Goal: Task Accomplishment & Management: Manage account settings

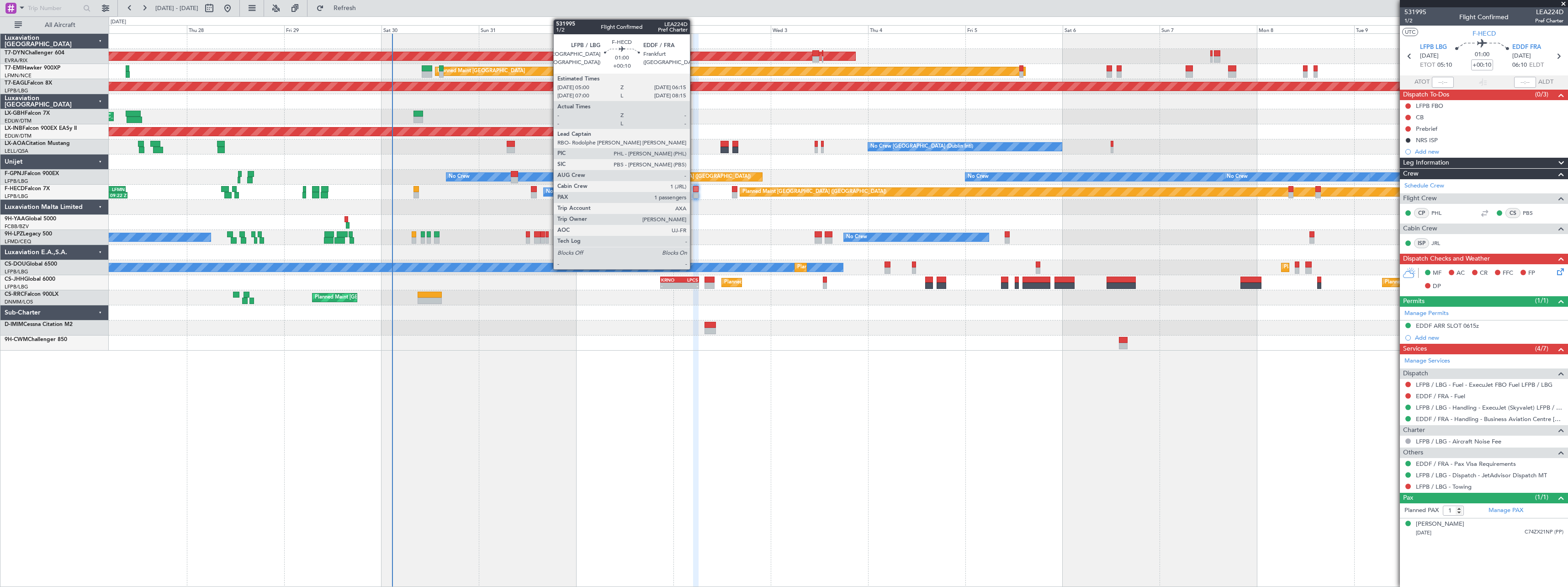
click at [694, 188] on div at bounding box center [695, 189] width 6 height 7
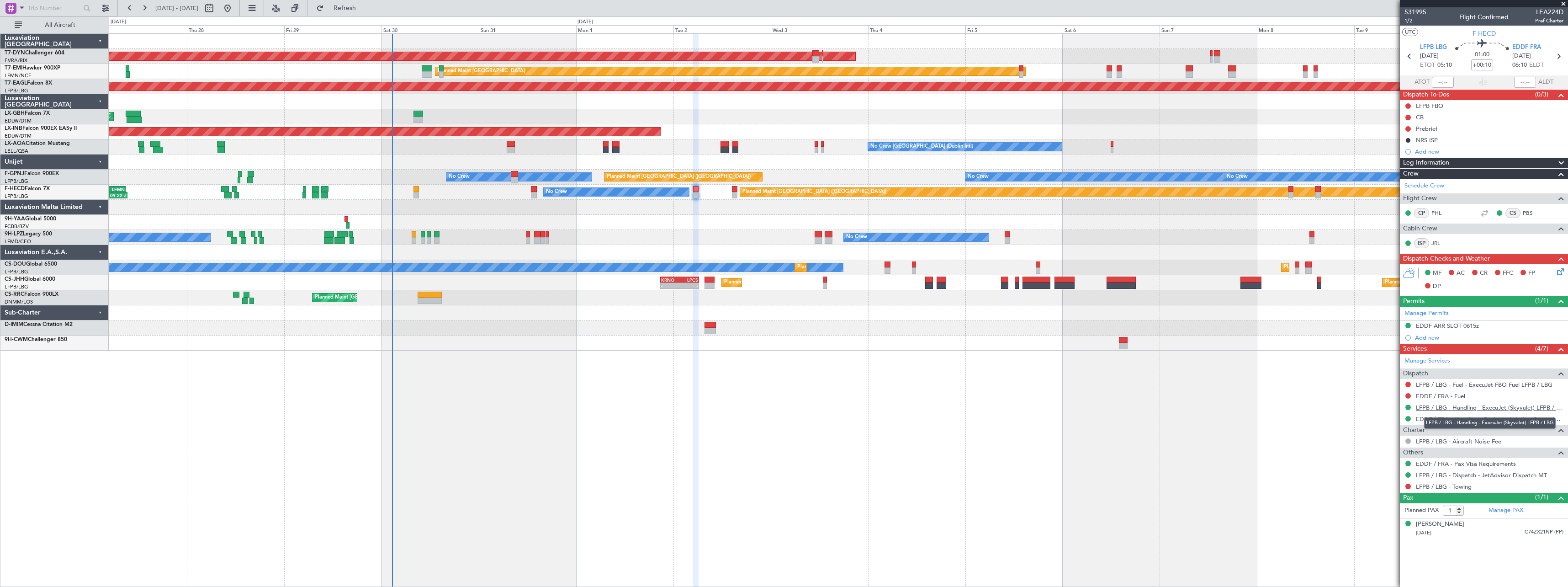
click at [1452, 409] on link "LFPB / LBG - Handling - ExecuJet (Skyvalet) LFPB / LBG" at bounding box center [1489, 407] width 148 height 7
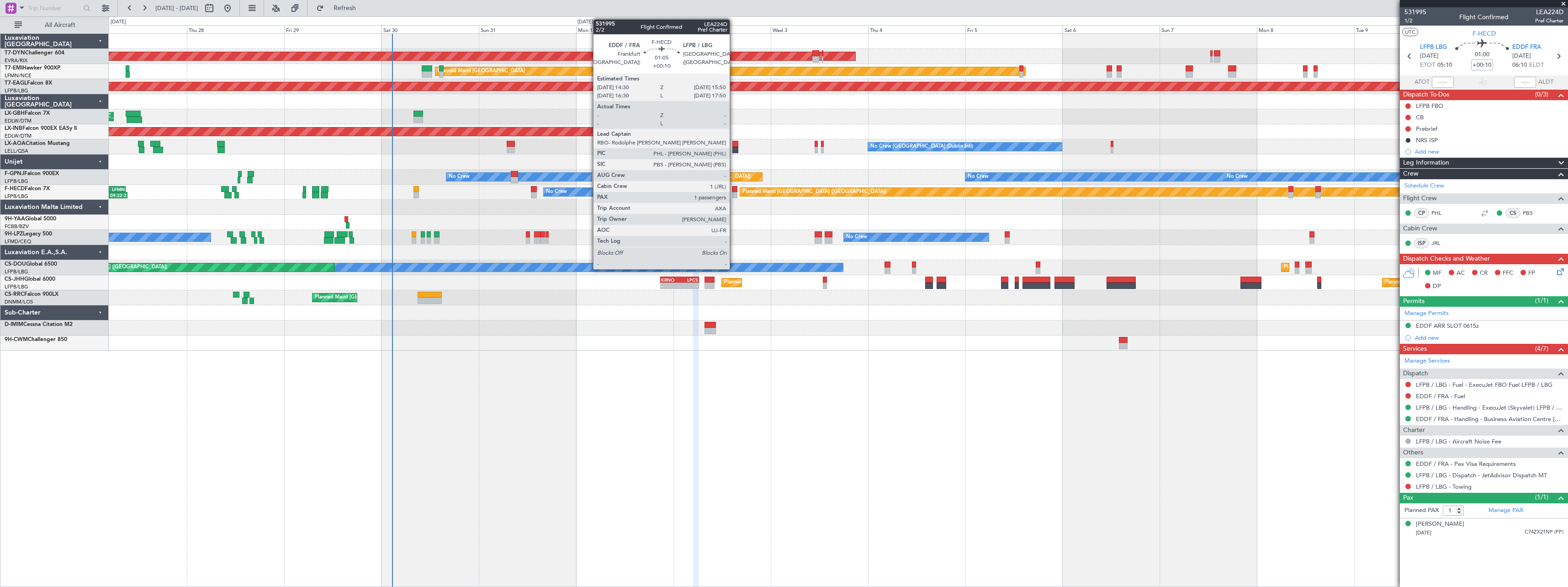
click at [733, 196] on div at bounding box center [734, 195] width 6 height 7
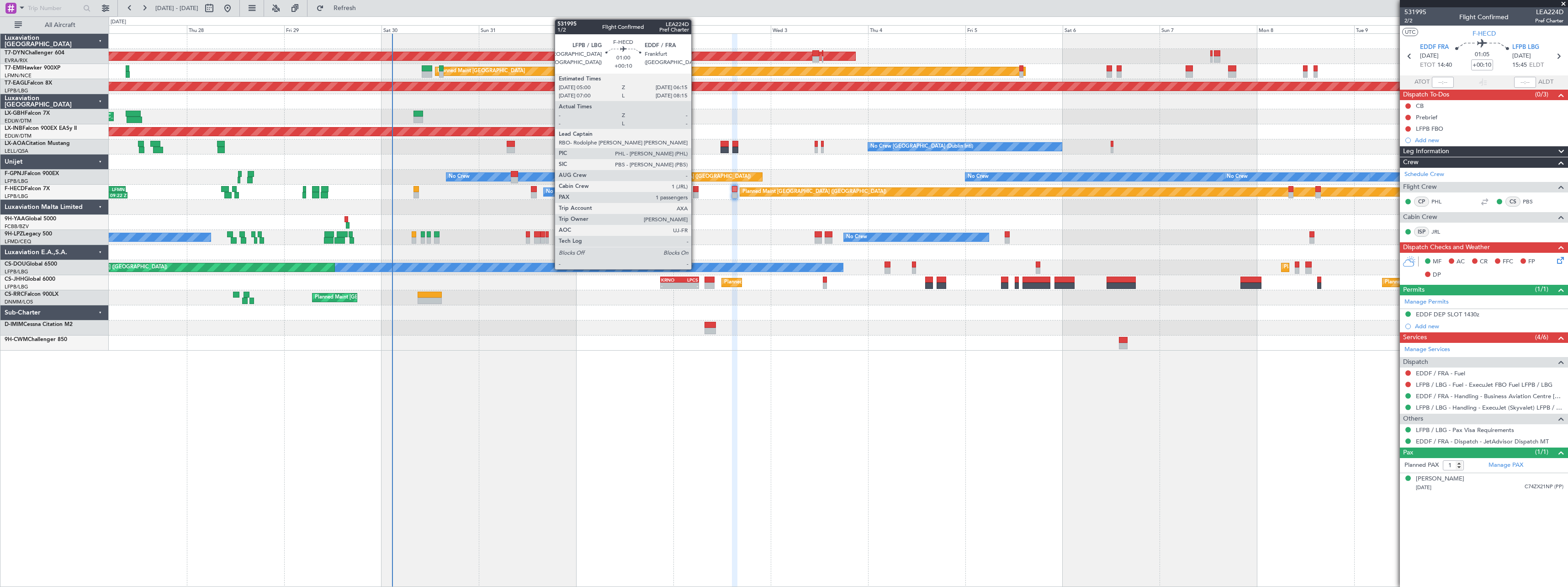
click at [695, 191] on div at bounding box center [695, 189] width 6 height 7
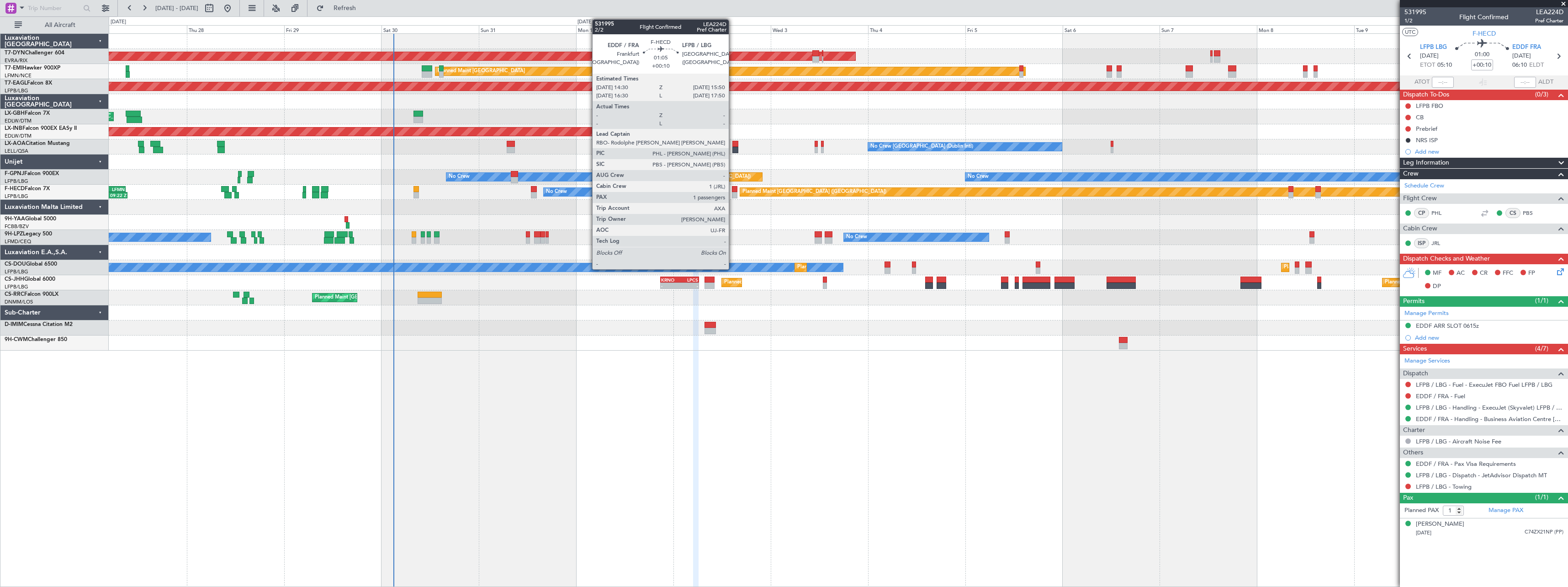
click at [733, 195] on div at bounding box center [734, 195] width 6 height 7
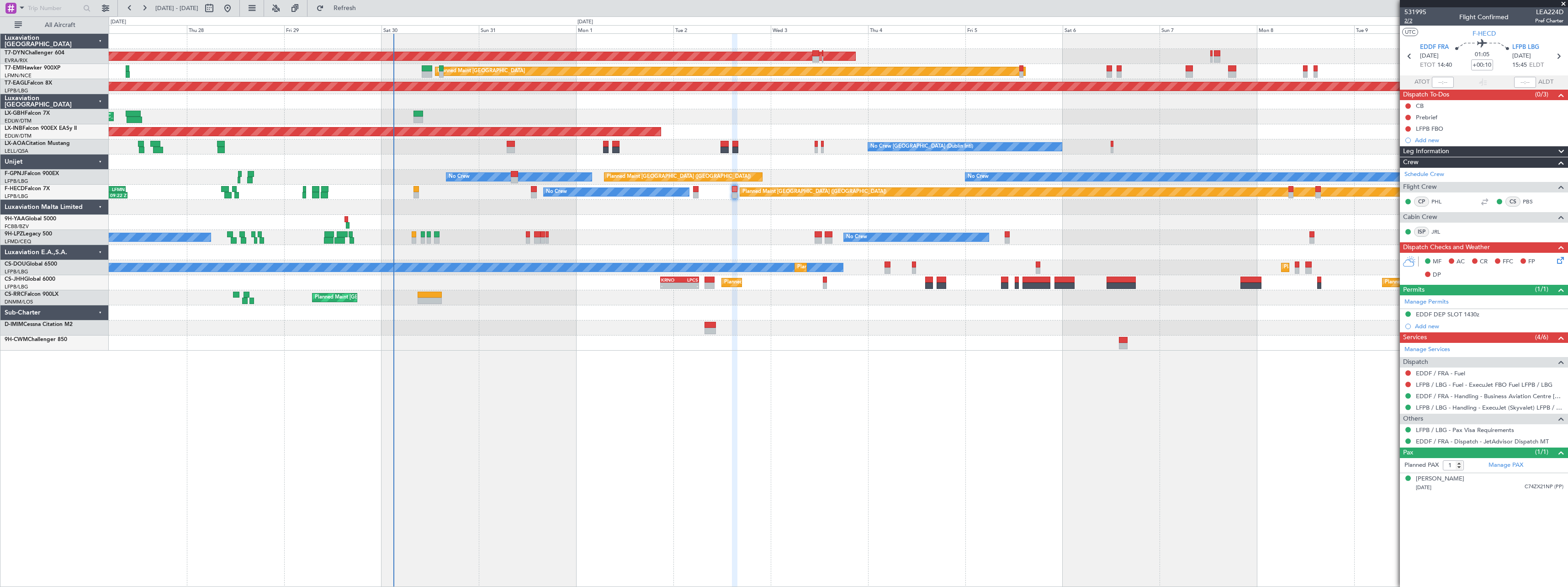
click at [1417, 21] on span "2/2" at bounding box center [1415, 20] width 22 height 7
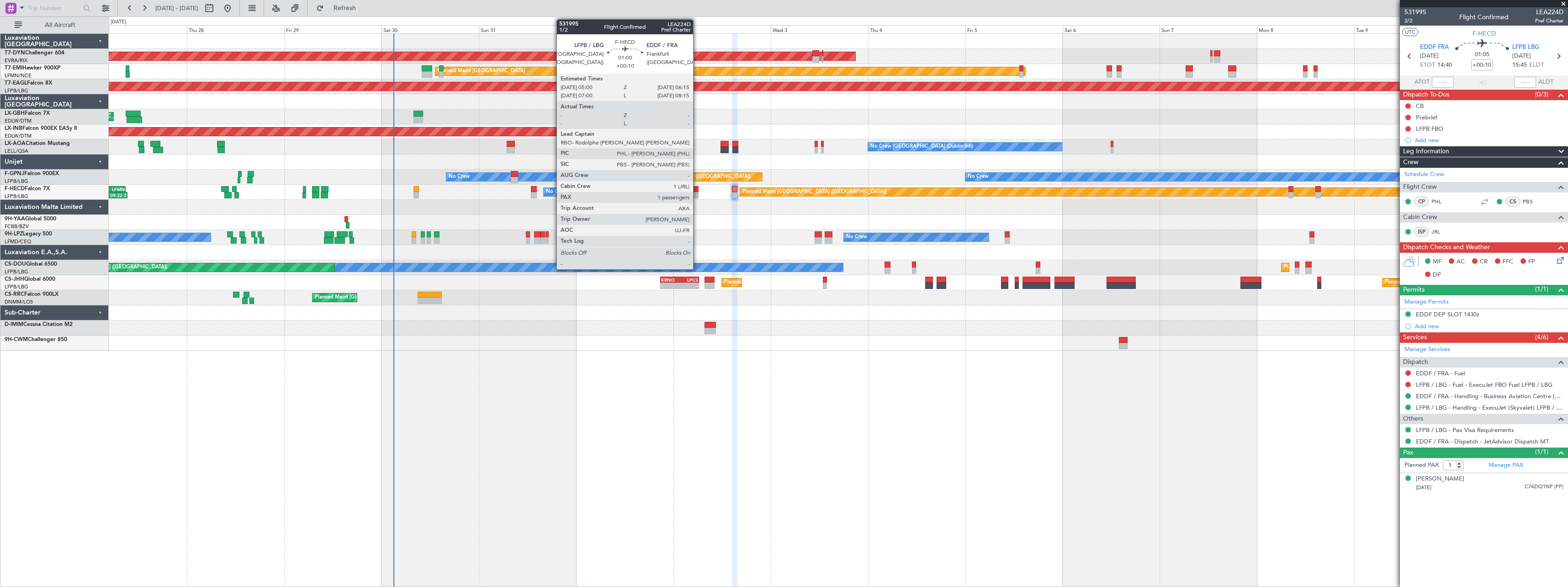
click at [697, 192] on div at bounding box center [695, 195] width 6 height 7
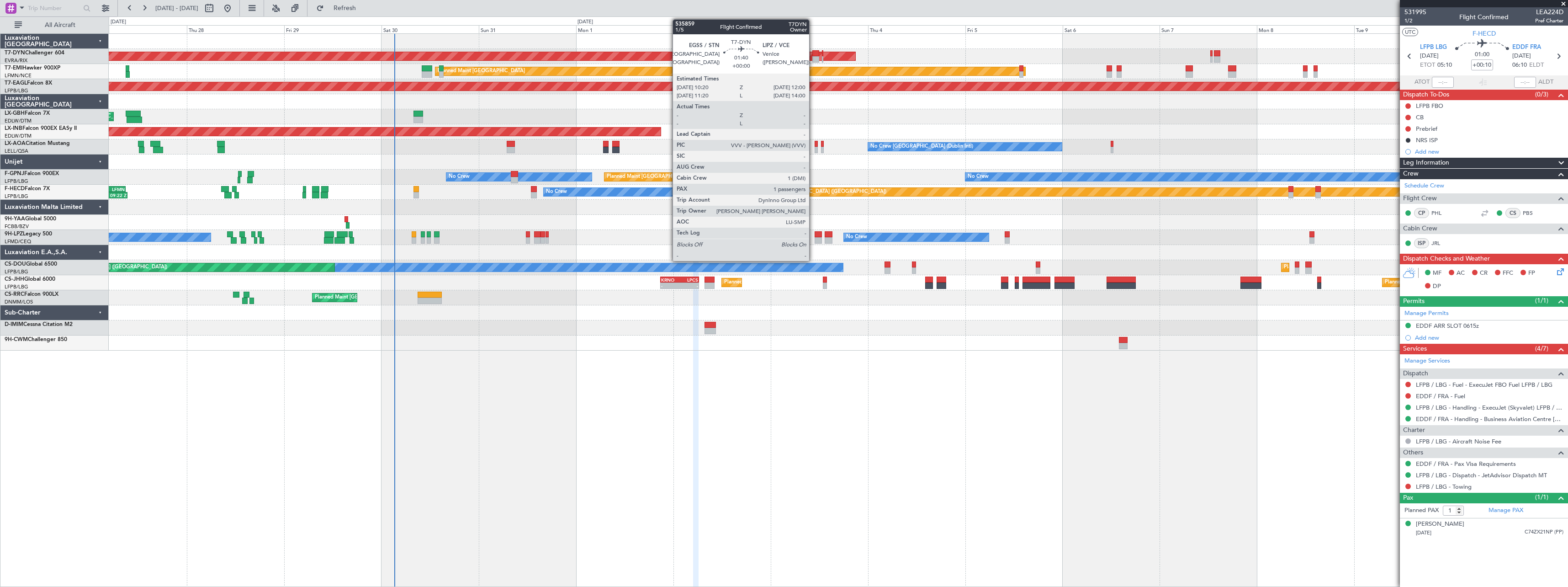
click at [813, 57] on div at bounding box center [816, 60] width 7 height 7
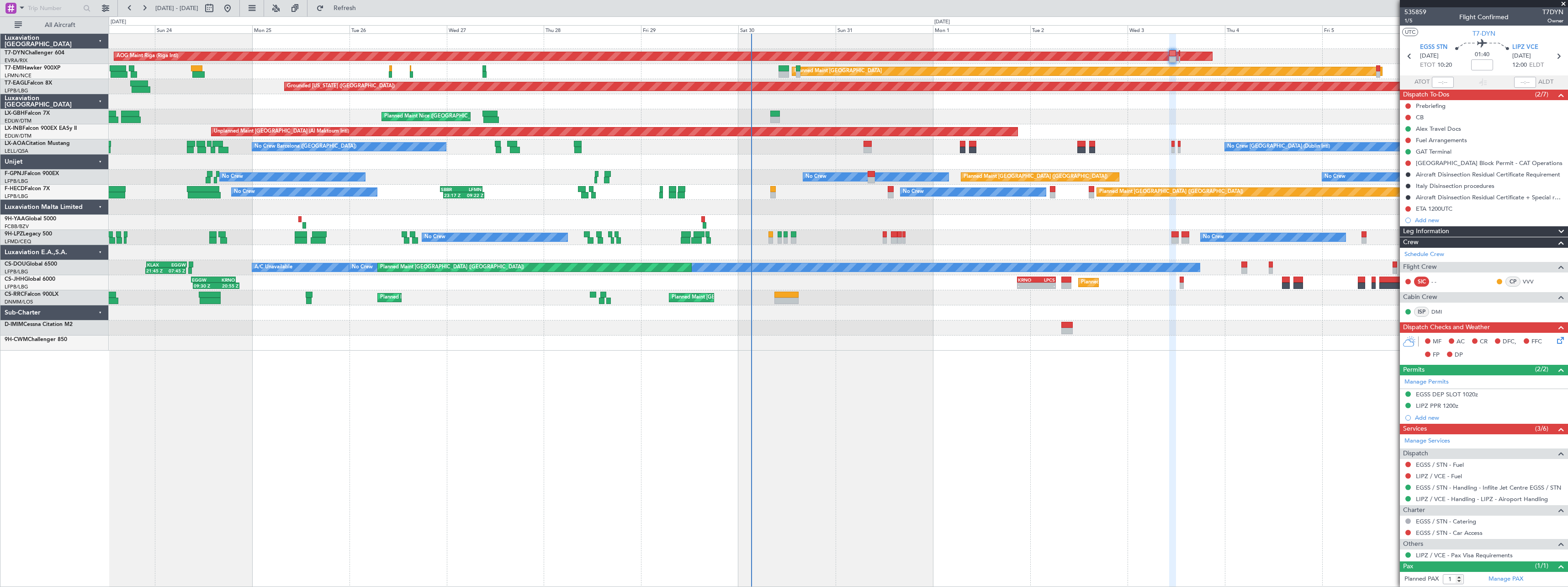
click at [937, 388] on div "AOG Maint Riga (Riga Intl) Planned Maint Basel-Mulhouse Planned Maint Zurich Pl…" at bounding box center [838, 310] width 1459 height 554
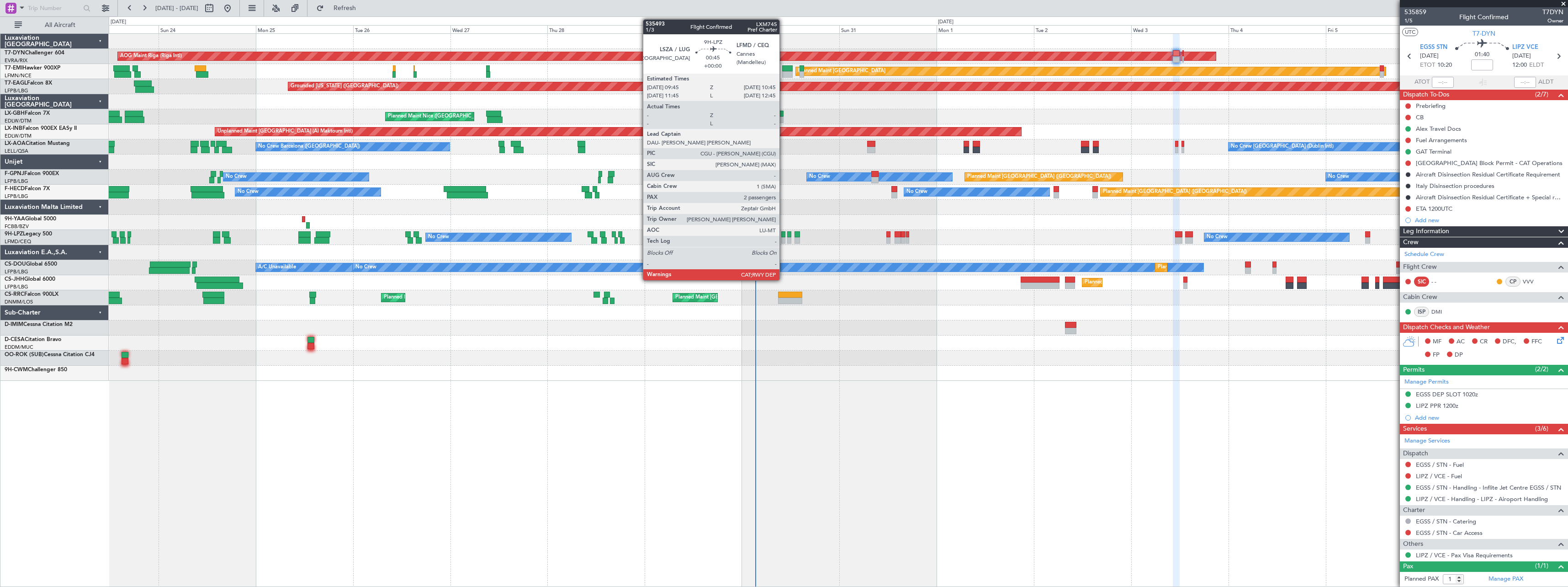
click at [783, 240] on div at bounding box center [783, 241] width 4 height 7
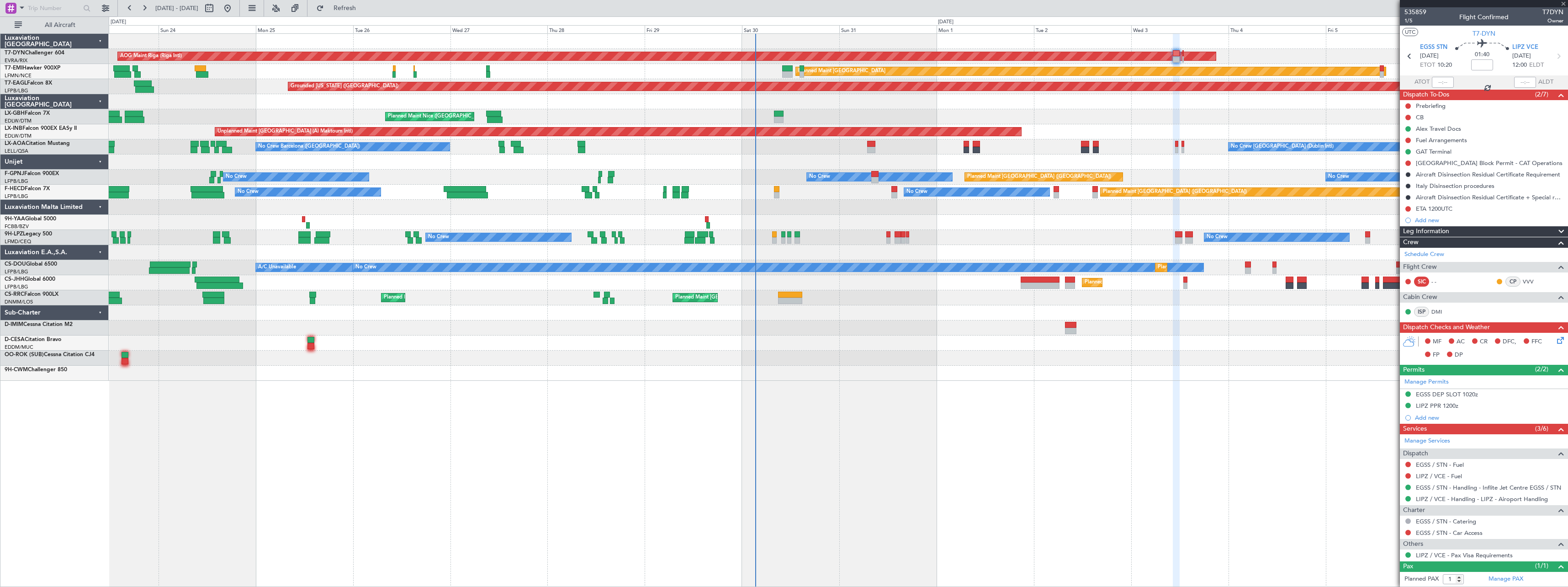
type input "2"
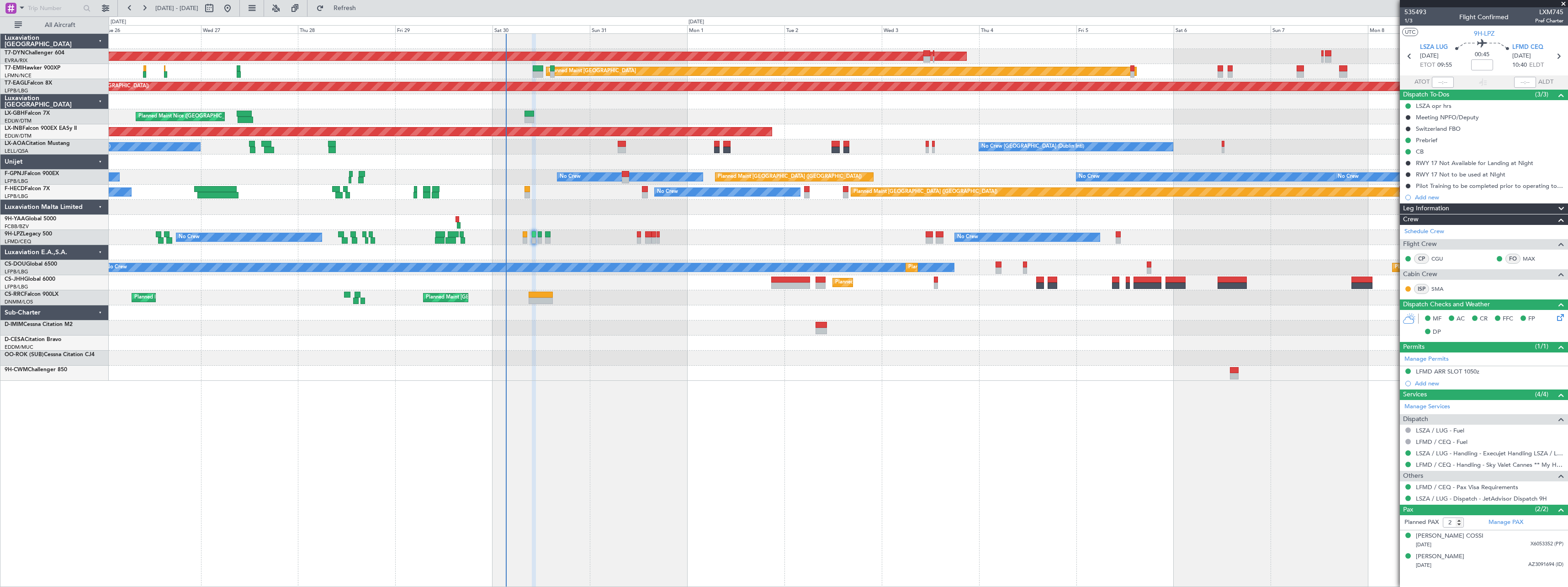
click at [705, 332] on div at bounding box center [838, 328] width 1458 height 15
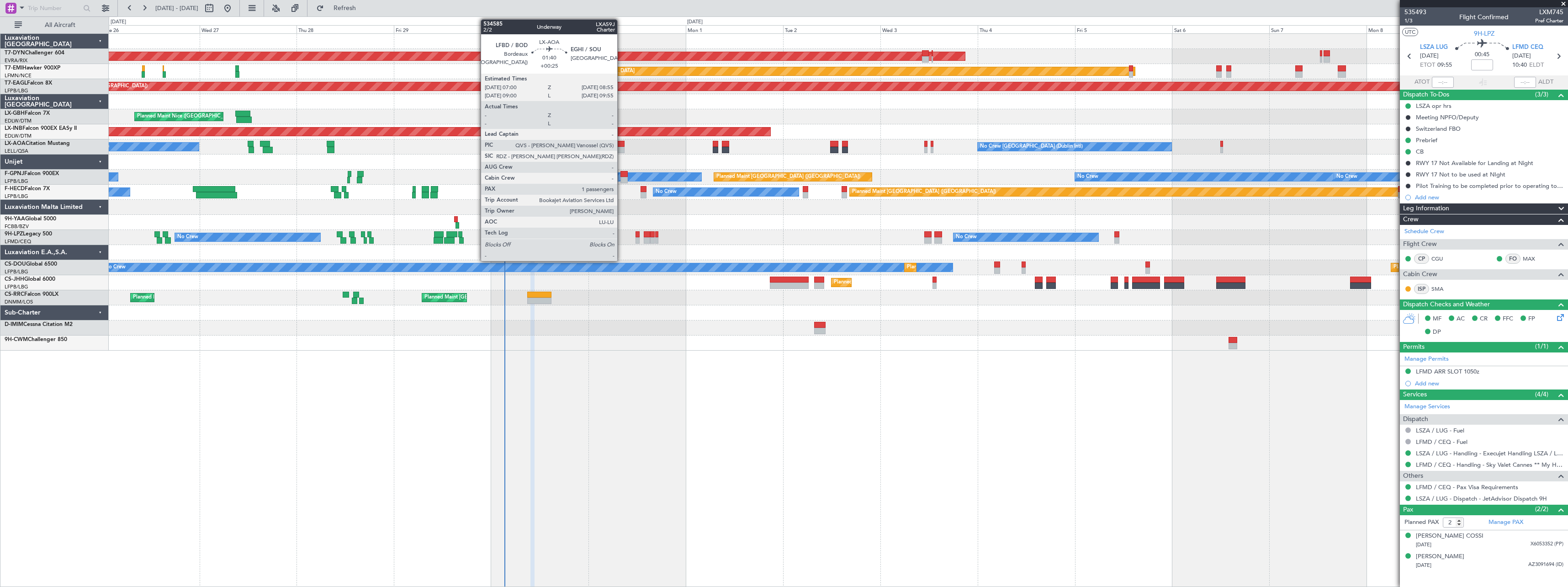
click at [621, 147] on div at bounding box center [621, 150] width 8 height 7
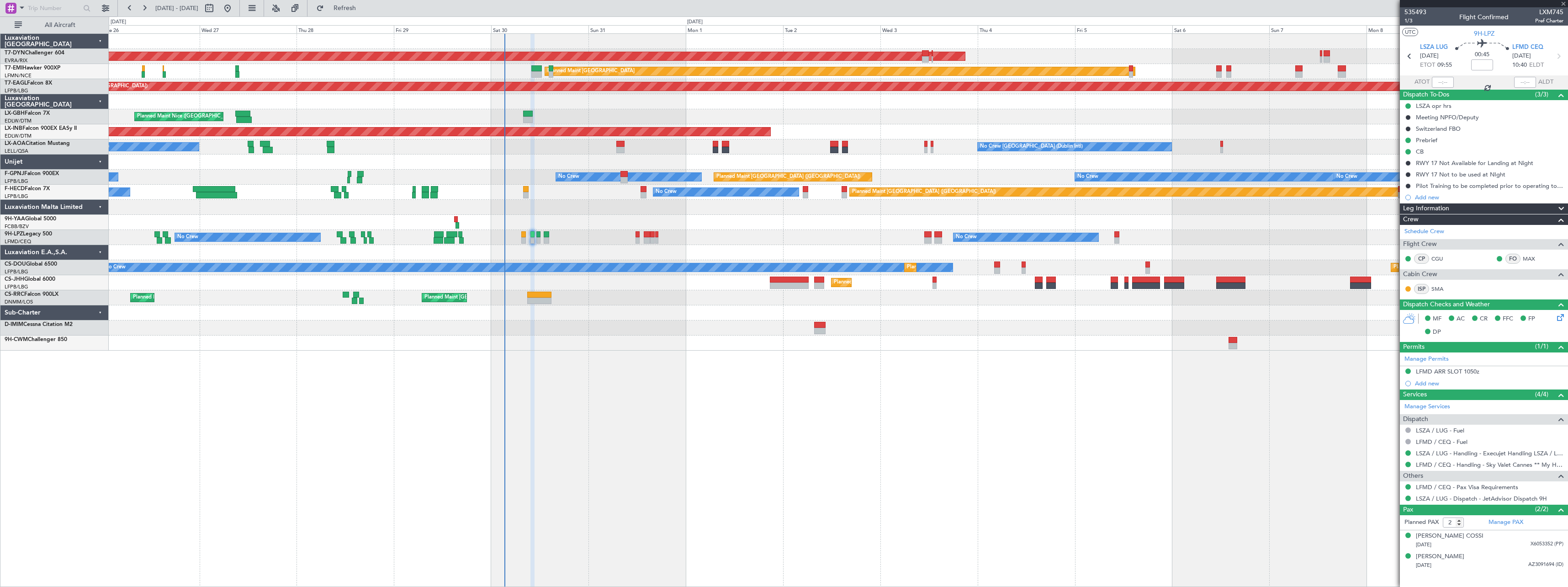
type input "+00:25"
type input "1"
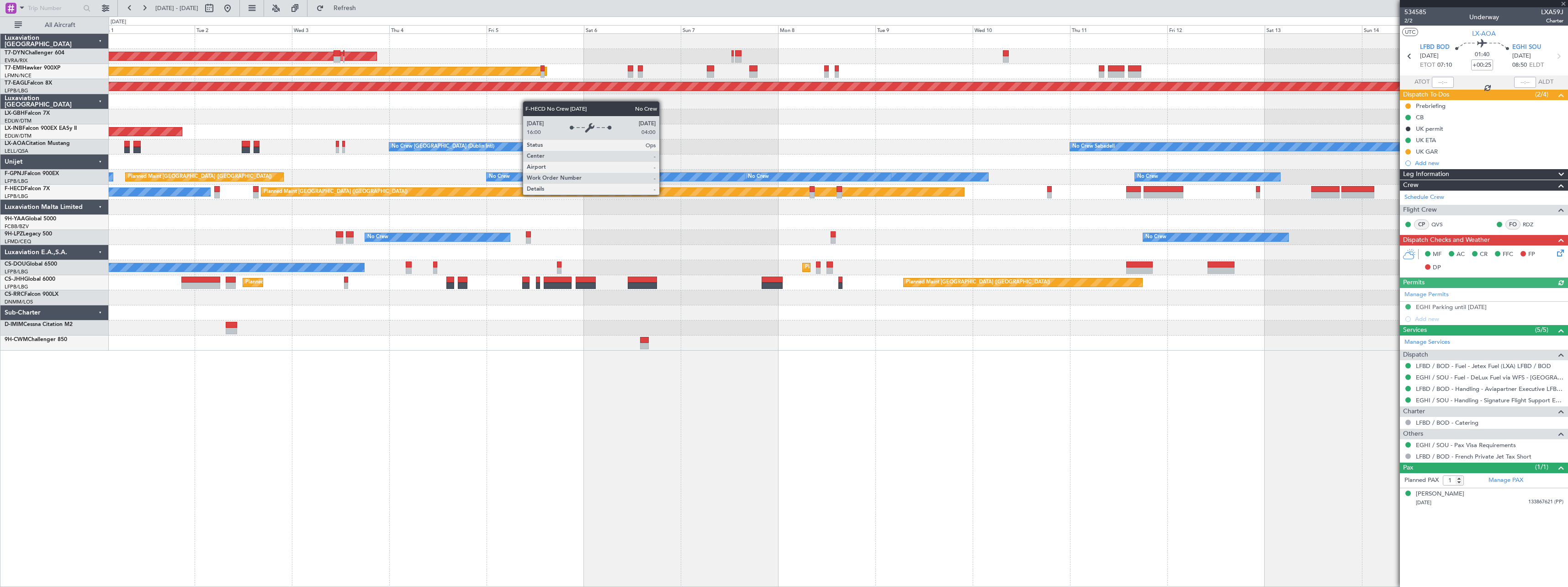
click at [243, 245] on div "AOG Maint Riga (Riga Intl) Planned Maint Zurich Grounded New York (Teterboro) P…" at bounding box center [838, 193] width 1458 height 317
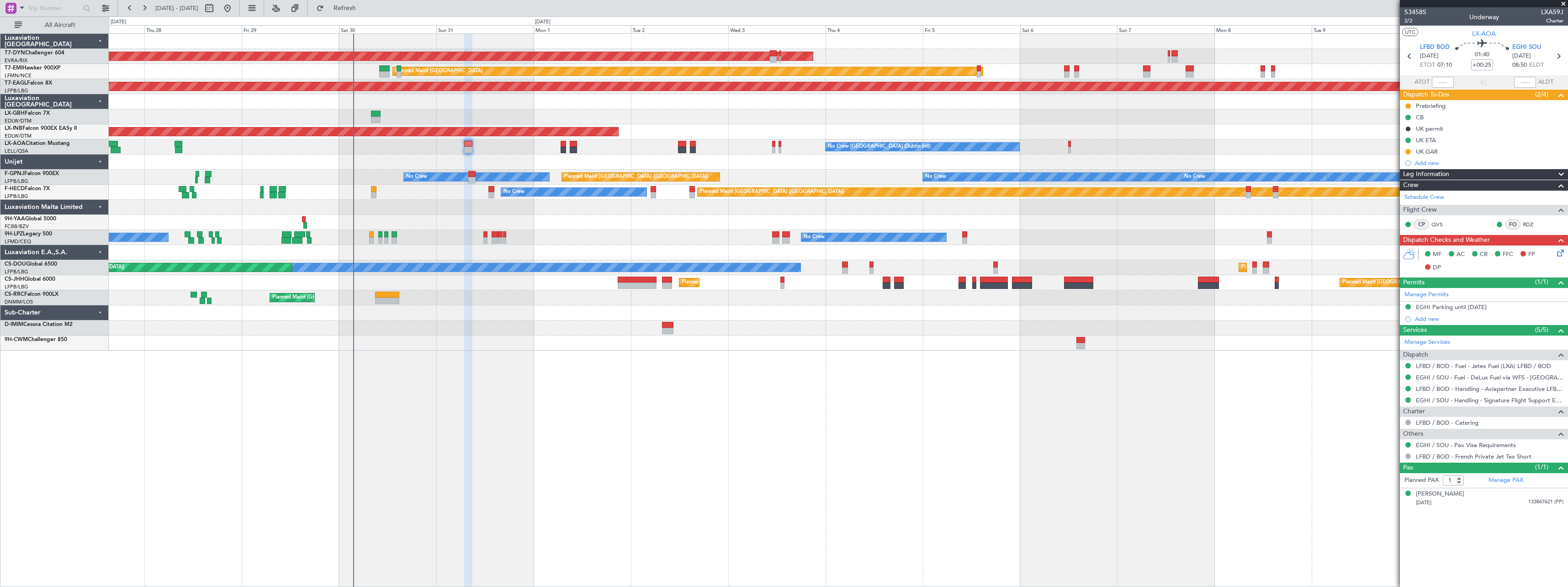
click at [1011, 124] on div "Planned Maint Nice ([GEOGRAPHIC_DATA])" at bounding box center [838, 117] width 1458 height 15
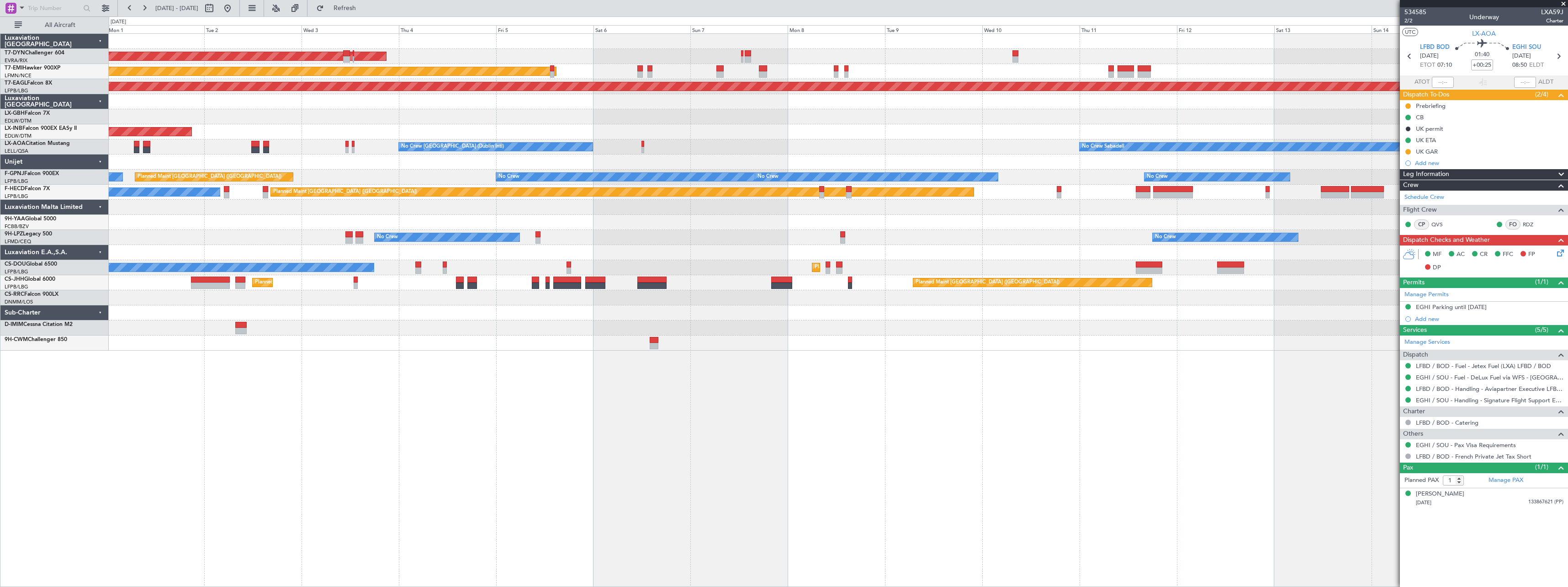
click at [504, 385] on div "AOG Maint Riga (Riga Intl) Planned Maint Zurich Grounded New York (Teterboro) P…" at bounding box center [838, 310] width 1459 height 554
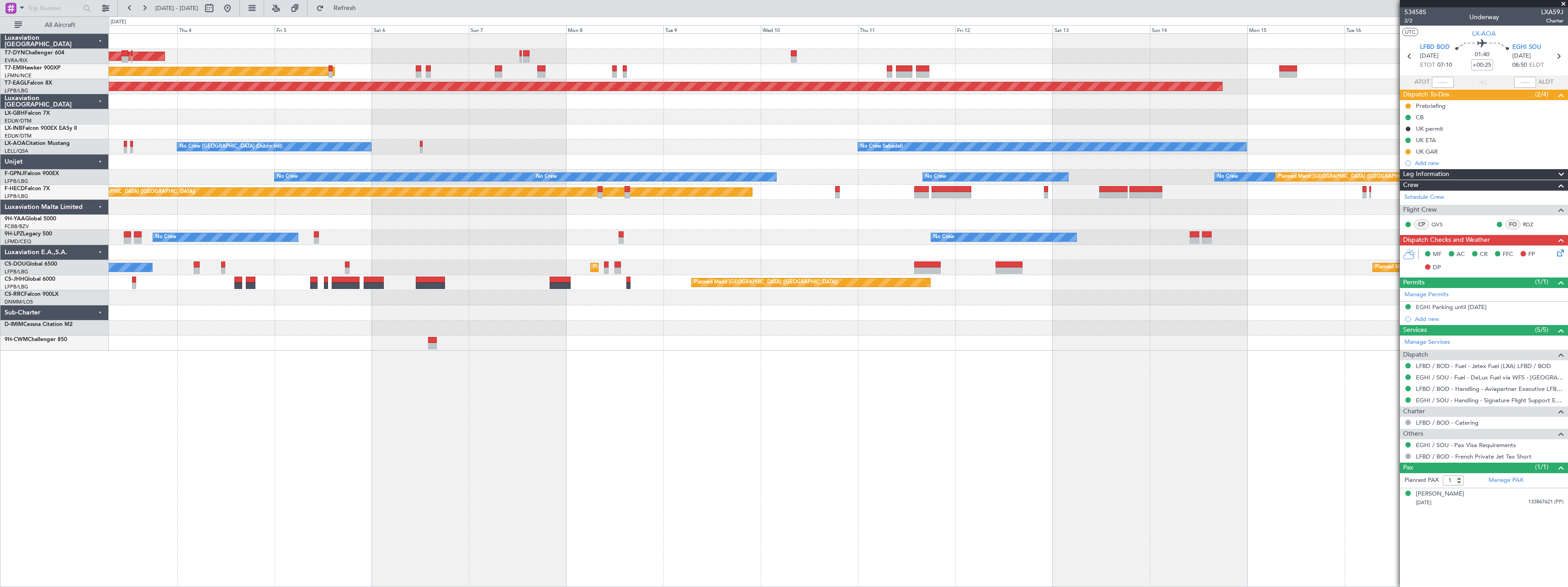
click at [967, 355] on div "AOG Maint Riga (Riga Intl) Planned Maint Zurich Grounded New York (Teterboro) P…" at bounding box center [838, 310] width 1459 height 554
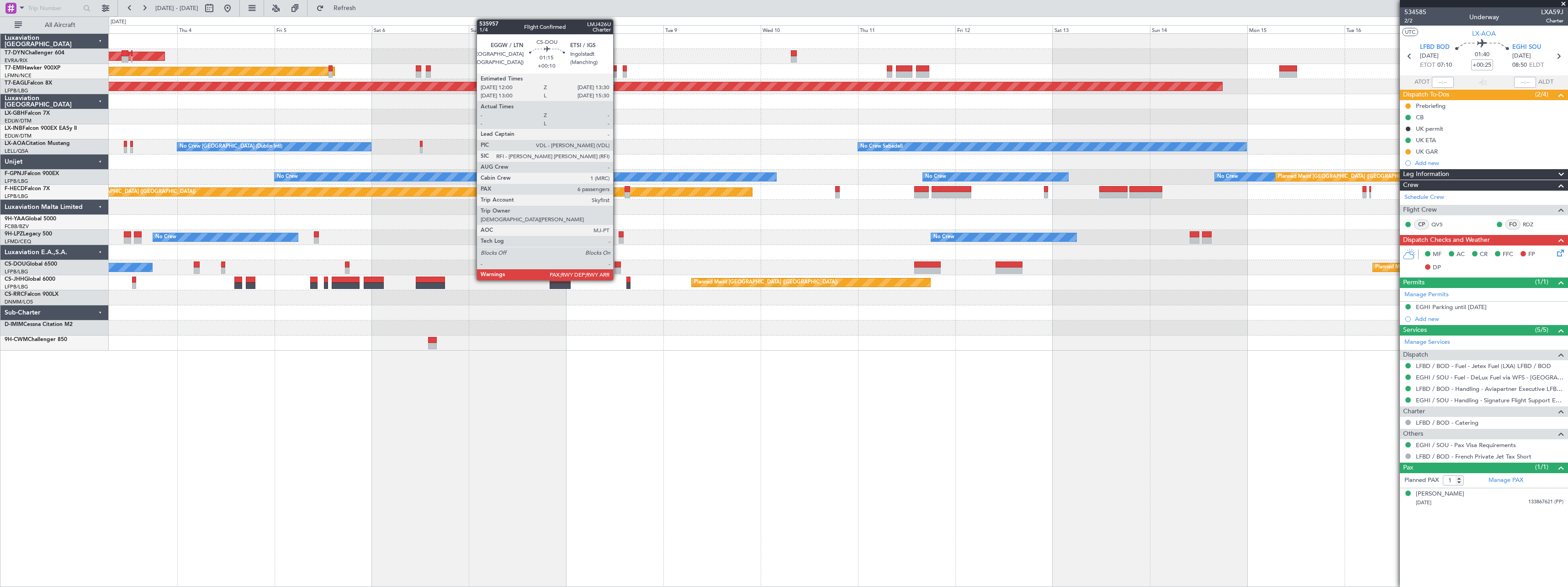
click at [617, 265] on div at bounding box center [618, 265] width 7 height 7
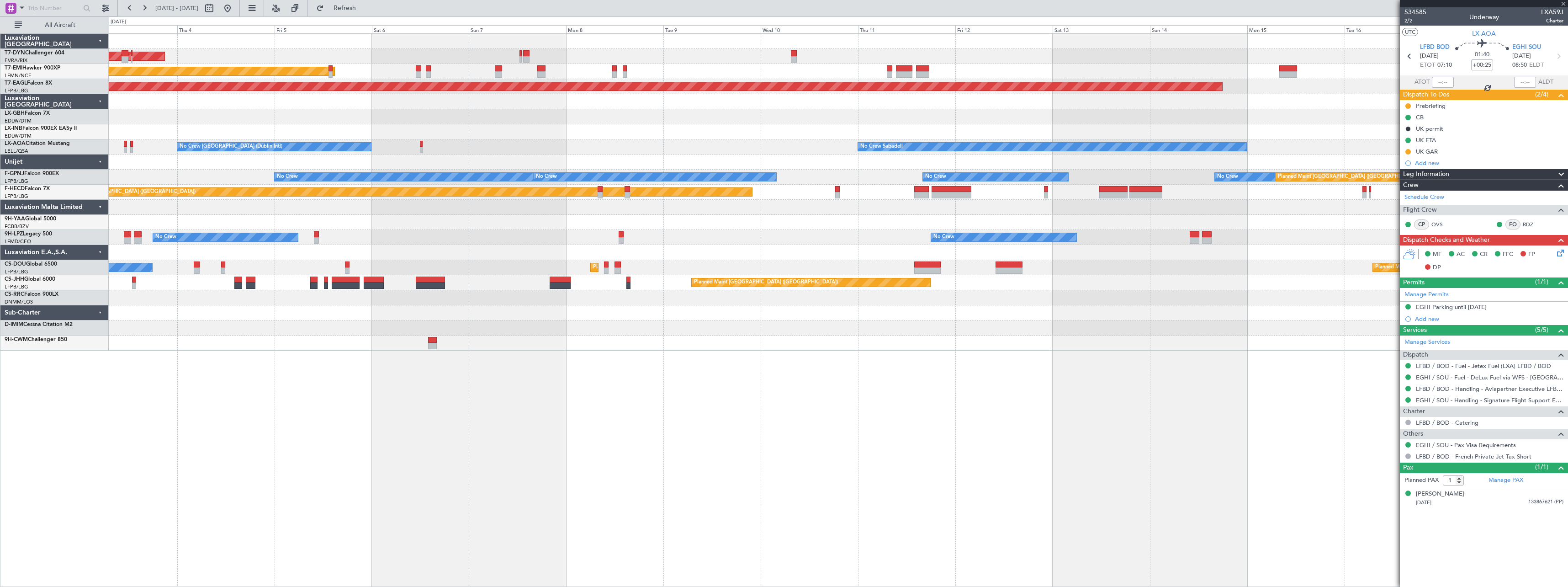
type input "+00:10"
type input "6"
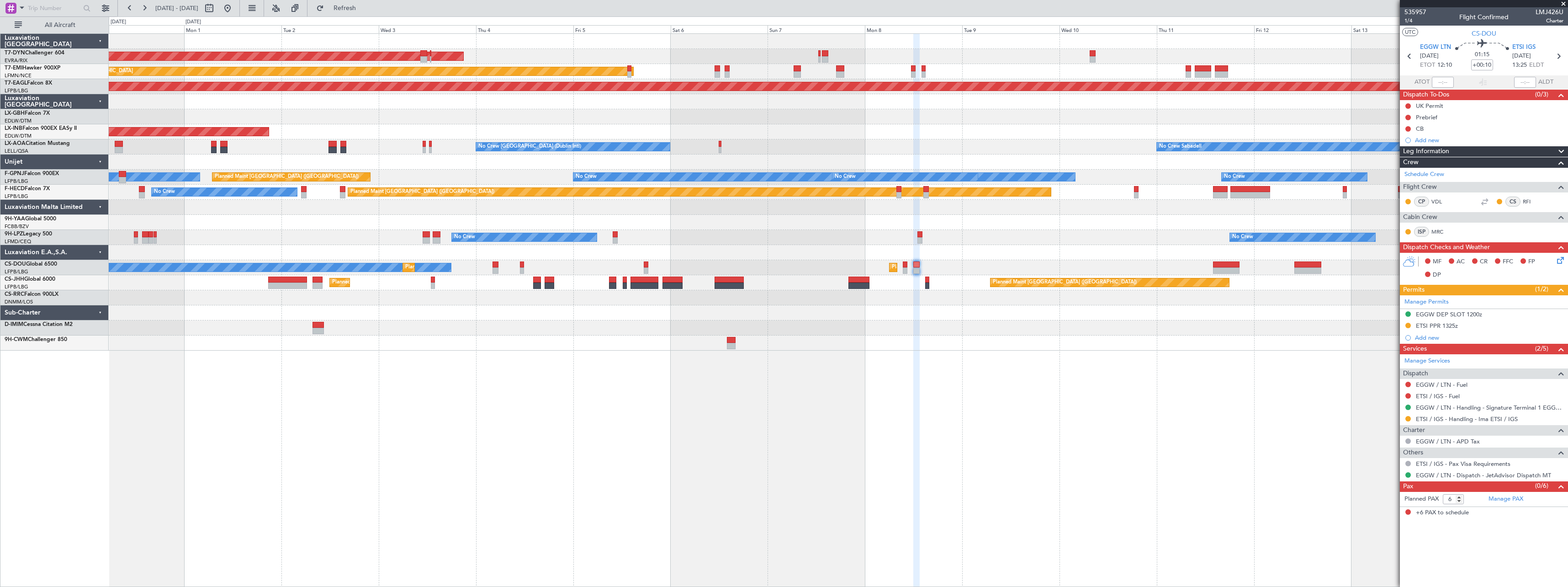
click at [691, 384] on div "AOG Maint Riga (Riga Intl) Planned Maint Zurich Grounded New York (Teterboro) P…" at bounding box center [838, 310] width 1459 height 554
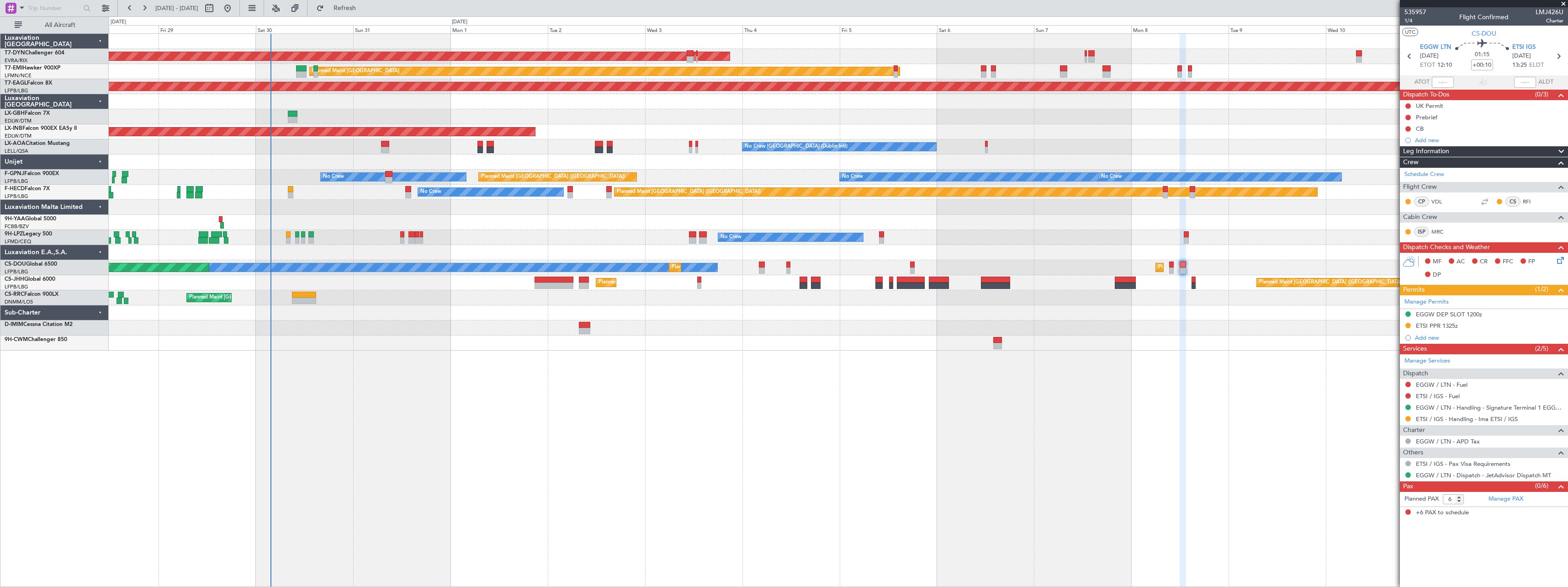
click at [692, 376] on div "AOG Maint Riga (Riga Intl) Planned Maint Zurich Grounded New York (Teterboro) P…" at bounding box center [838, 310] width 1459 height 554
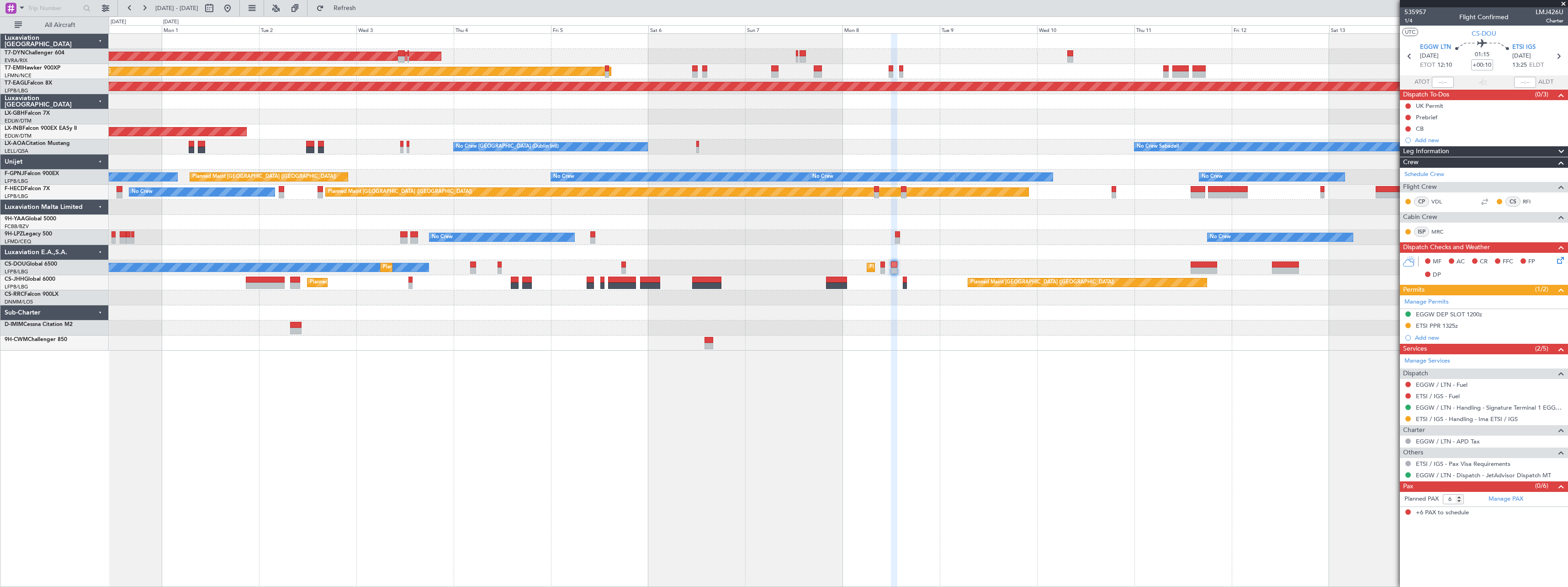
click at [223, 323] on div "AOG Maint Riga (Riga Intl) Planned Maint Zurich Grounded New York (Teterboro) P…" at bounding box center [838, 193] width 1458 height 317
click at [786, 398] on div "AOG Maint Riga (Riga Intl) Planned Maint Zurich Grounded New York (Teterboro) P…" at bounding box center [838, 310] width 1459 height 554
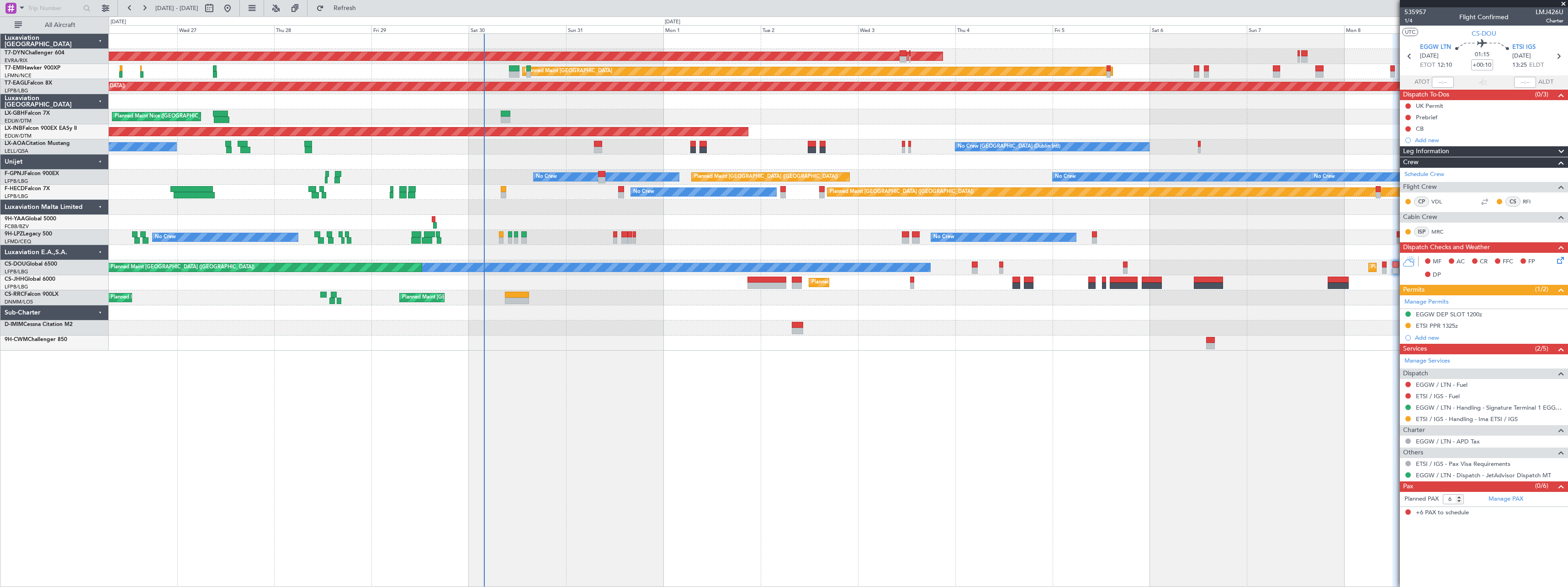
click at [779, 362] on div "AOG Maint Riga (Riga Intl) Planned Maint Zurich Grounded New York (Teterboro) P…" at bounding box center [838, 310] width 1459 height 554
click at [762, 366] on div "AOG Maint Riga (Riga Intl) Planned Maint Zurich Grounded New York (Teterboro) P…" at bounding box center [838, 310] width 1459 height 554
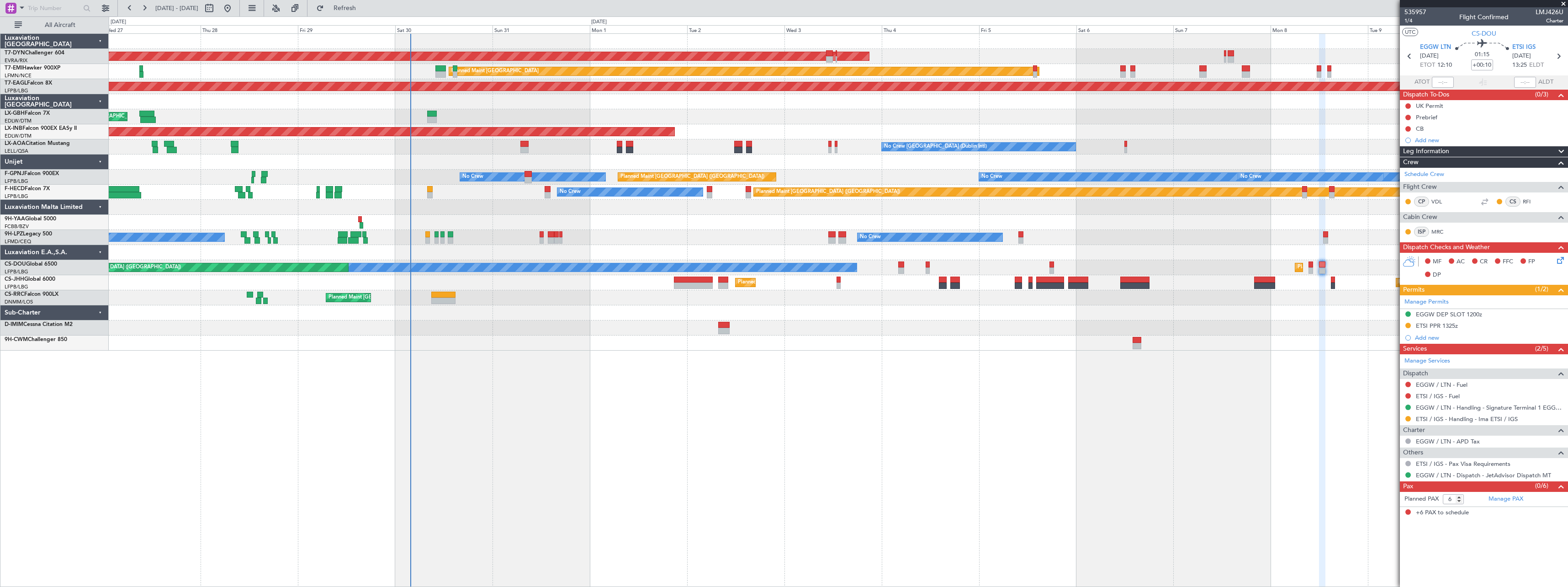
click at [689, 373] on div "AOG Maint Riga (Riga Intl) Planned Maint Zurich Grounded New York (Teterboro) P…" at bounding box center [838, 310] width 1459 height 554
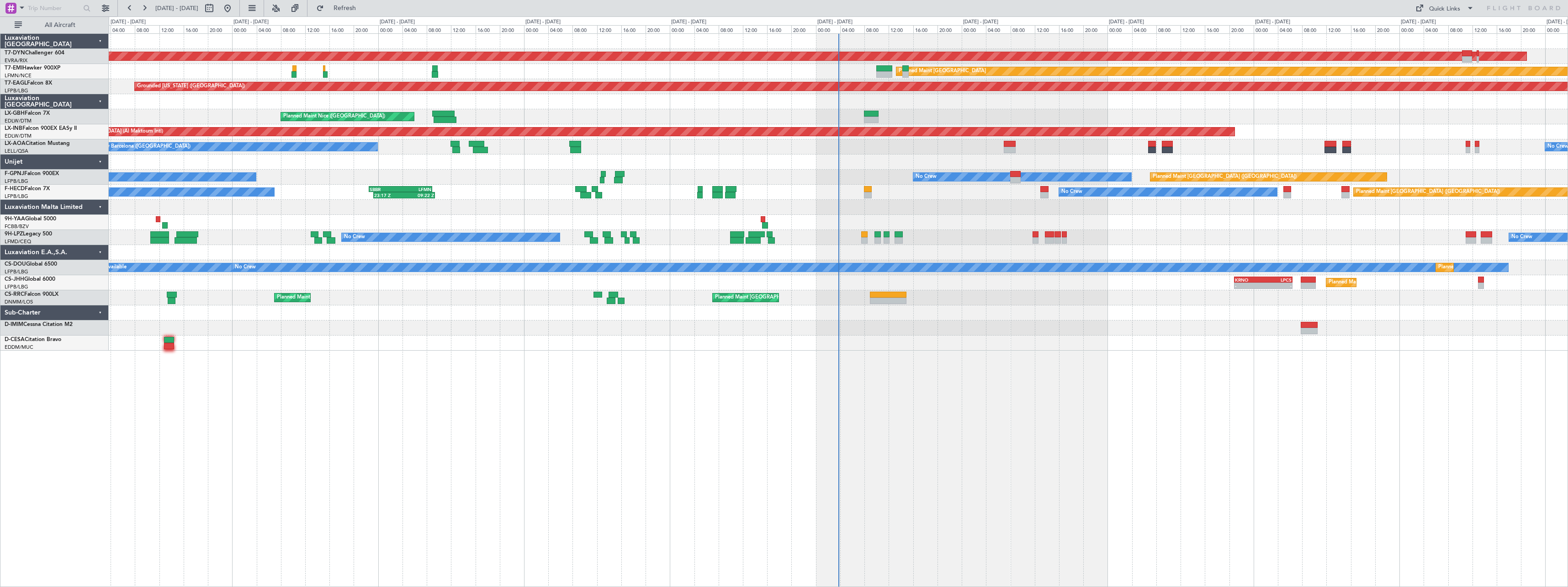
click at [1112, 350] on div at bounding box center [838, 343] width 1458 height 15
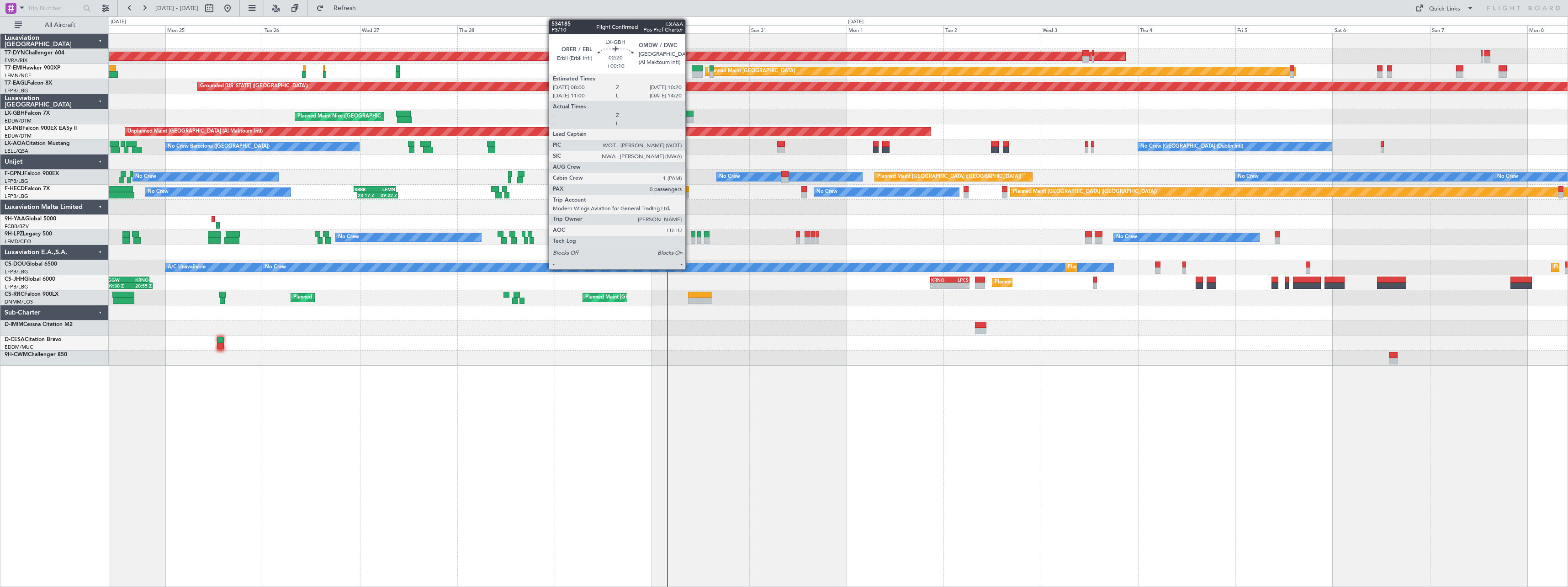
click at [689, 114] on div at bounding box center [689, 114] width 10 height 7
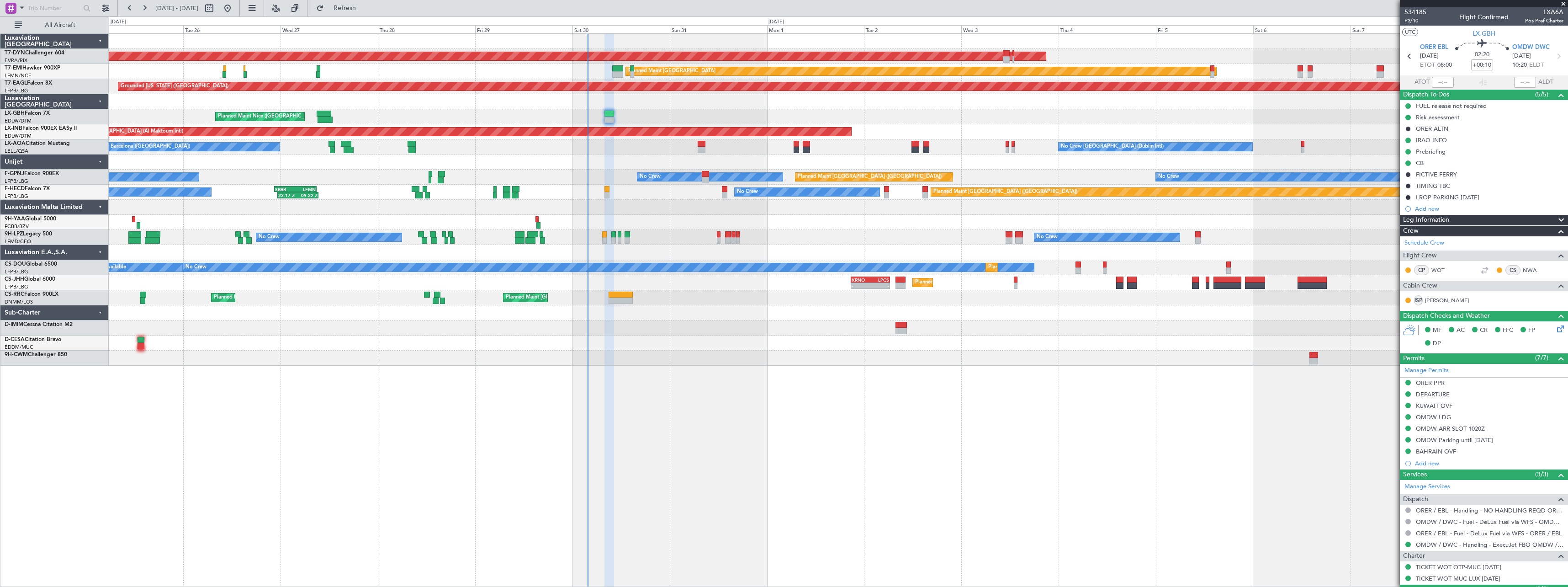
click at [1067, 390] on div "AOG Maint Riga (Riga Intl) Planned Maint [GEOGRAPHIC_DATA]-[GEOGRAPHIC_DATA] Pl…" at bounding box center [838, 310] width 1459 height 554
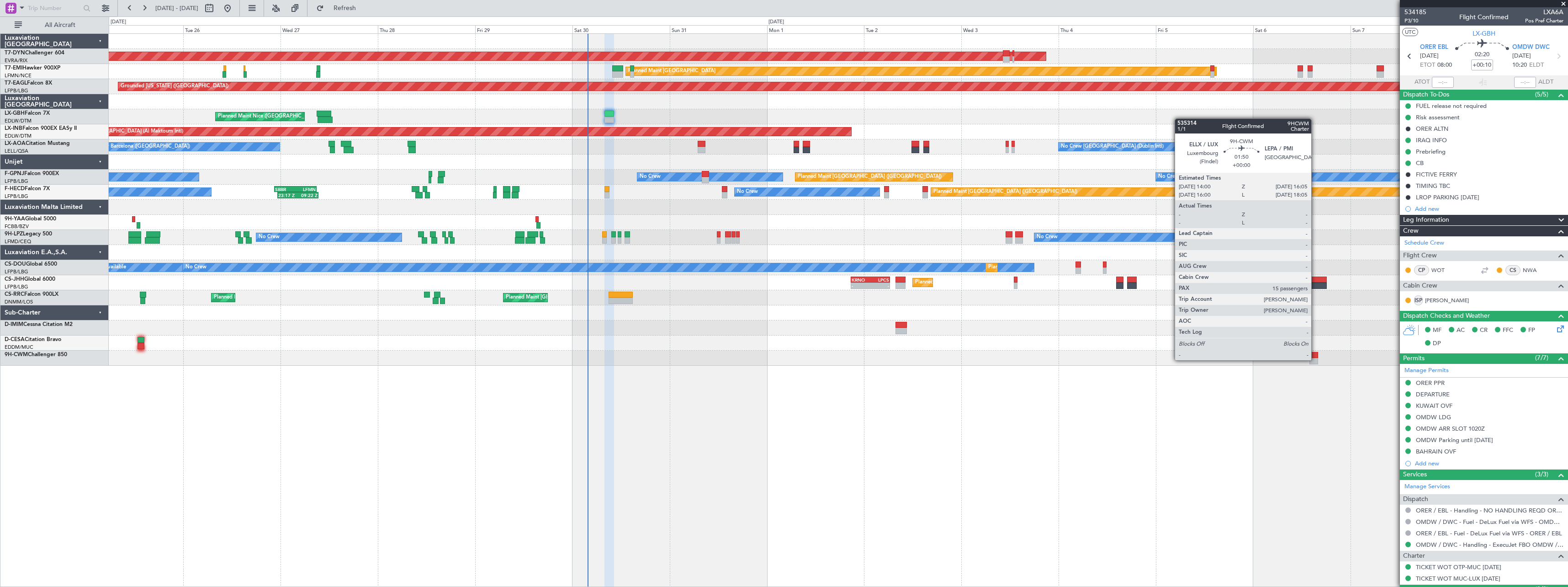
click at [1315, 360] on div at bounding box center [1313, 361] width 8 height 7
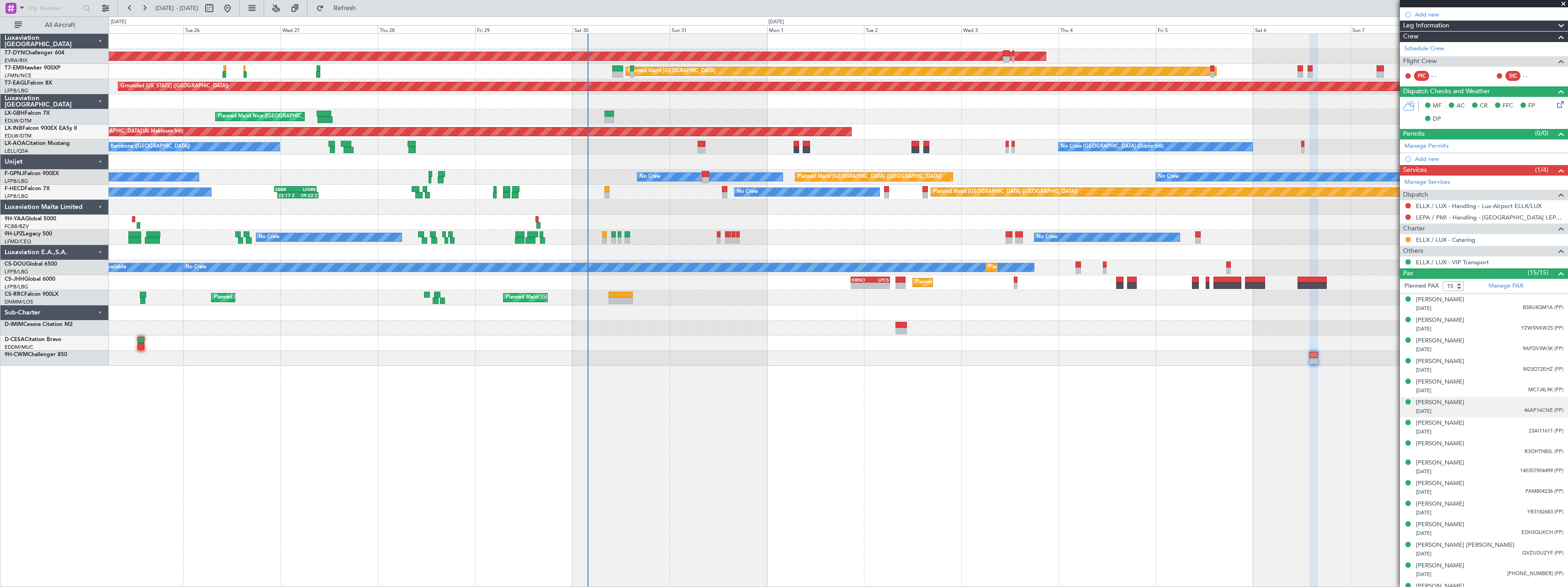
scroll to position [116, 0]
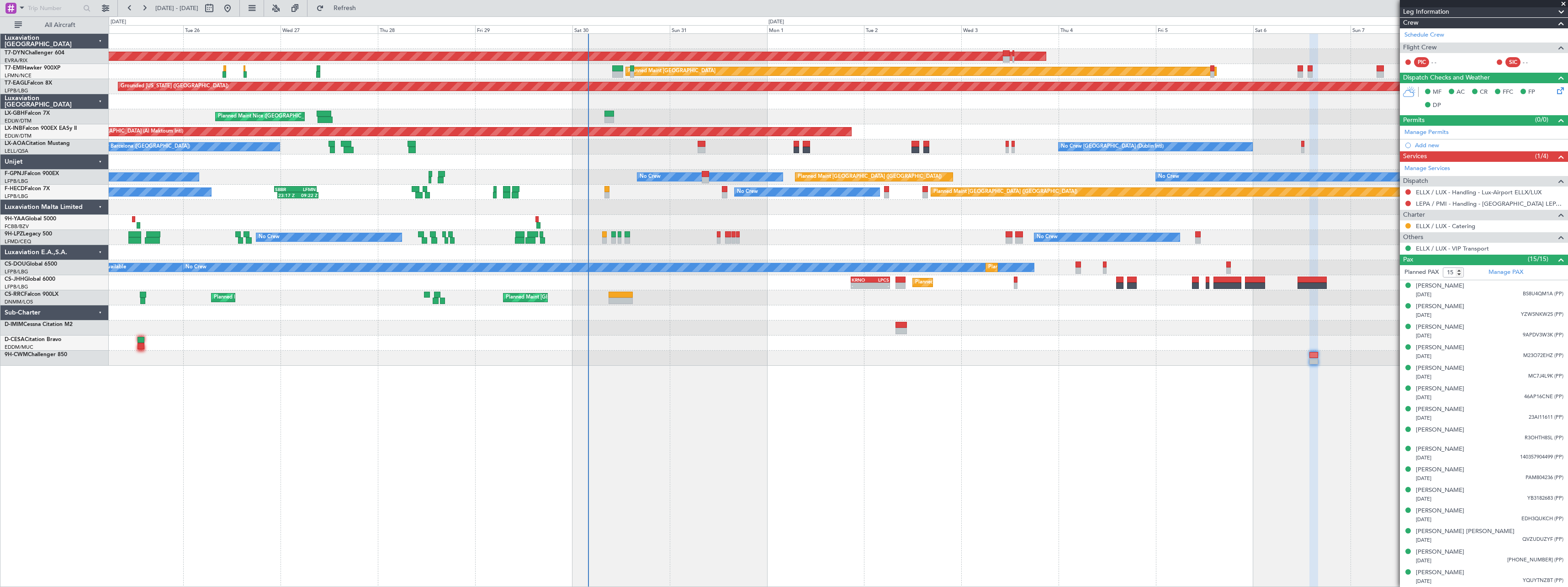
click at [1561, 2] on span at bounding box center [1563, 4] width 9 height 8
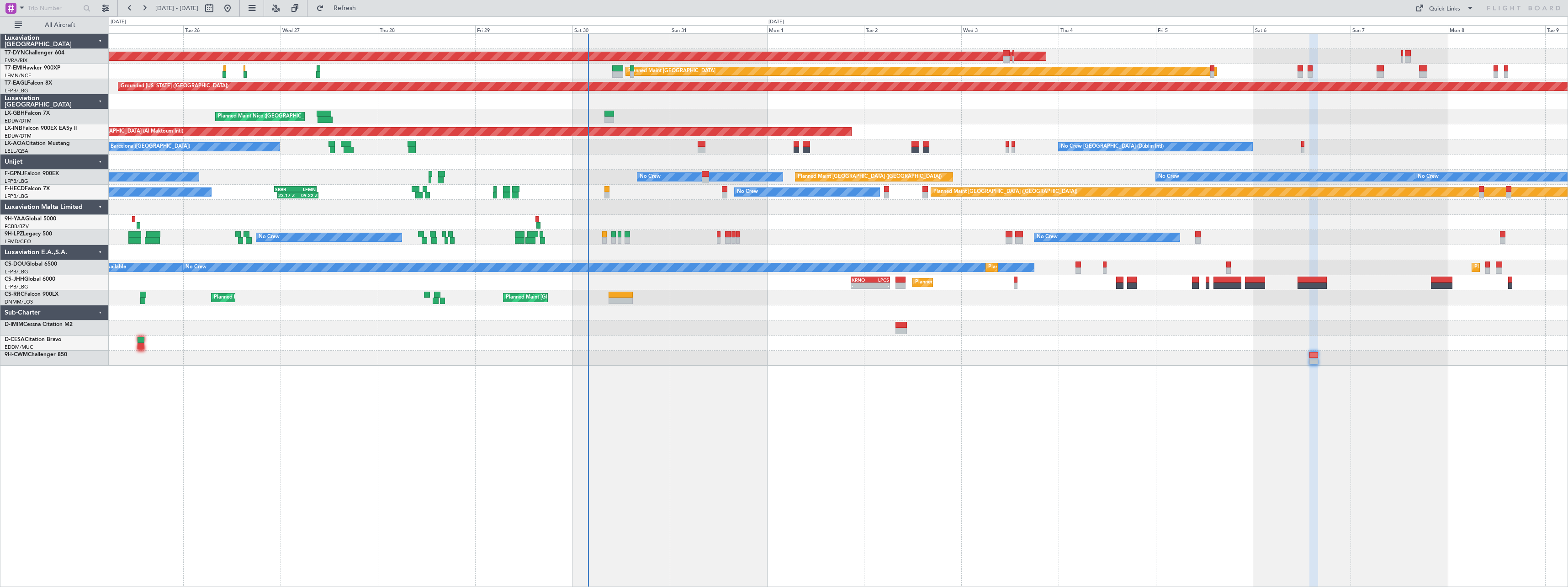
type input "0"
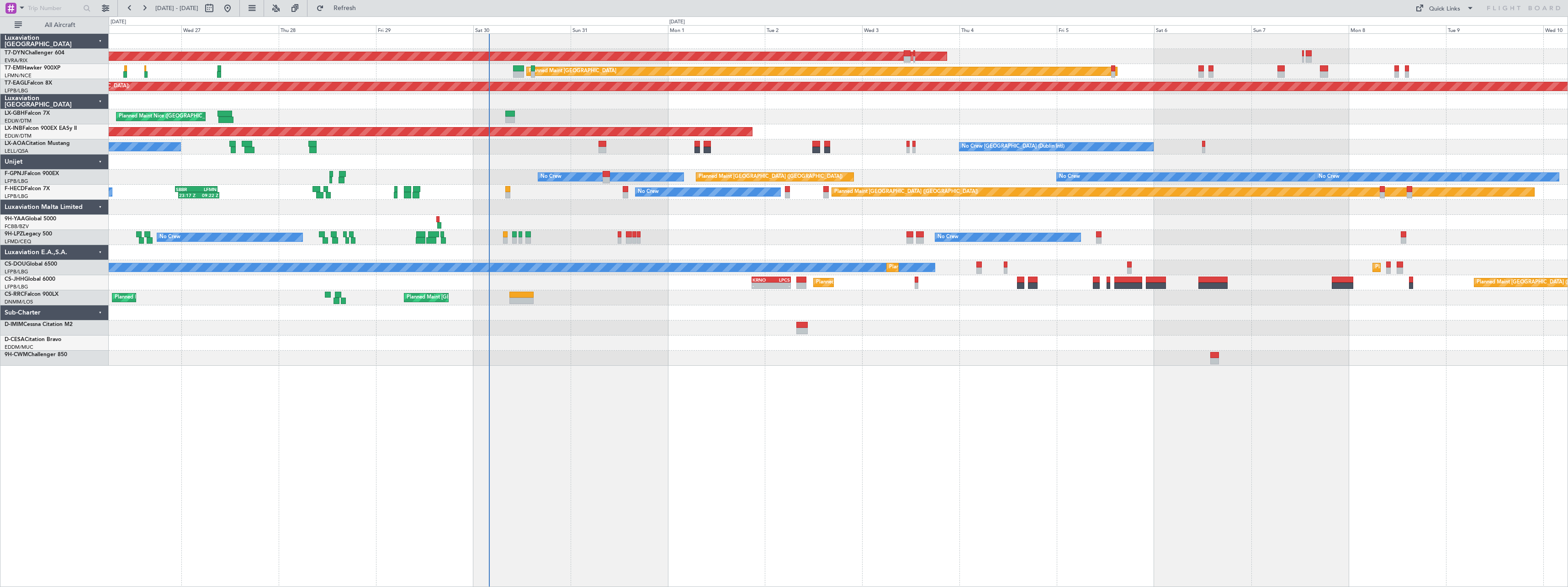
click at [771, 376] on div "AOG Maint Riga (Riga Intl) Planned Maint [GEOGRAPHIC_DATA]-[GEOGRAPHIC_DATA] Pl…" at bounding box center [838, 310] width 1459 height 554
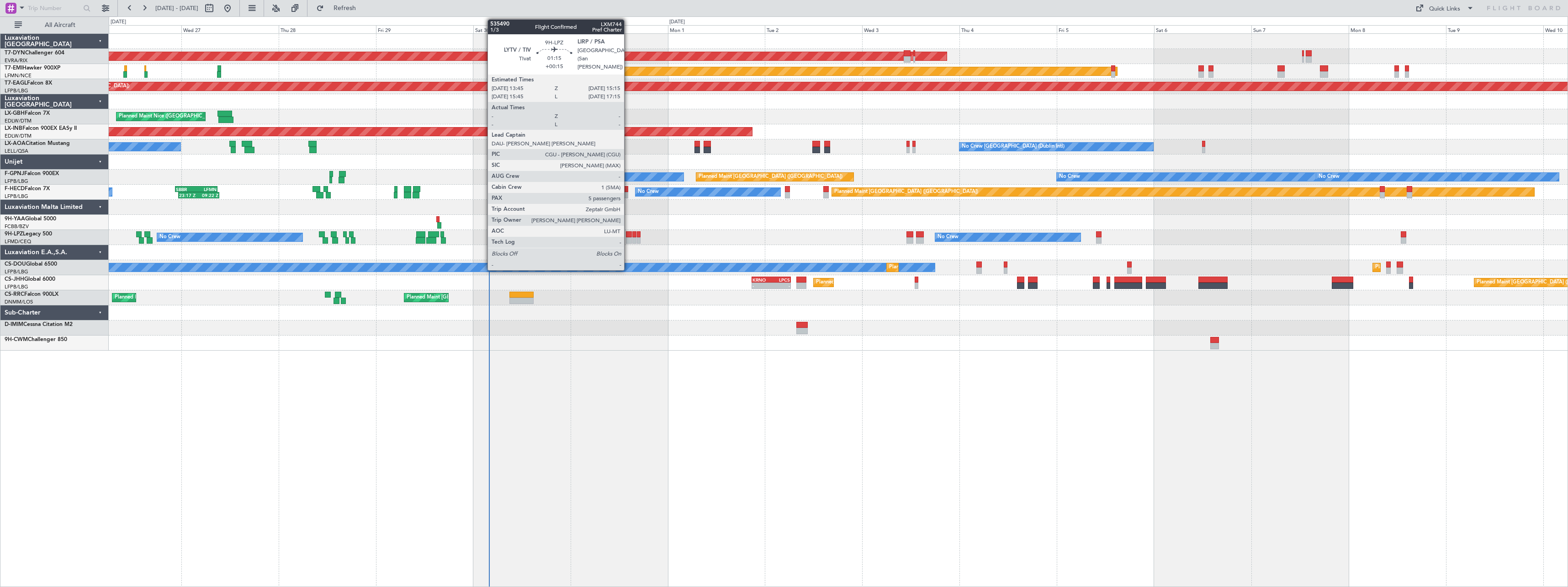
click at [628, 233] on div at bounding box center [629, 235] width 7 height 7
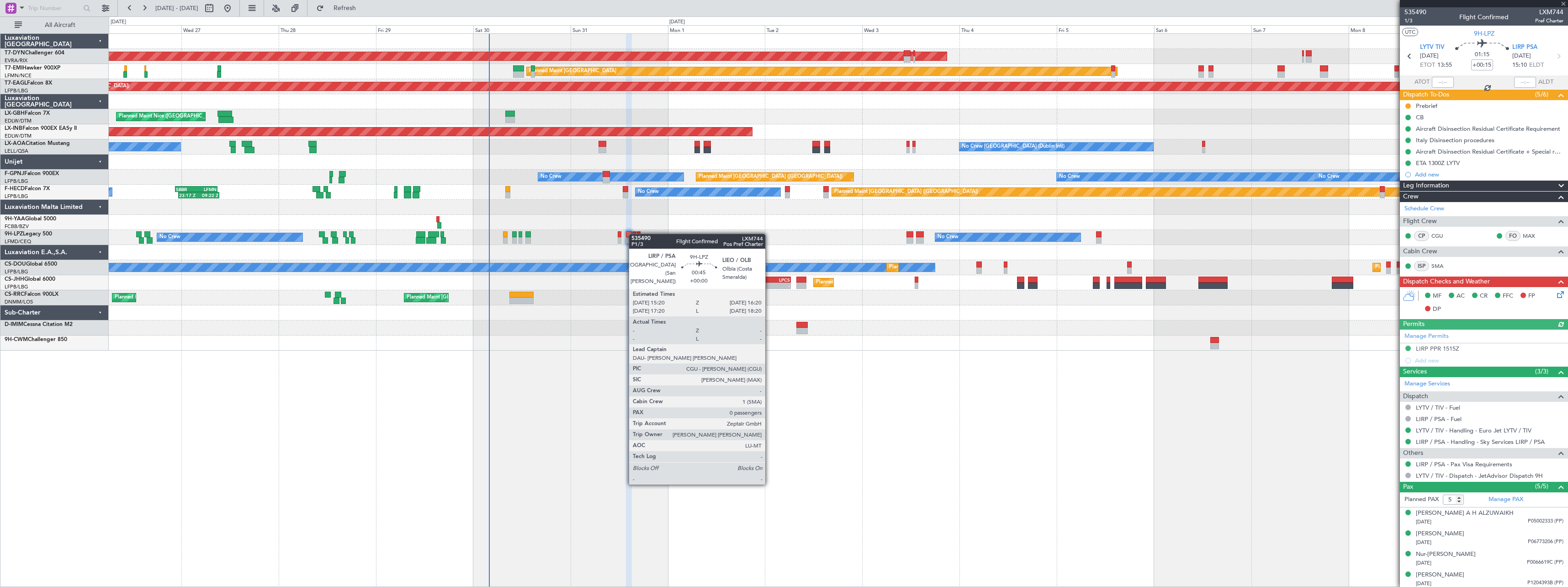
click at [633, 233] on div at bounding box center [634, 235] width 4 height 7
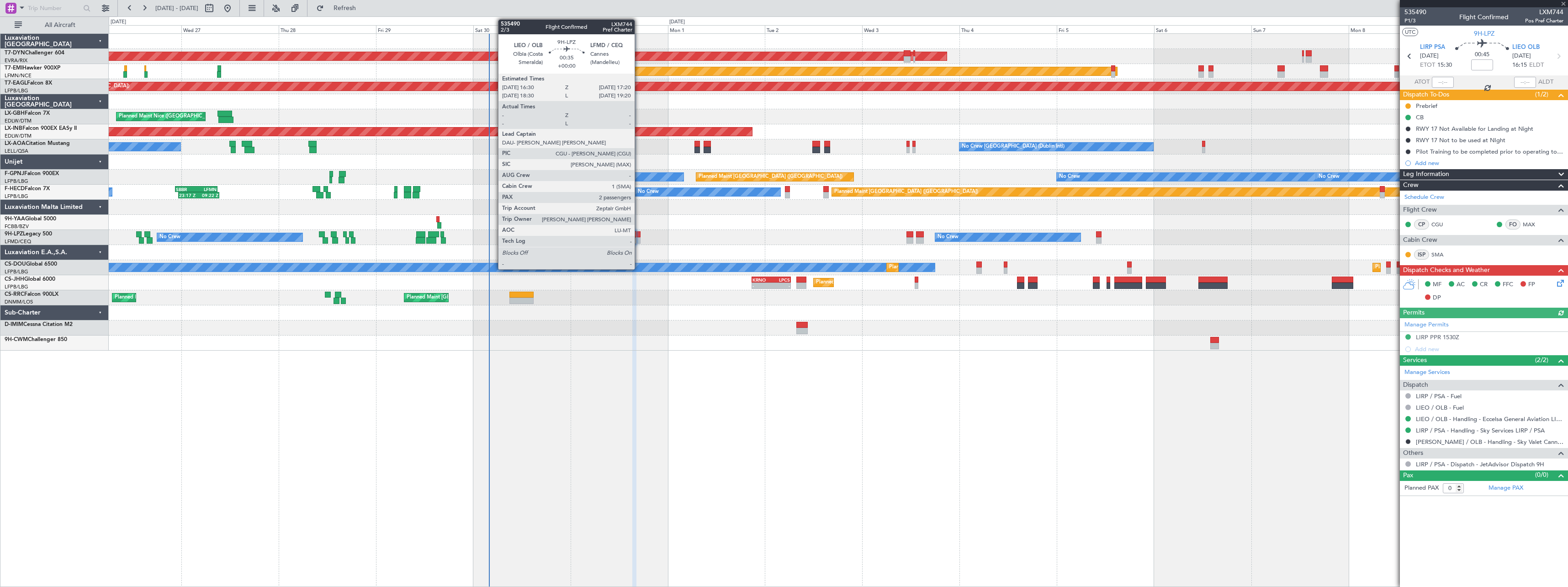
click at [639, 233] on div at bounding box center [639, 235] width 3 height 7
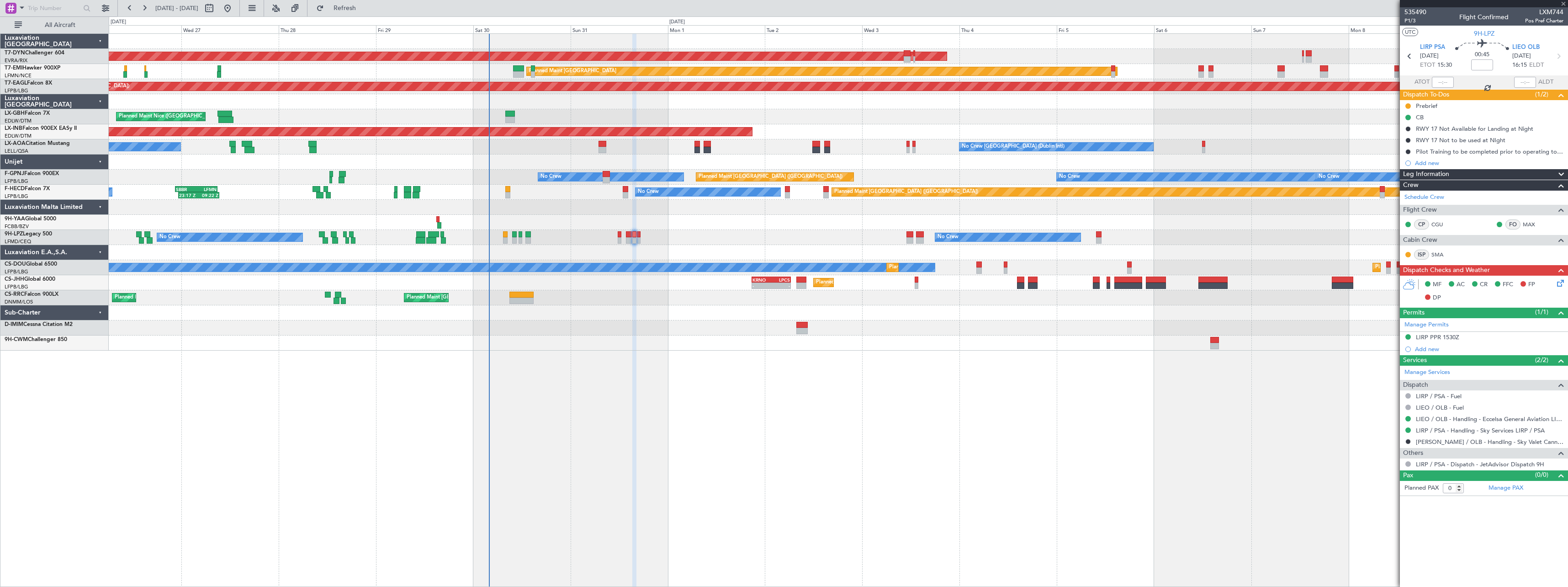
type input "2"
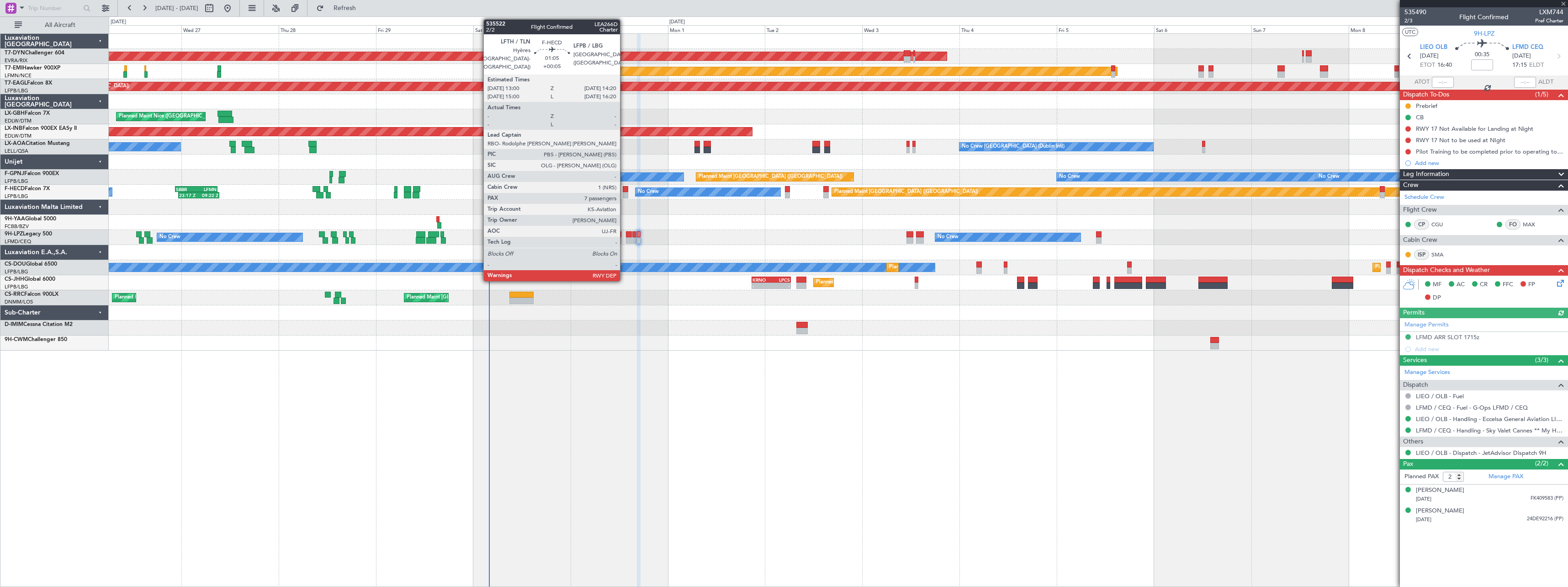
click at [624, 192] on div at bounding box center [626, 195] width 6 height 7
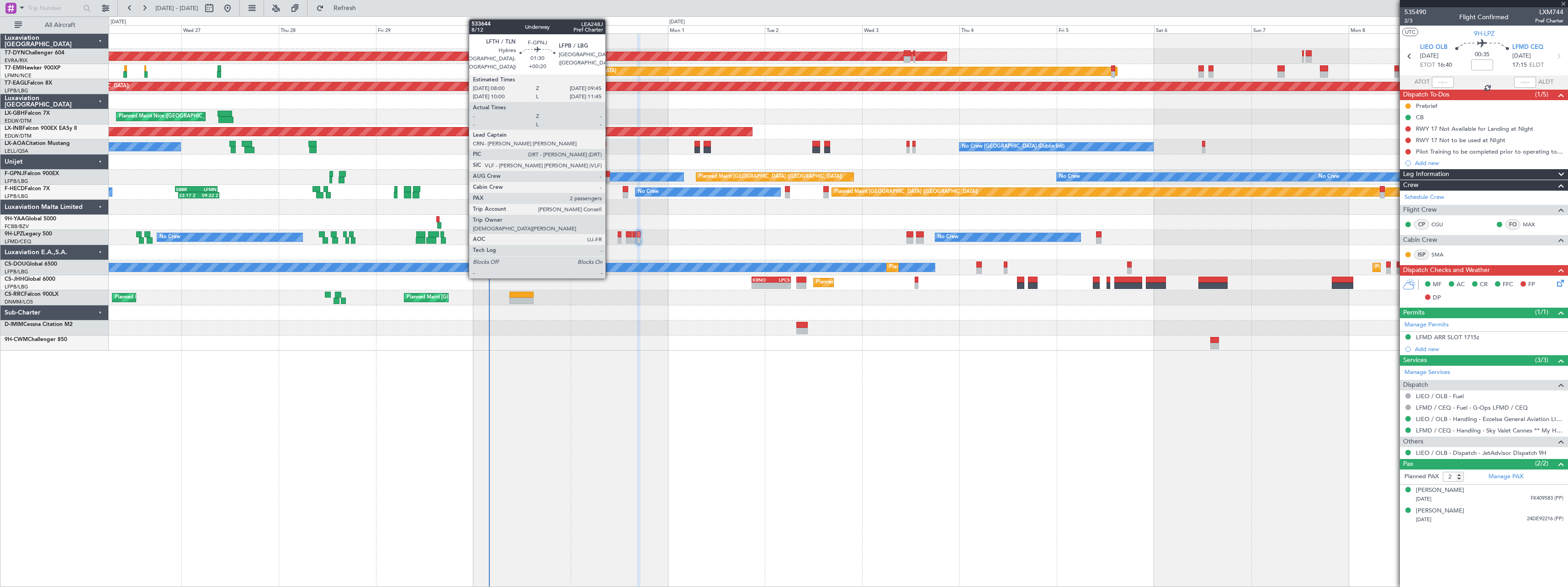
type input "+00:05"
type input "7"
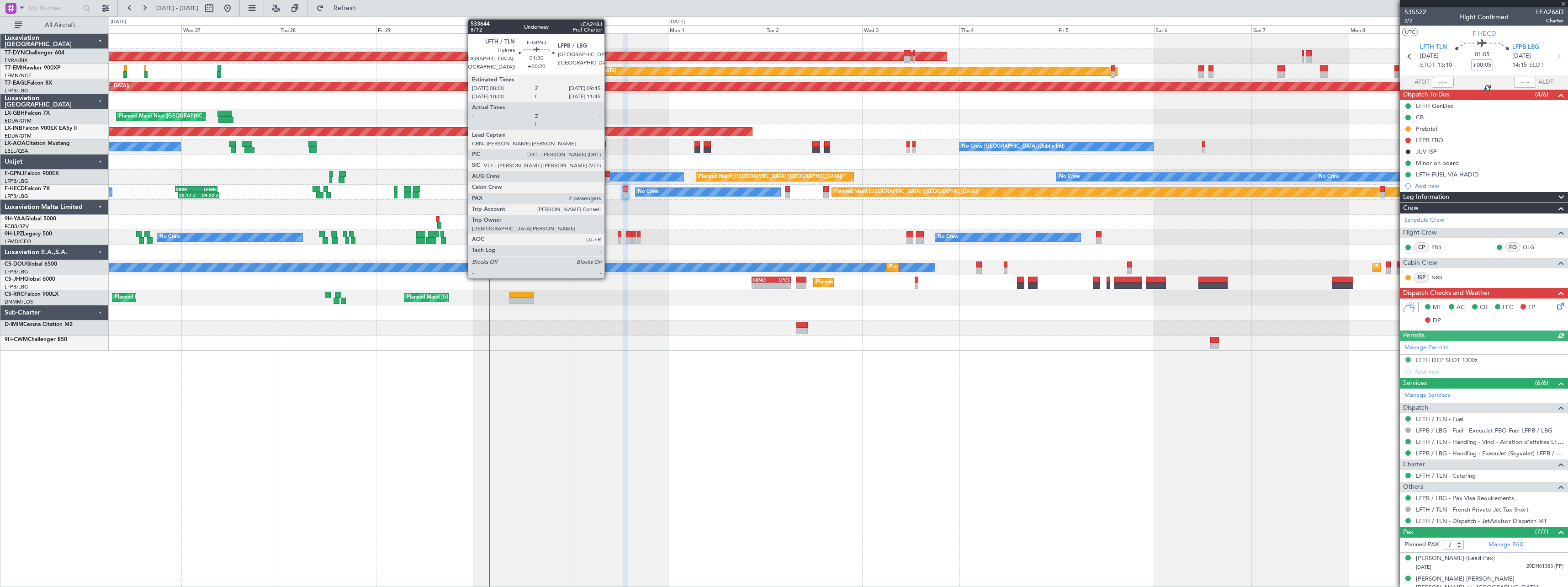
click at [608, 171] on div at bounding box center [606, 174] width 7 height 7
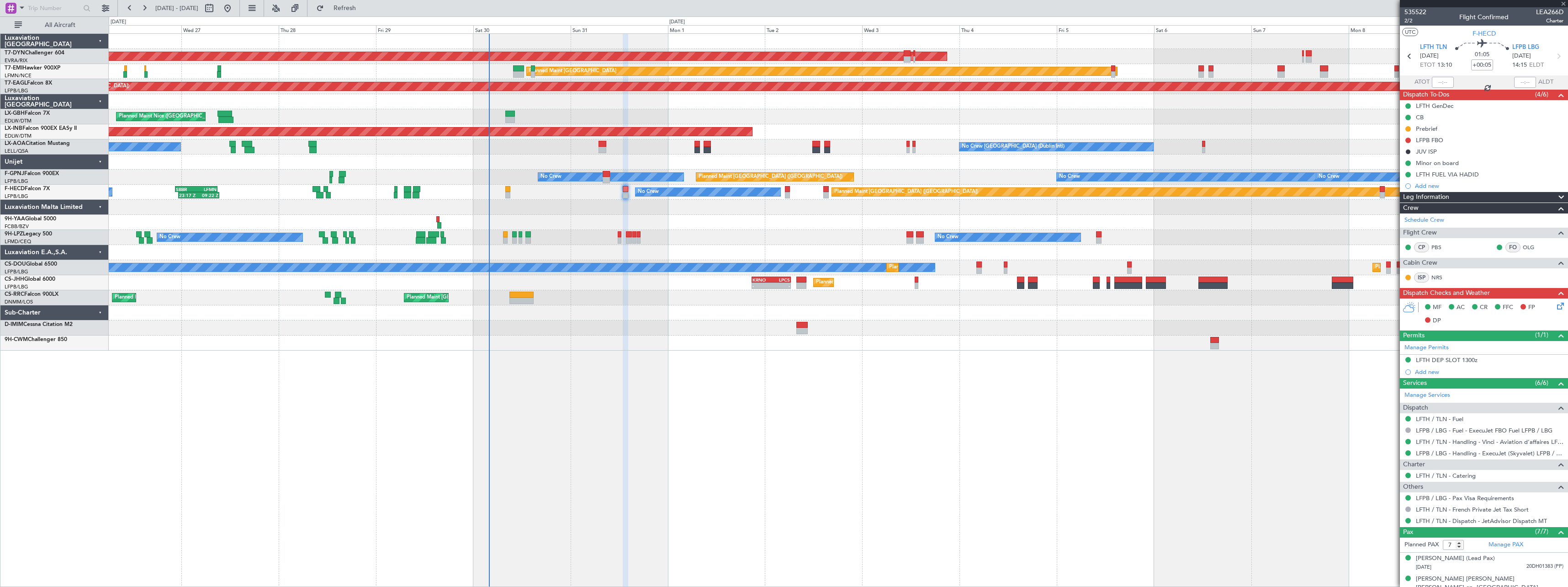
type input "+00:20"
type input "2"
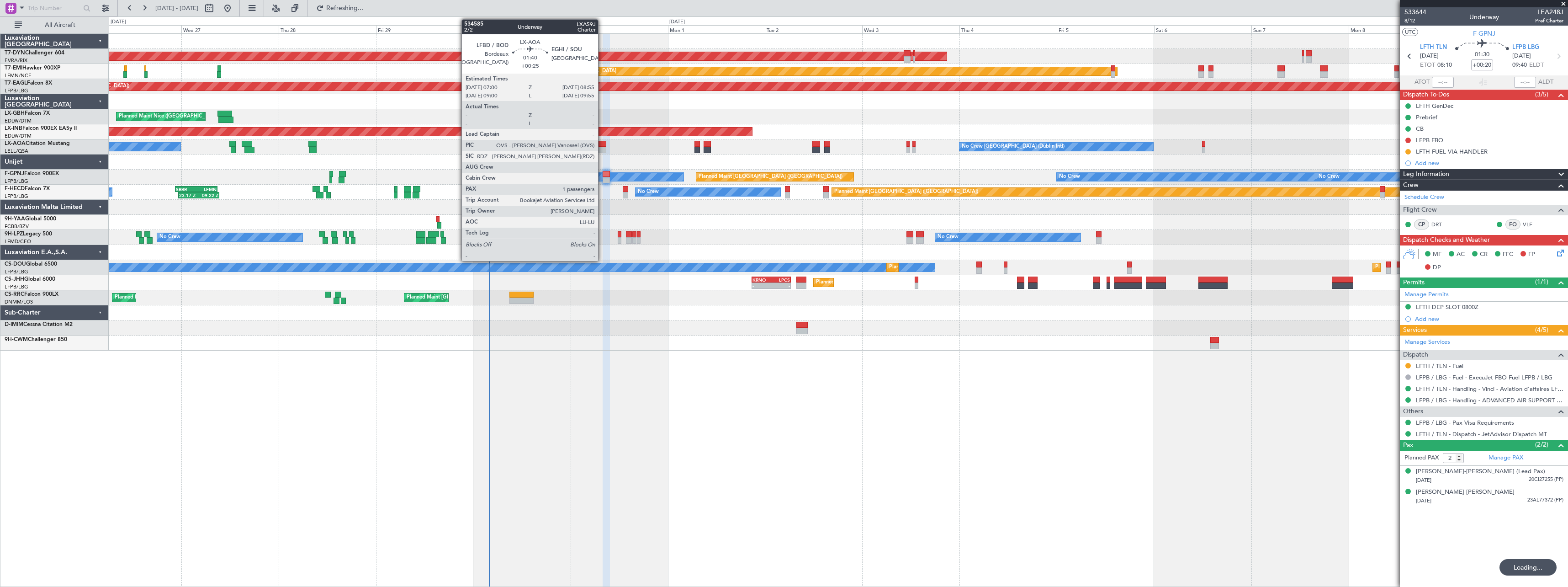
click at [602, 148] on div at bounding box center [602, 150] width 8 height 7
type input "+00:25"
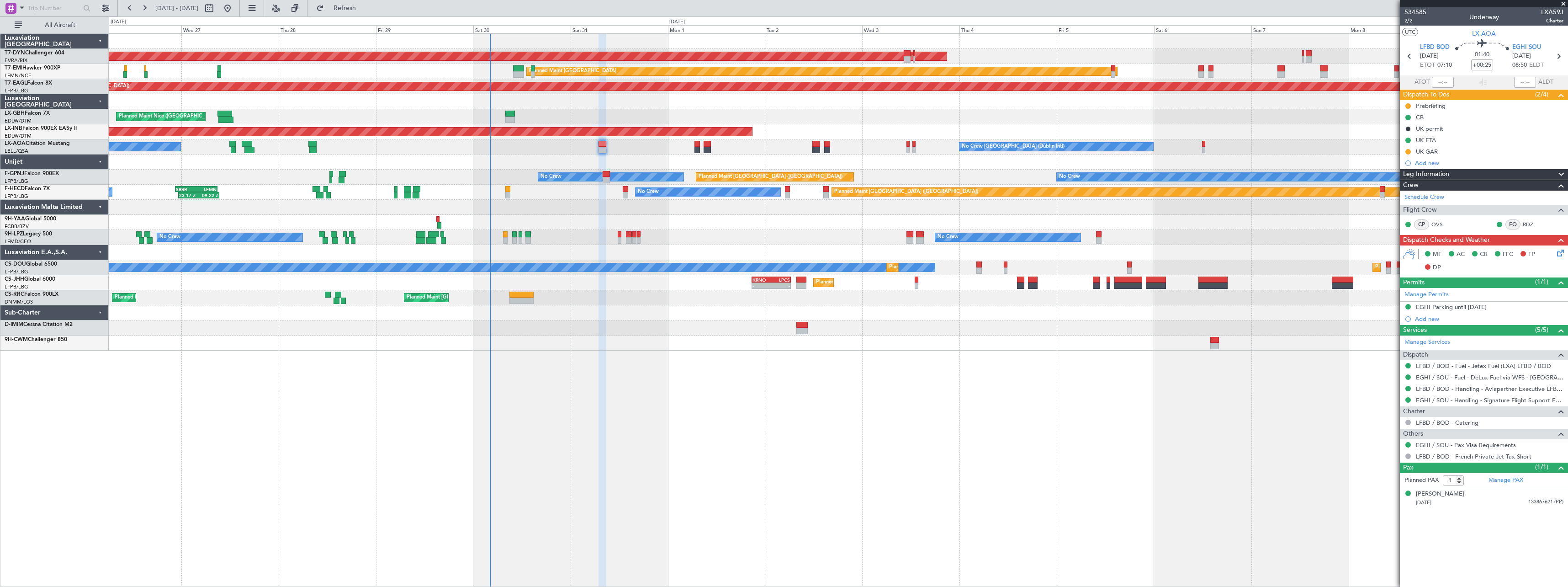
click at [1563, 2] on span at bounding box center [1563, 4] width 9 height 8
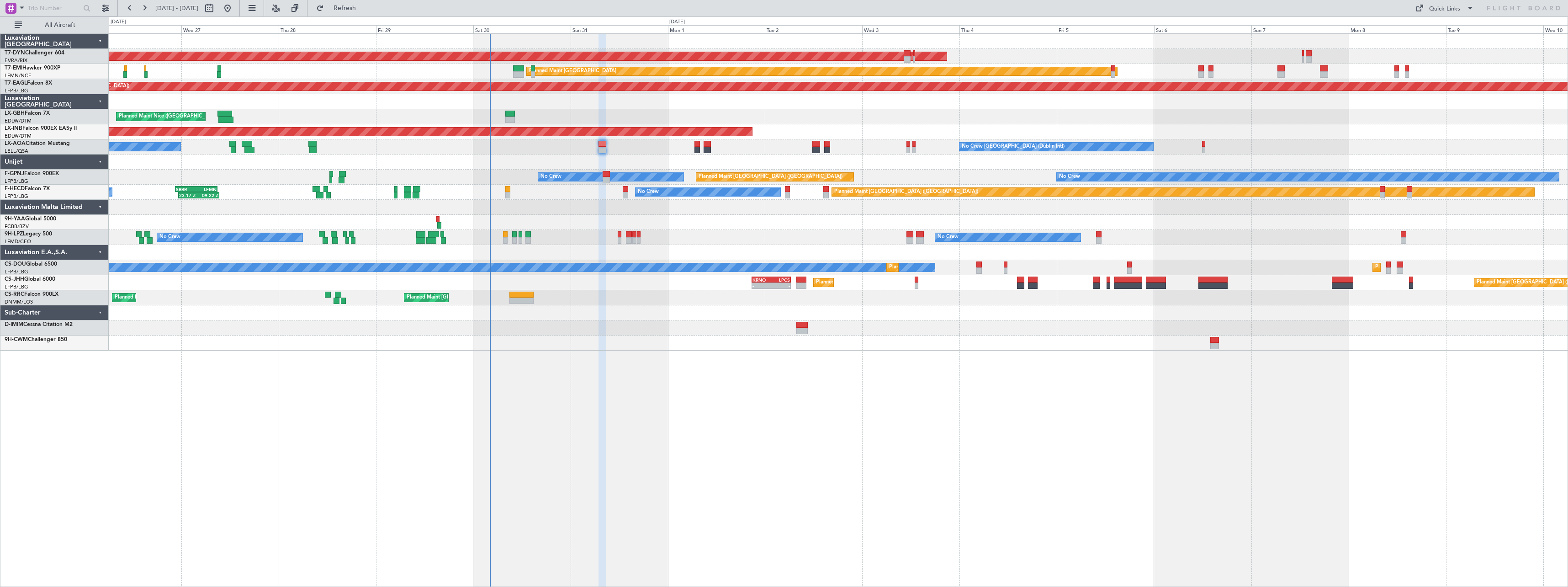
type input "0"
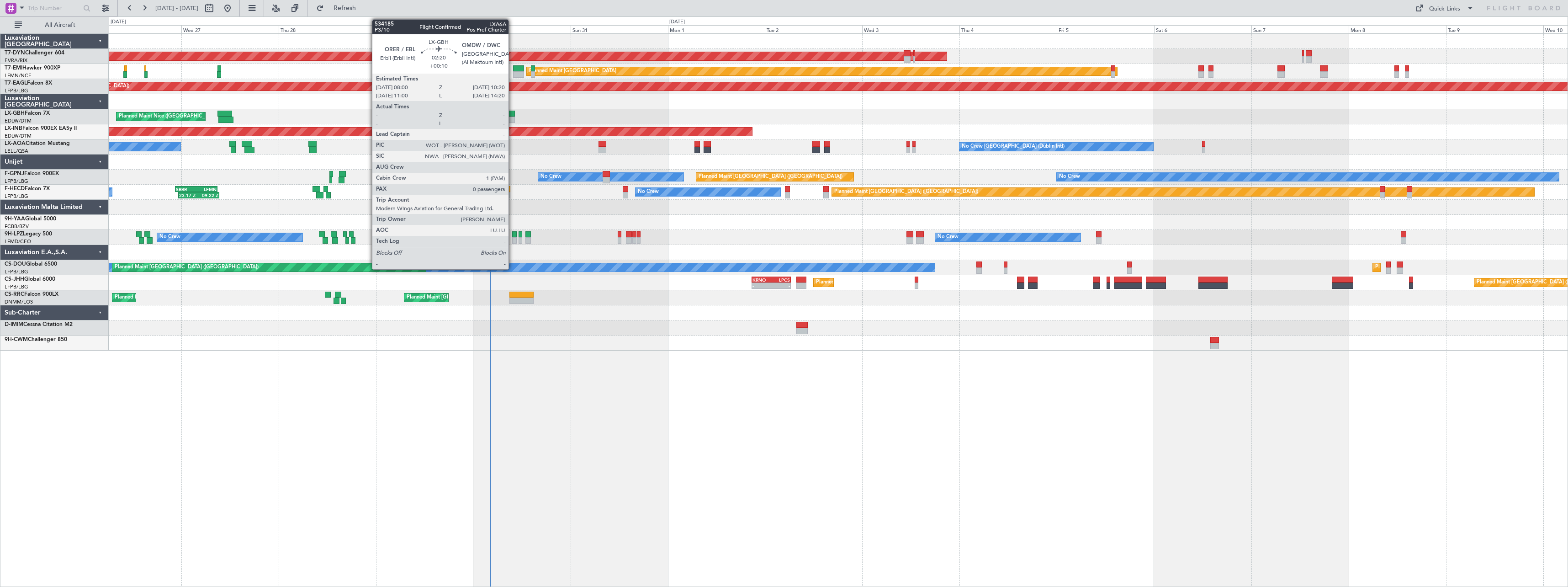
click at [512, 114] on div at bounding box center [510, 114] width 10 height 7
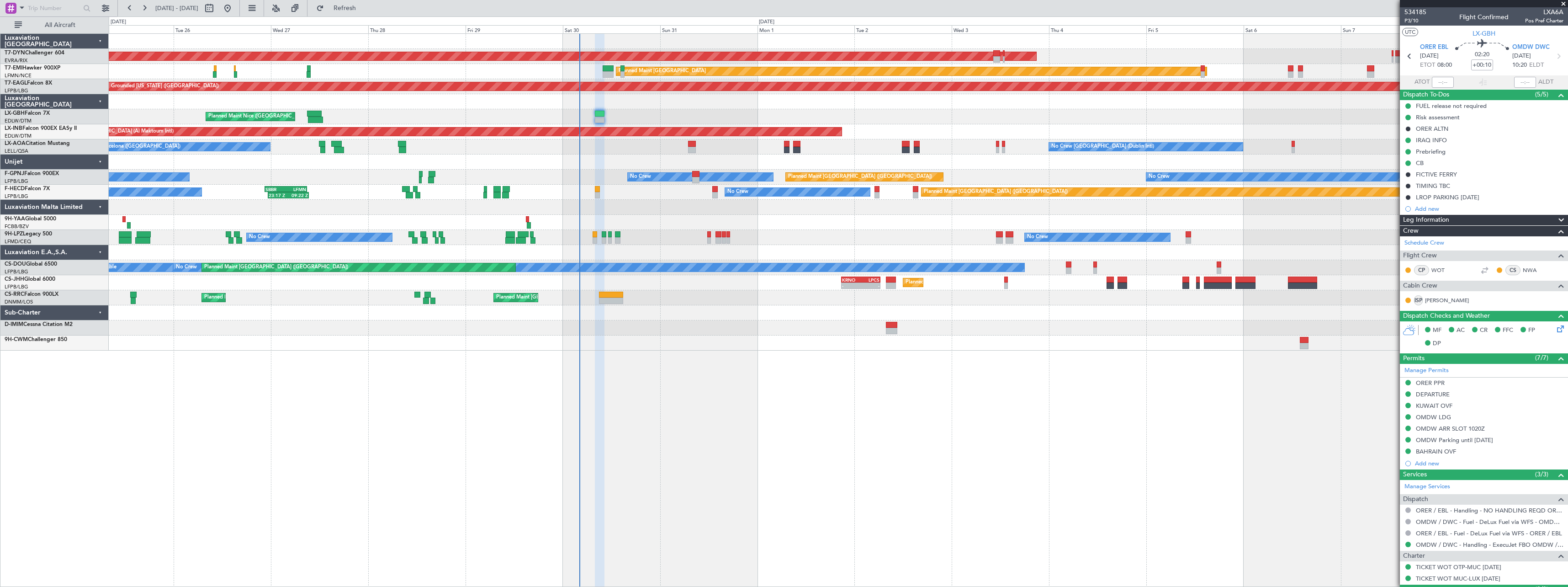
click at [1045, 357] on div "AOG Maint Riga (Riga Intl) Planned Maint [GEOGRAPHIC_DATA]-[GEOGRAPHIC_DATA] Pl…" at bounding box center [838, 310] width 1459 height 554
click at [1565, 2] on span at bounding box center [1563, 4] width 9 height 8
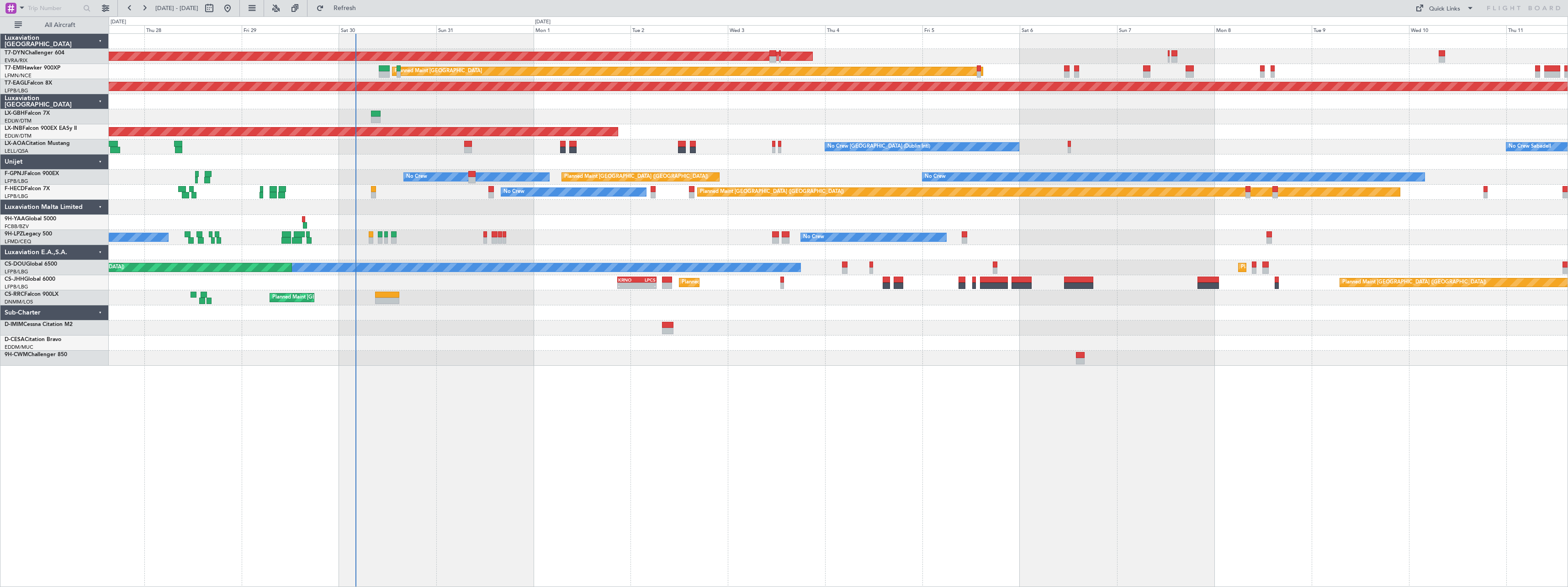
click at [708, 374] on div "AOG Maint Riga (Riga Intl) Planned Maint [GEOGRAPHIC_DATA] Grounded [US_STATE] …" at bounding box center [838, 310] width 1459 height 554
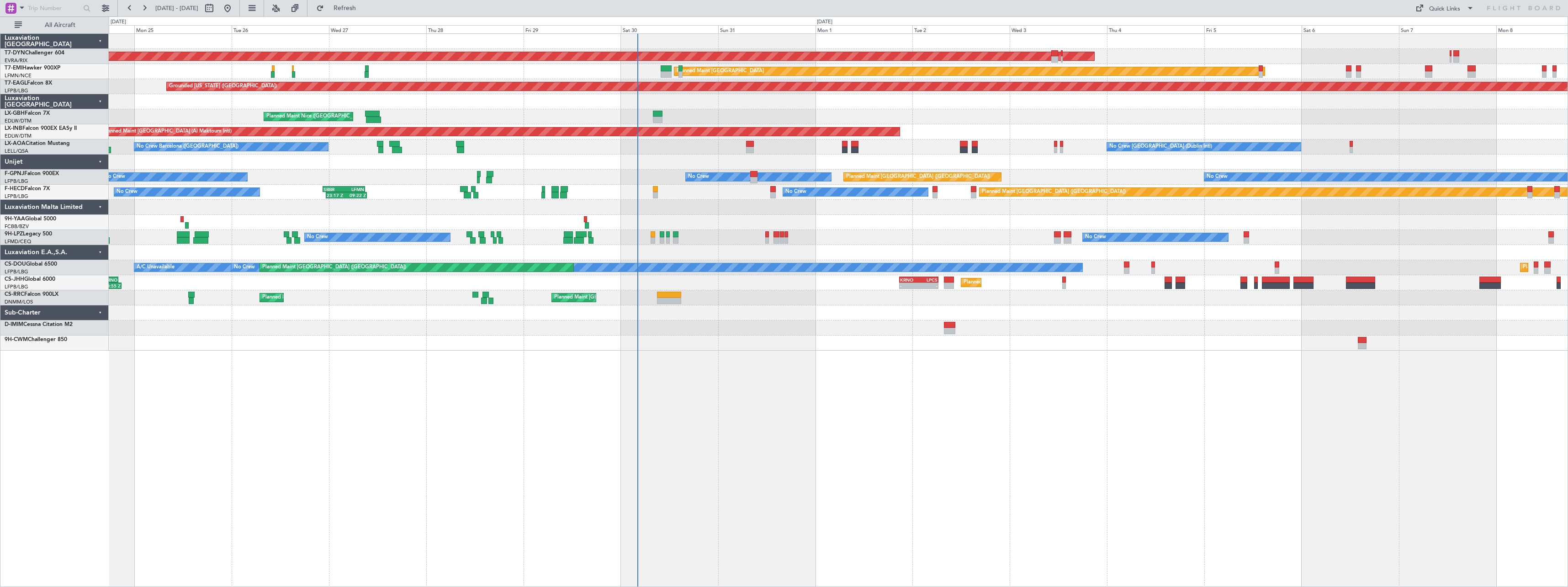
click at [852, 301] on div "AOG Maint Riga (Riga Intl) Planned Maint [GEOGRAPHIC_DATA]-[GEOGRAPHIC_DATA] Pl…" at bounding box center [838, 193] width 1458 height 317
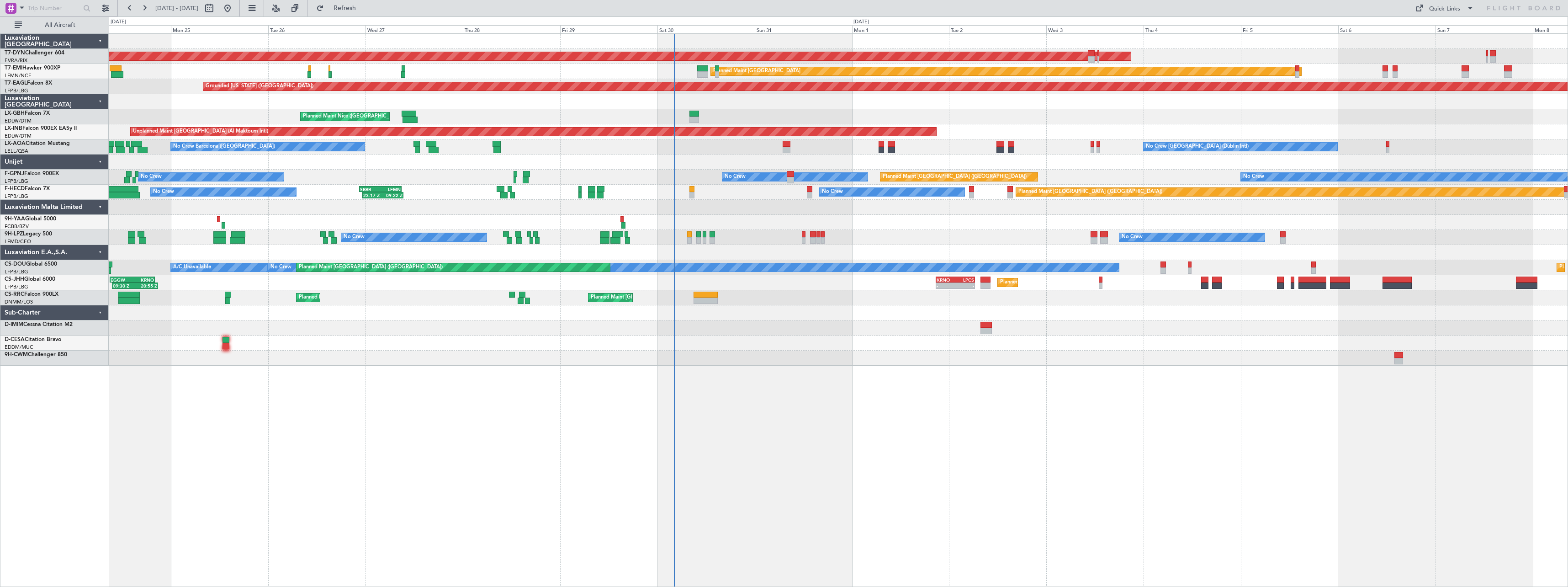
click at [807, 110] on div "Planned Maint Nice ([GEOGRAPHIC_DATA]) [GEOGRAPHIC_DATA] ([GEOGRAPHIC_DATA])" at bounding box center [838, 117] width 1458 height 15
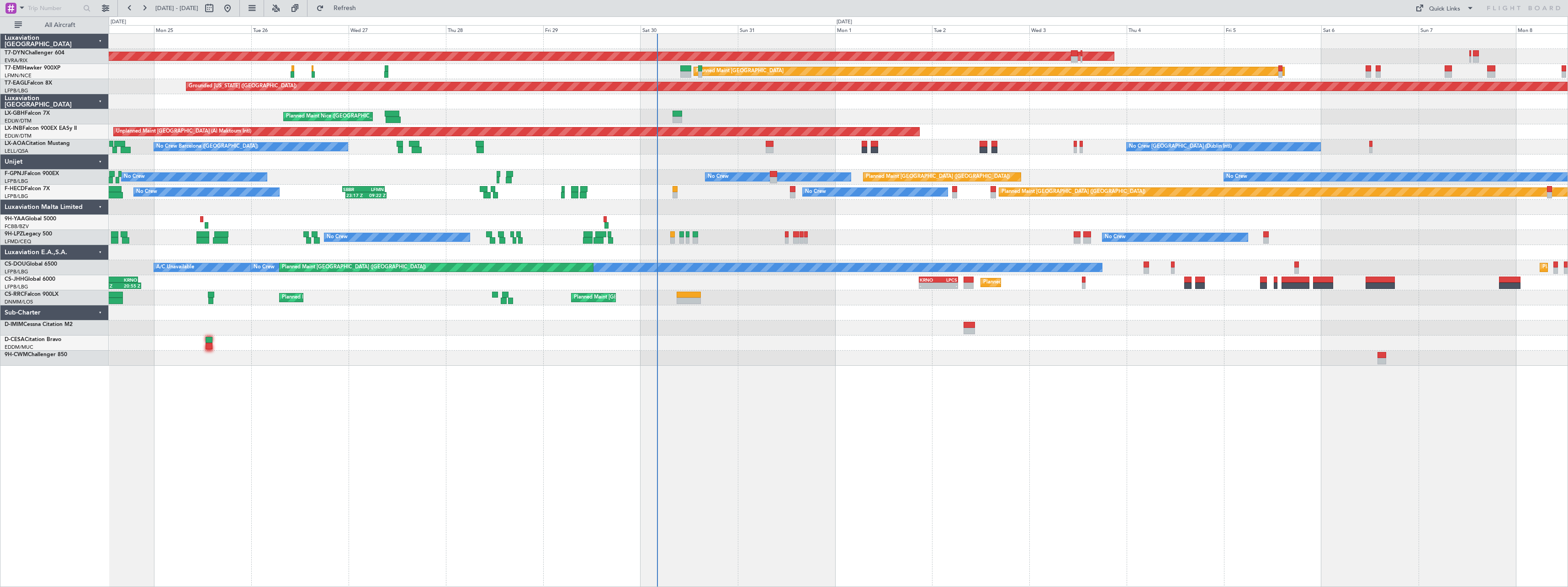
click at [717, 107] on div at bounding box center [838, 101] width 1458 height 15
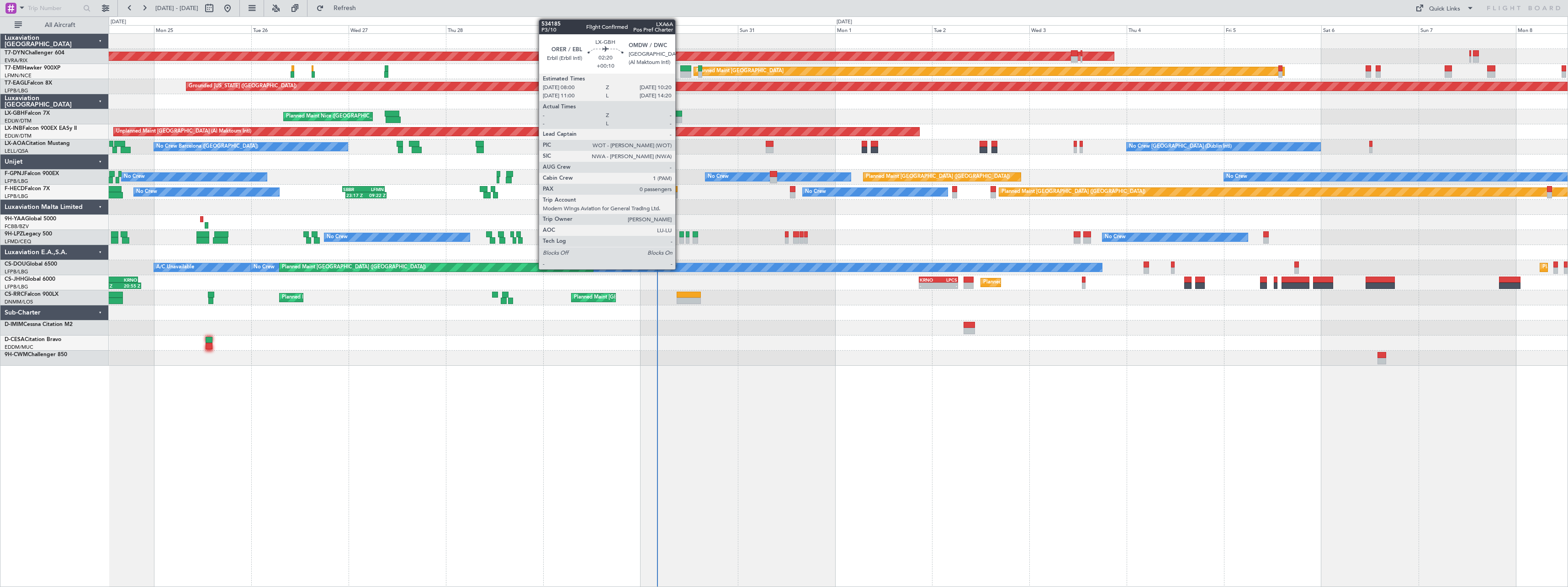
click at [679, 114] on div at bounding box center [678, 114] width 10 height 7
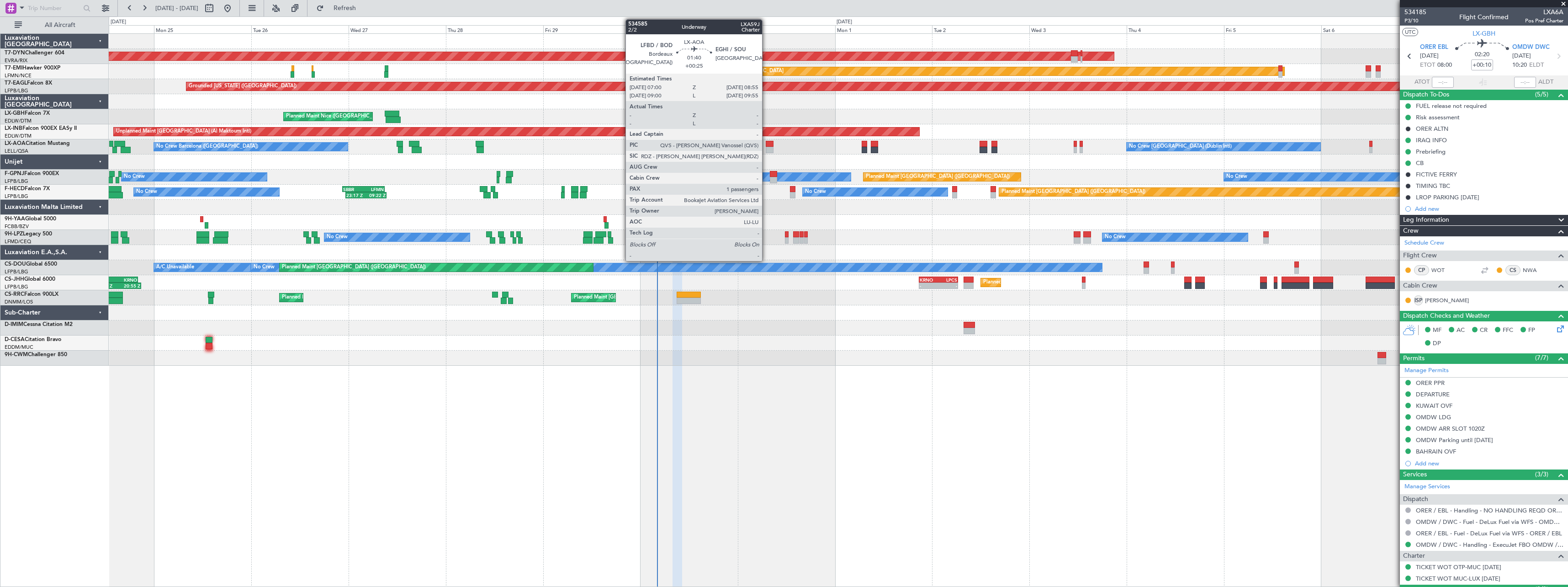
click at [766, 147] on div at bounding box center [770, 150] width 8 height 7
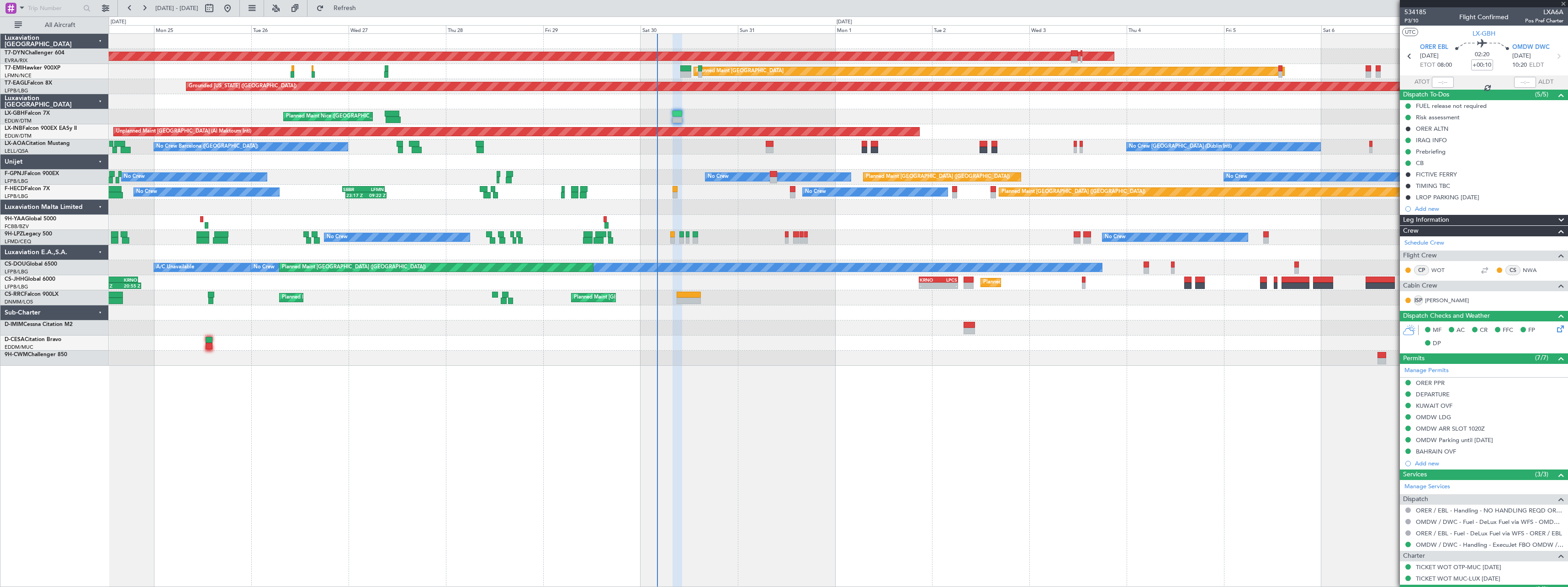
type input "+00:25"
type input "1"
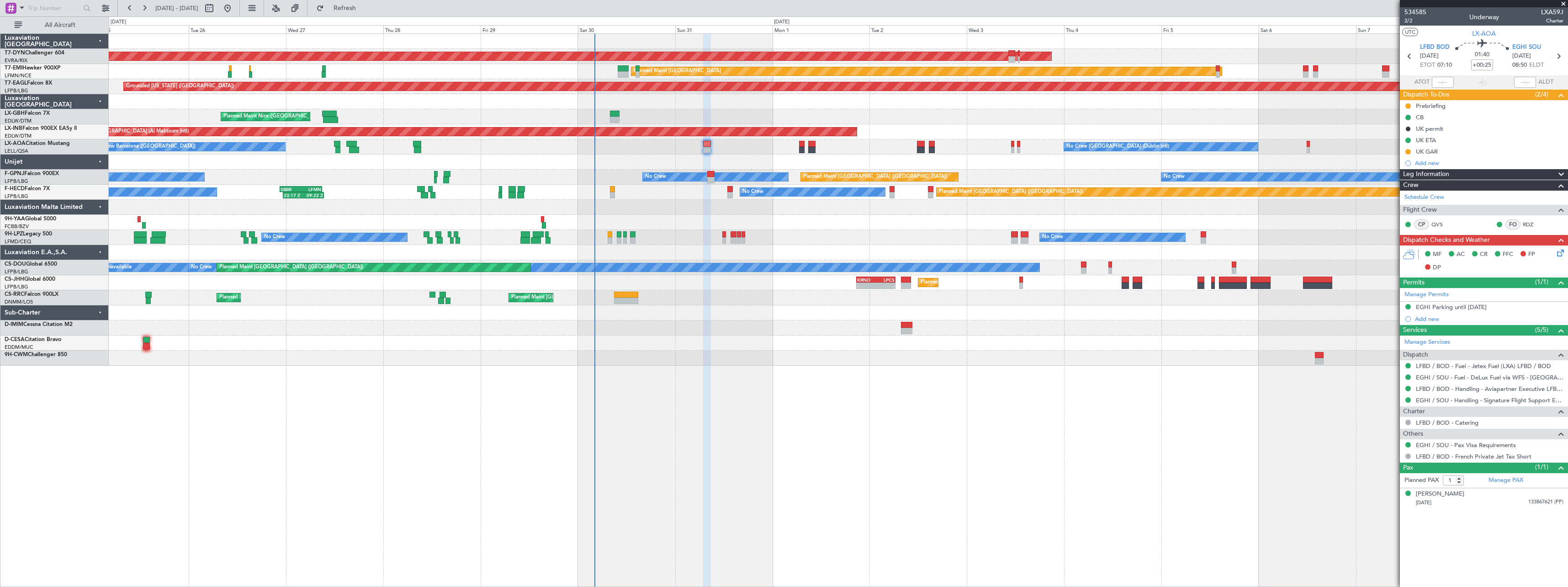
click at [702, 188] on div "Planned Maint [GEOGRAPHIC_DATA] ([GEOGRAPHIC_DATA]) No Crew No Crew 23:17 Z 09:…" at bounding box center [838, 192] width 1458 height 15
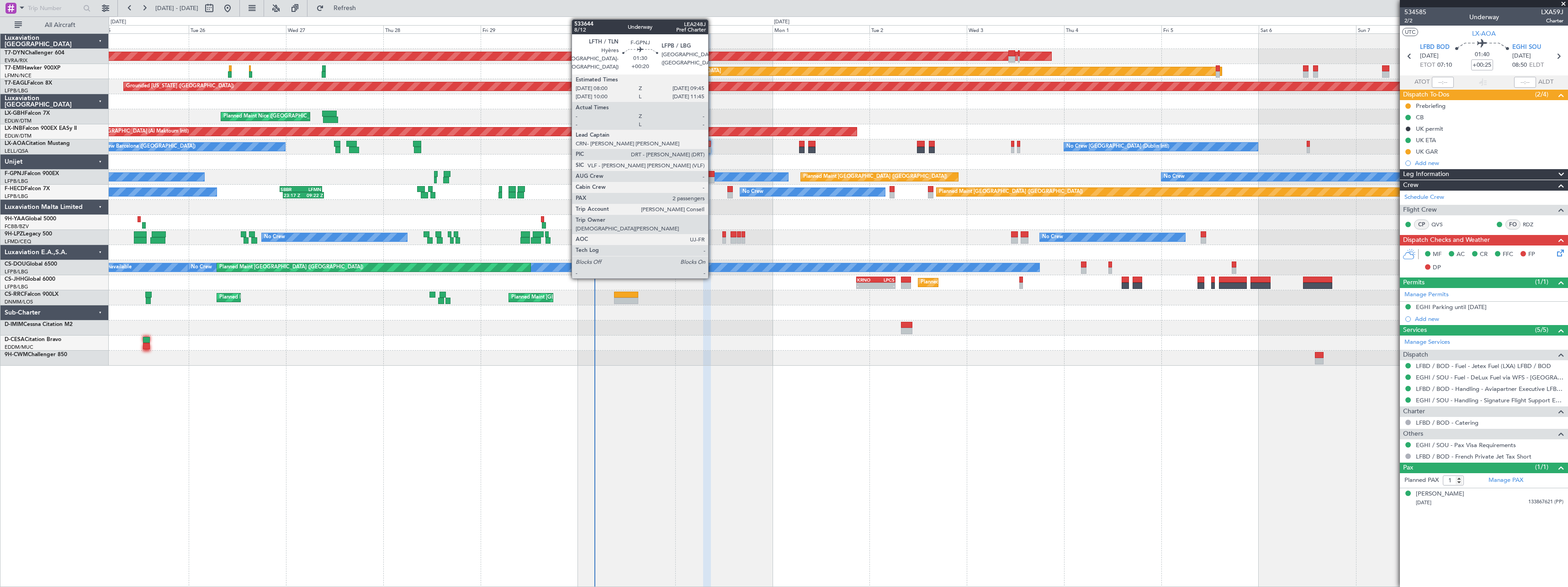
click at [712, 171] on div at bounding box center [710, 174] width 7 height 7
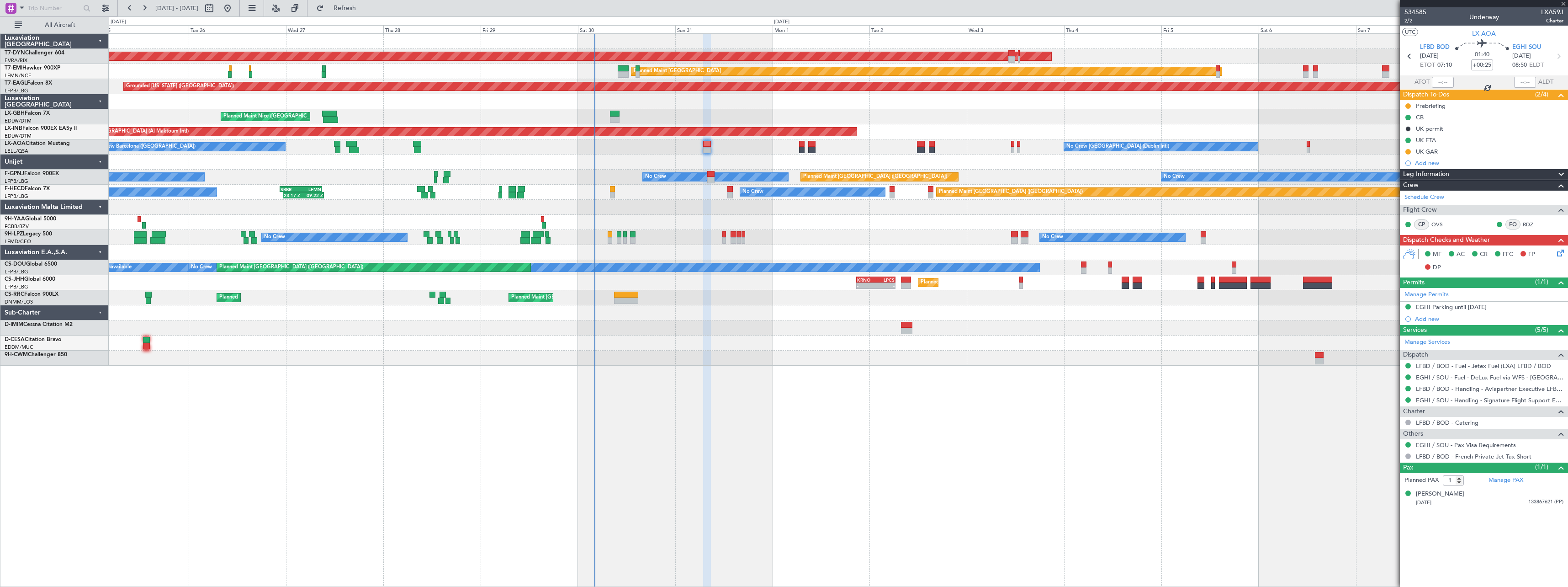
type input "+00:20"
type input "2"
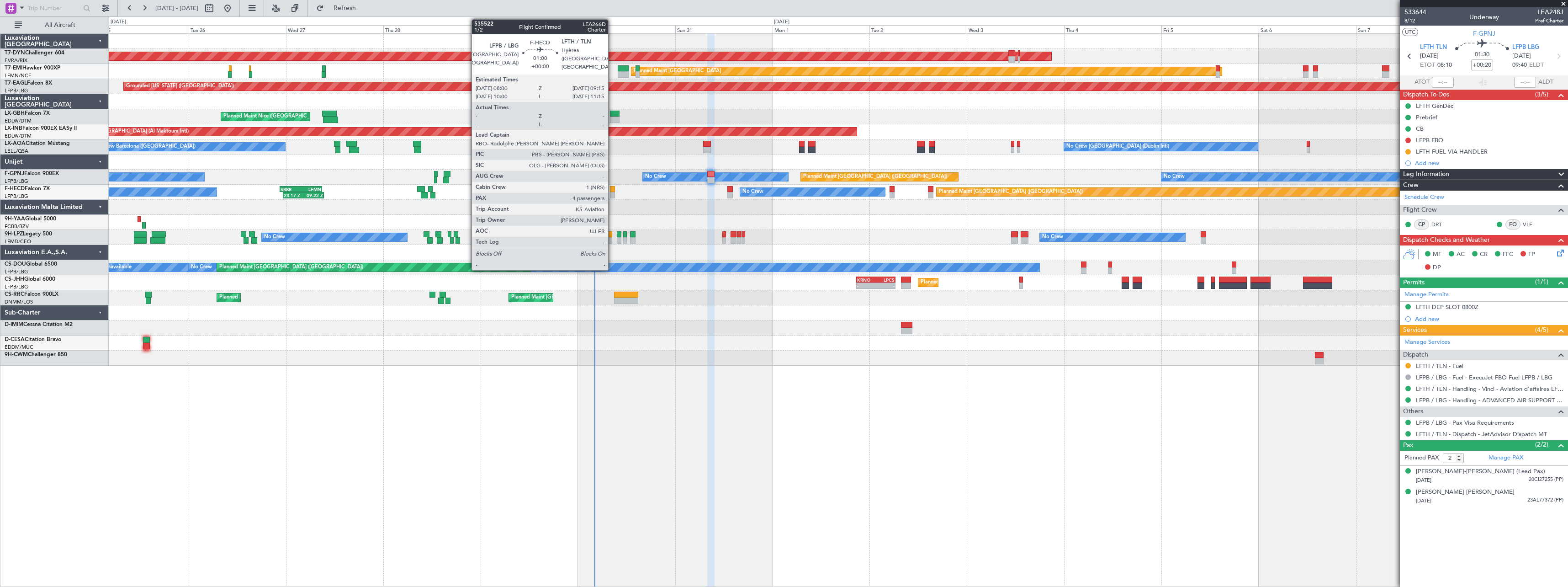
click at [612, 188] on div at bounding box center [612, 189] width 6 height 7
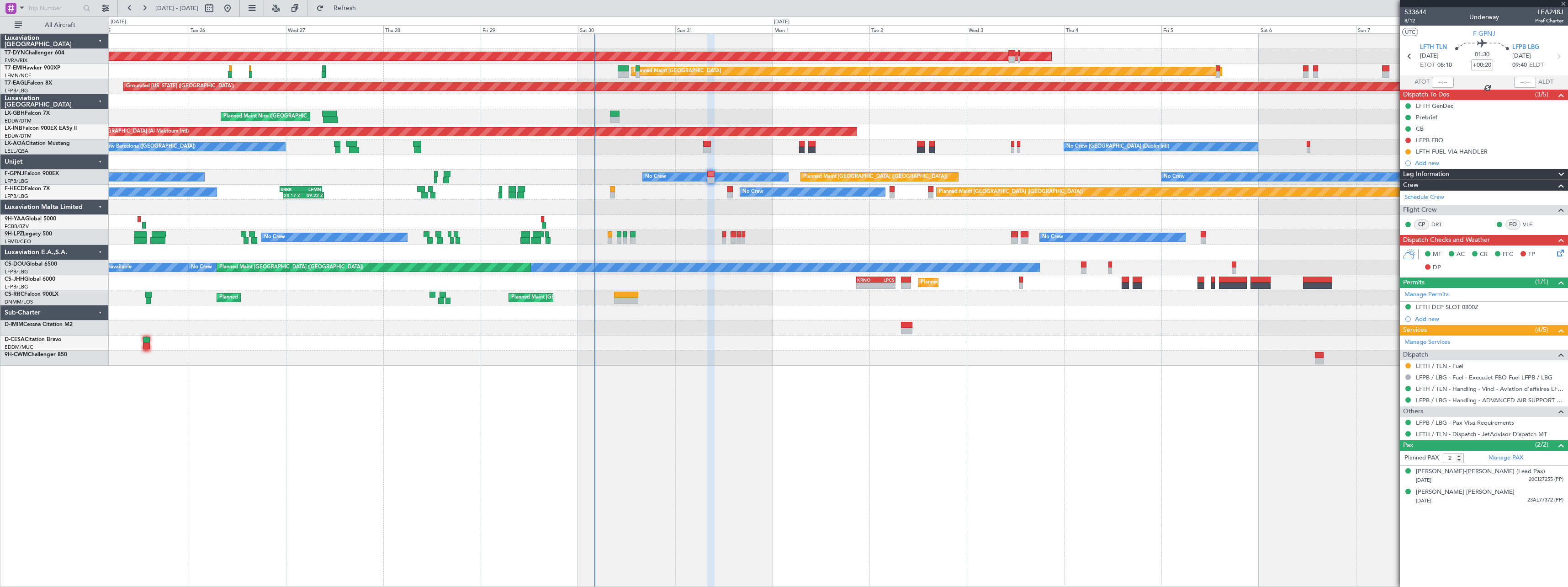
type input "4"
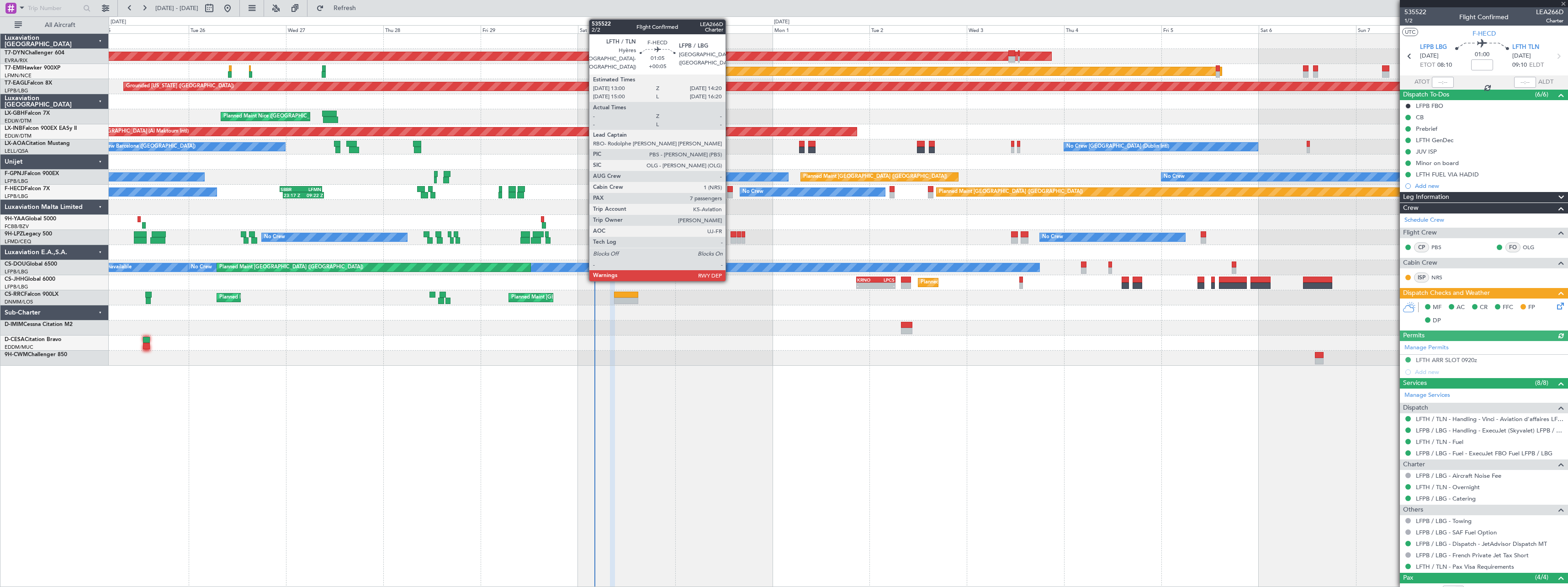
click at [729, 191] on div at bounding box center [730, 189] width 6 height 7
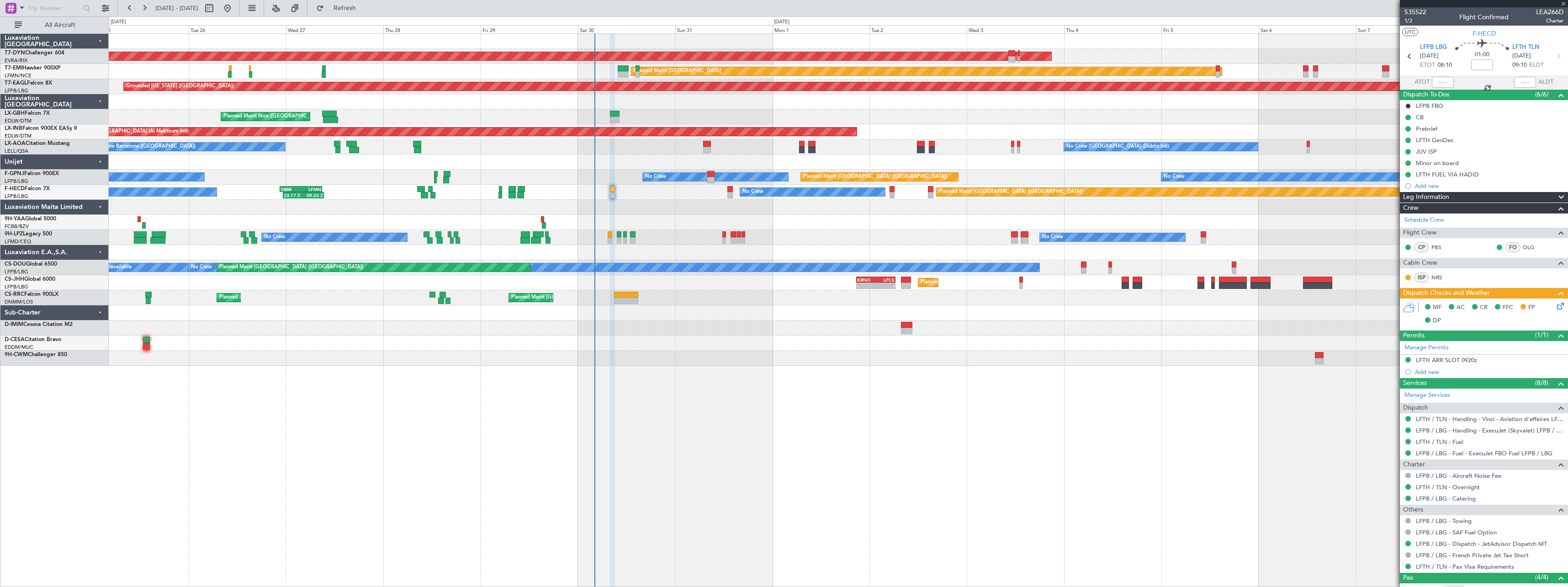
type input "+00:05"
type input "7"
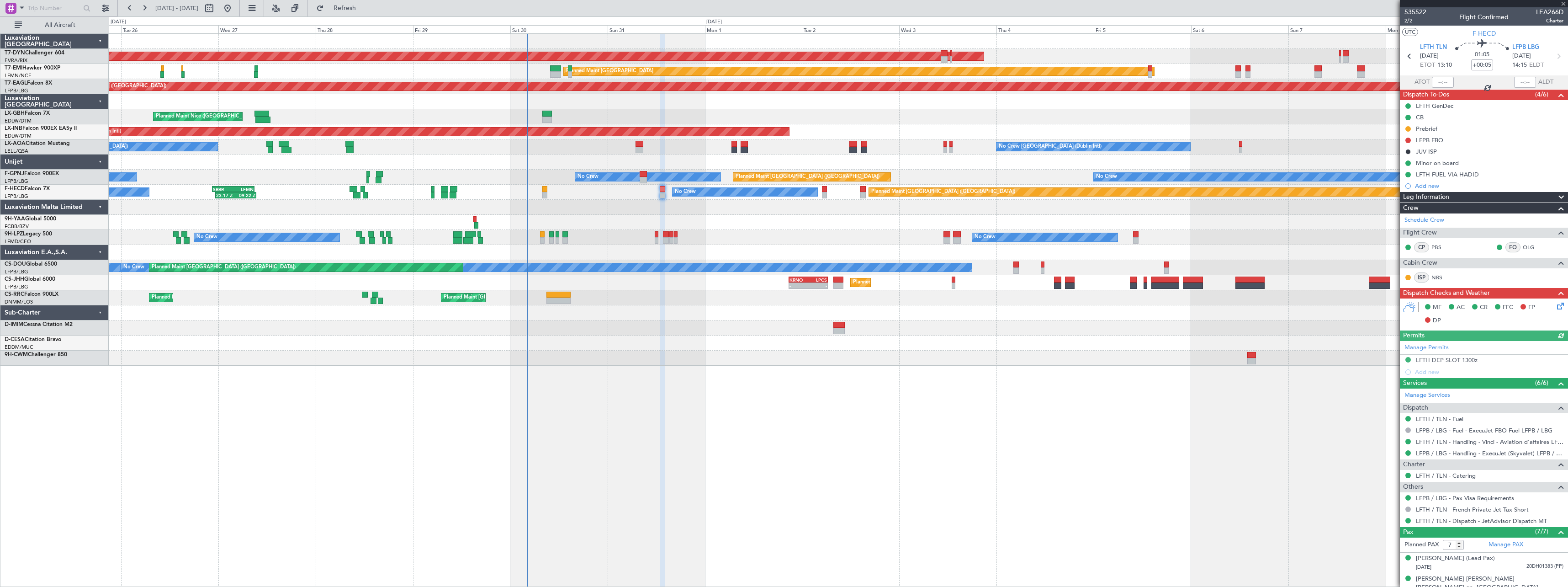
click at [813, 216] on div "AOG Maint Riga (Riga Intl) Planned Maint [GEOGRAPHIC_DATA]-[GEOGRAPHIC_DATA] Pl…" at bounding box center [838, 200] width 1458 height 332
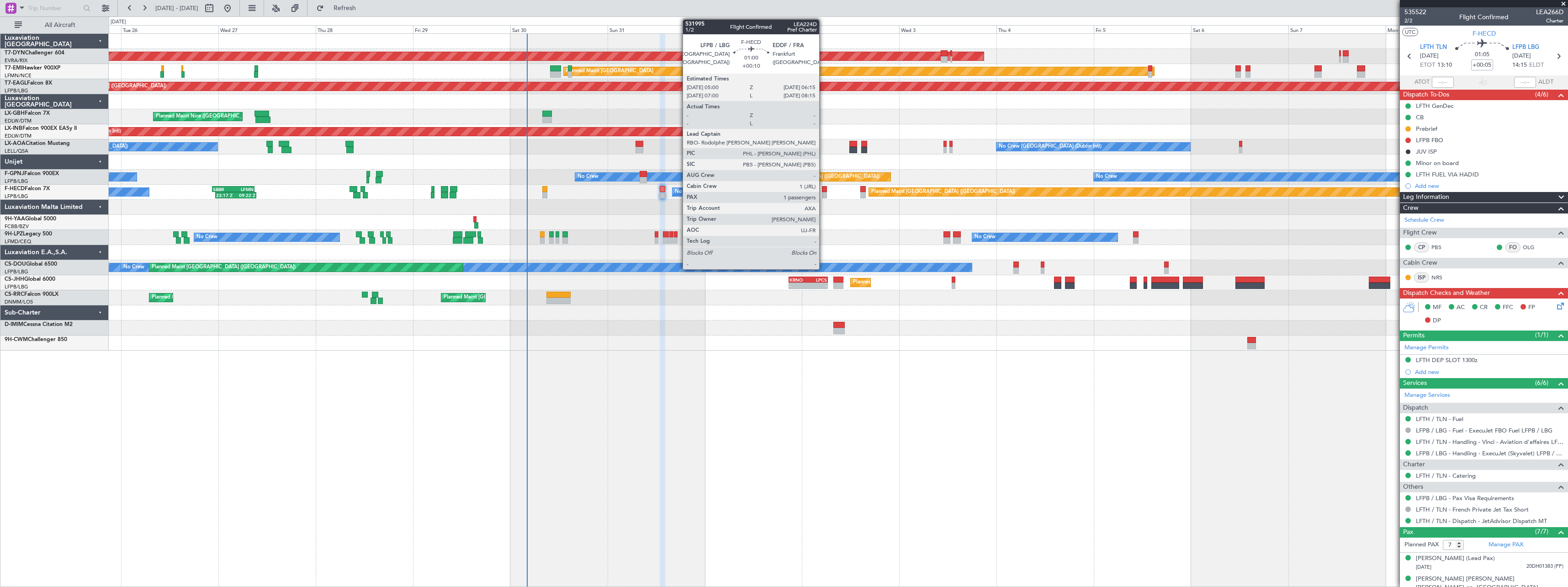
click at [823, 191] on div at bounding box center [825, 189] width 6 height 7
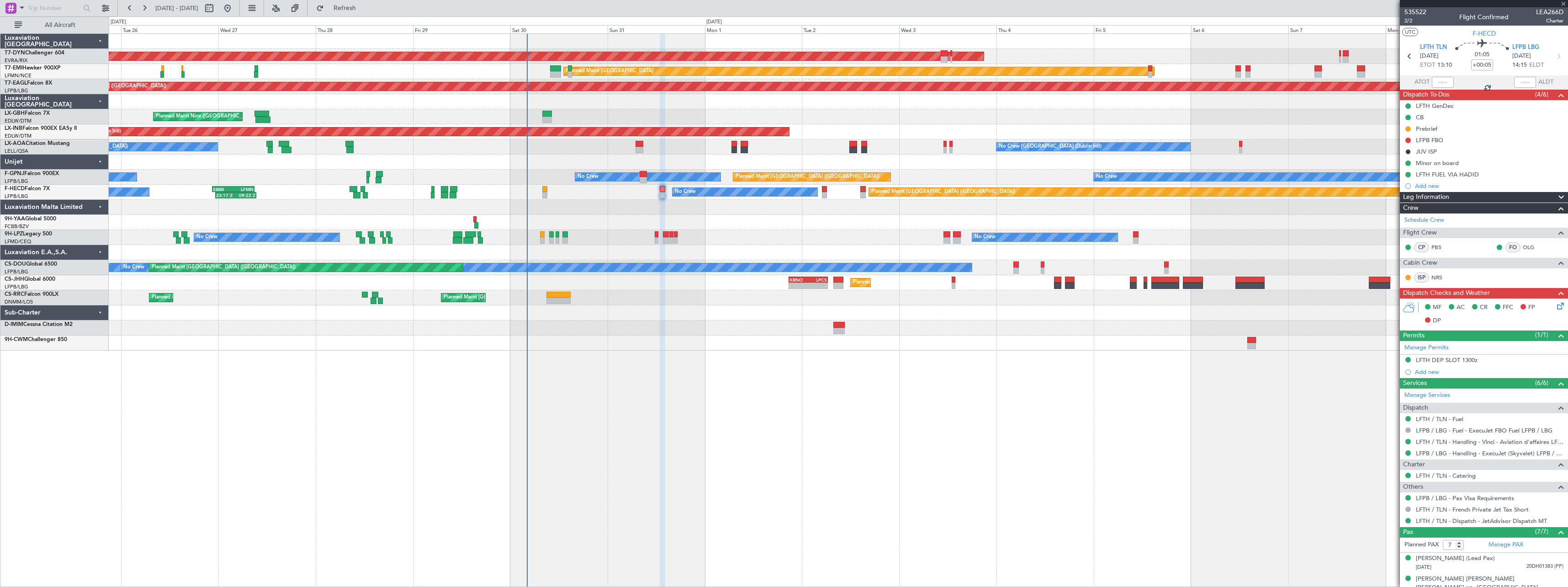
type input "+00:10"
type input "1"
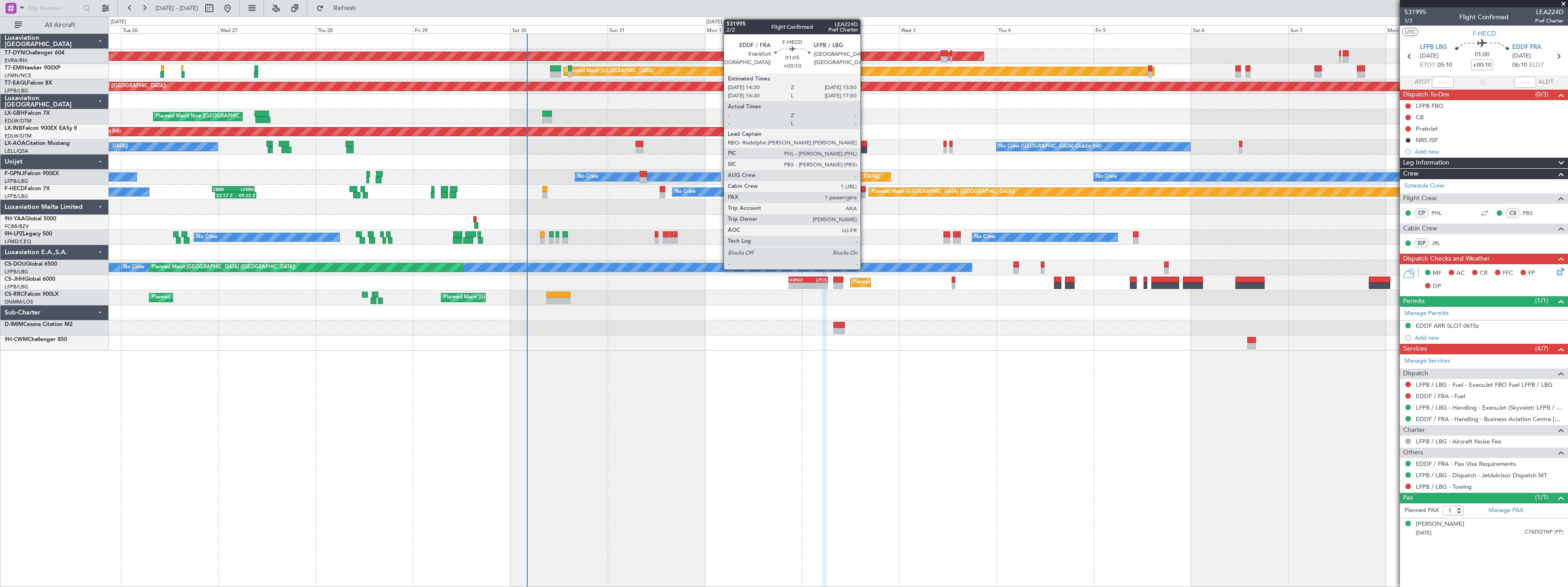
click at [864, 191] on div at bounding box center [863, 189] width 6 height 7
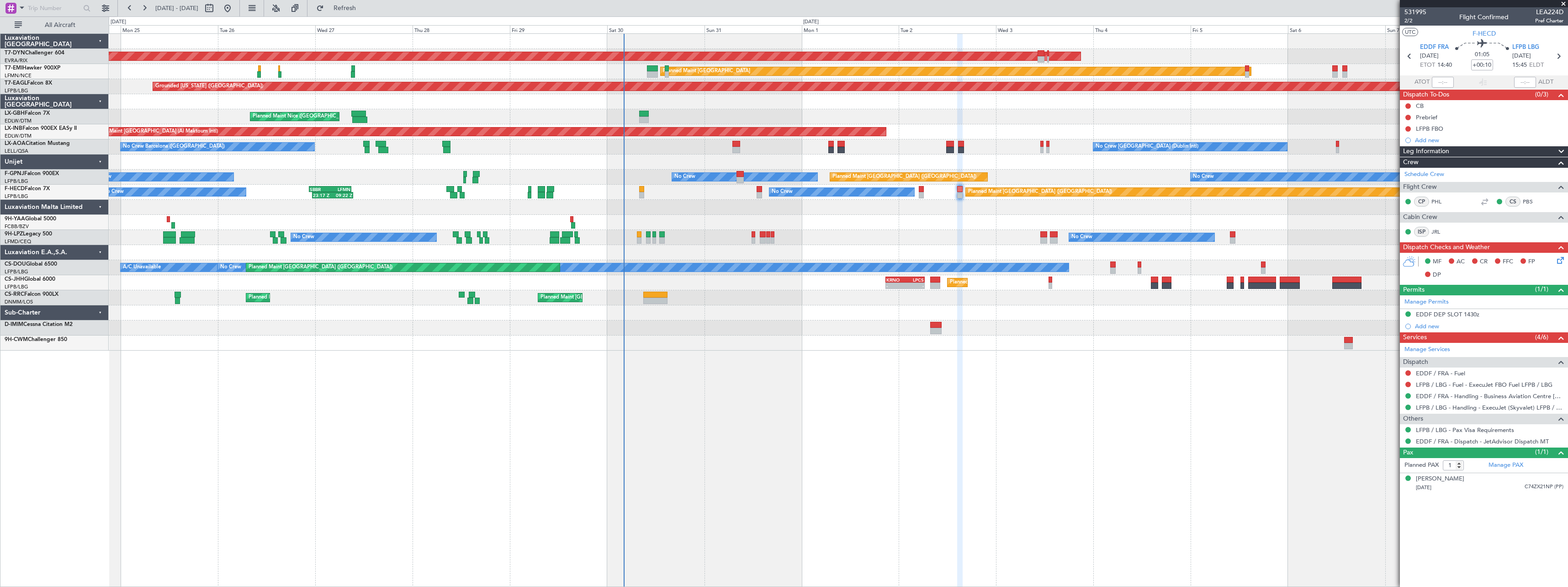
click at [718, 212] on div at bounding box center [838, 208] width 1458 height 15
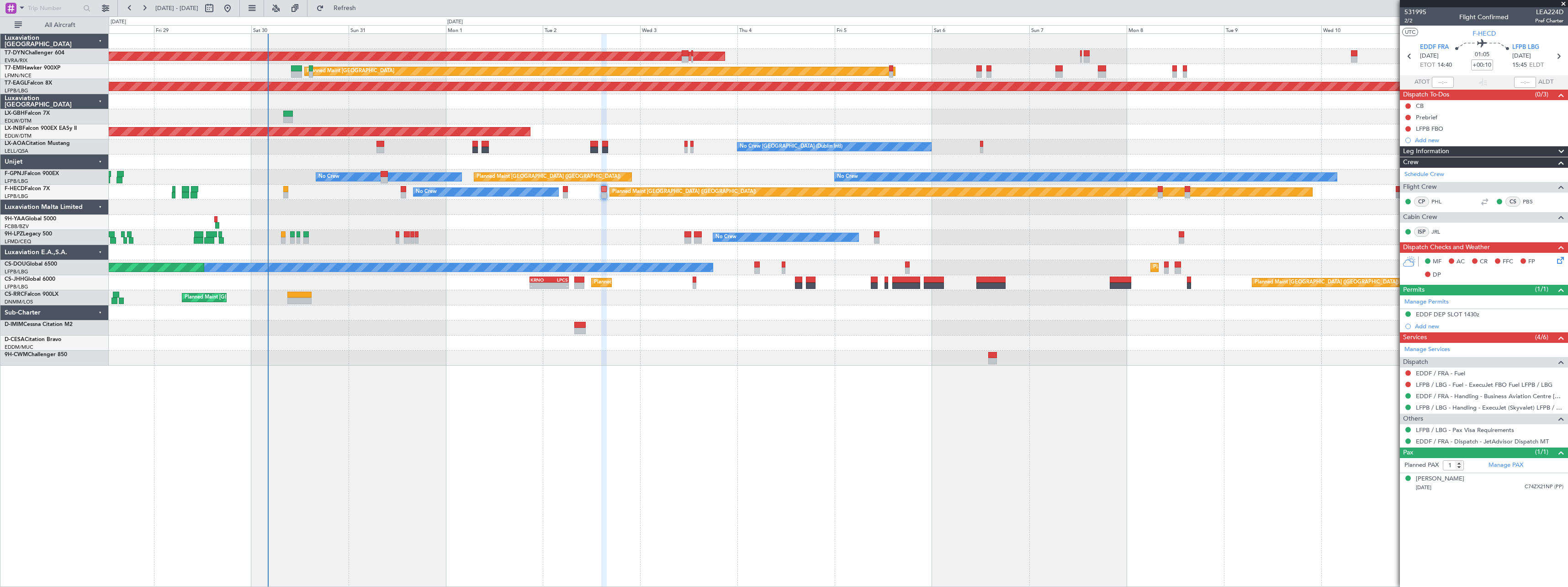
click at [675, 332] on div at bounding box center [838, 328] width 1458 height 15
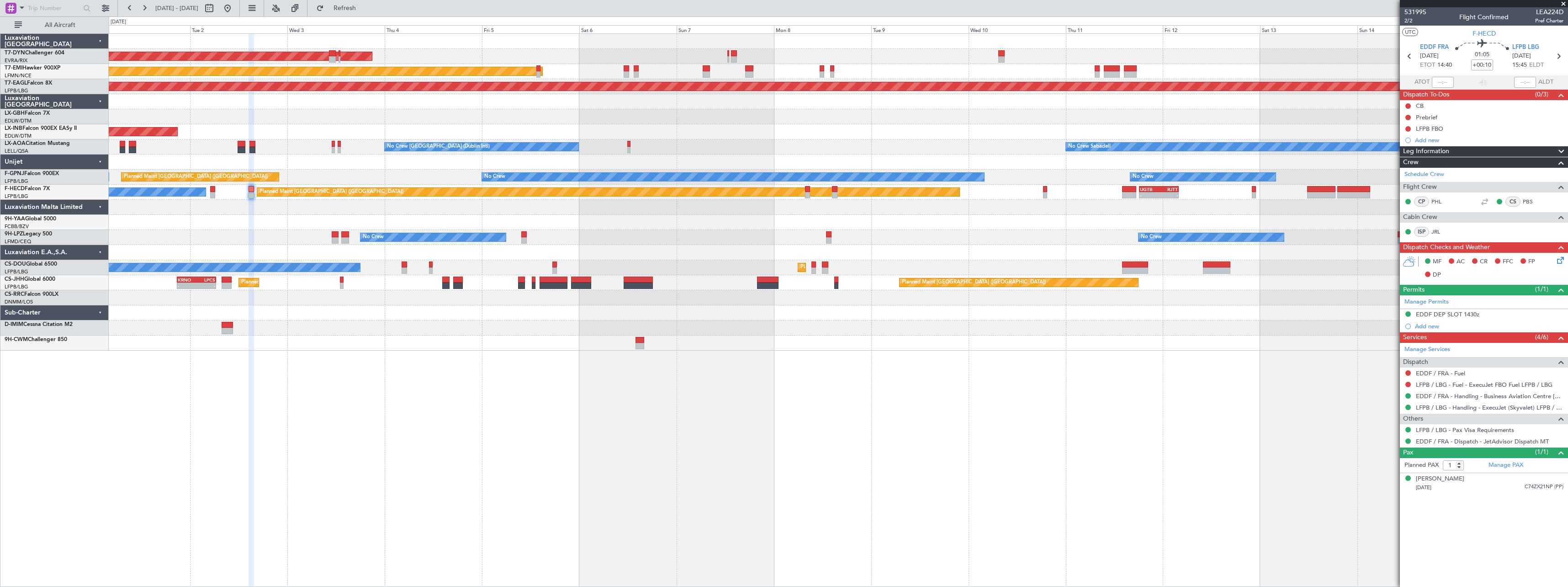
click at [762, 324] on div "AOG Maint Riga (Riga Intl) Planned Maint [GEOGRAPHIC_DATA] Grounded [US_STATE] …" at bounding box center [838, 193] width 1458 height 317
click at [594, 362] on div "AOG Maint Riga (Riga Intl) Planned Maint [GEOGRAPHIC_DATA] Grounded [US_STATE] …" at bounding box center [838, 310] width 1459 height 554
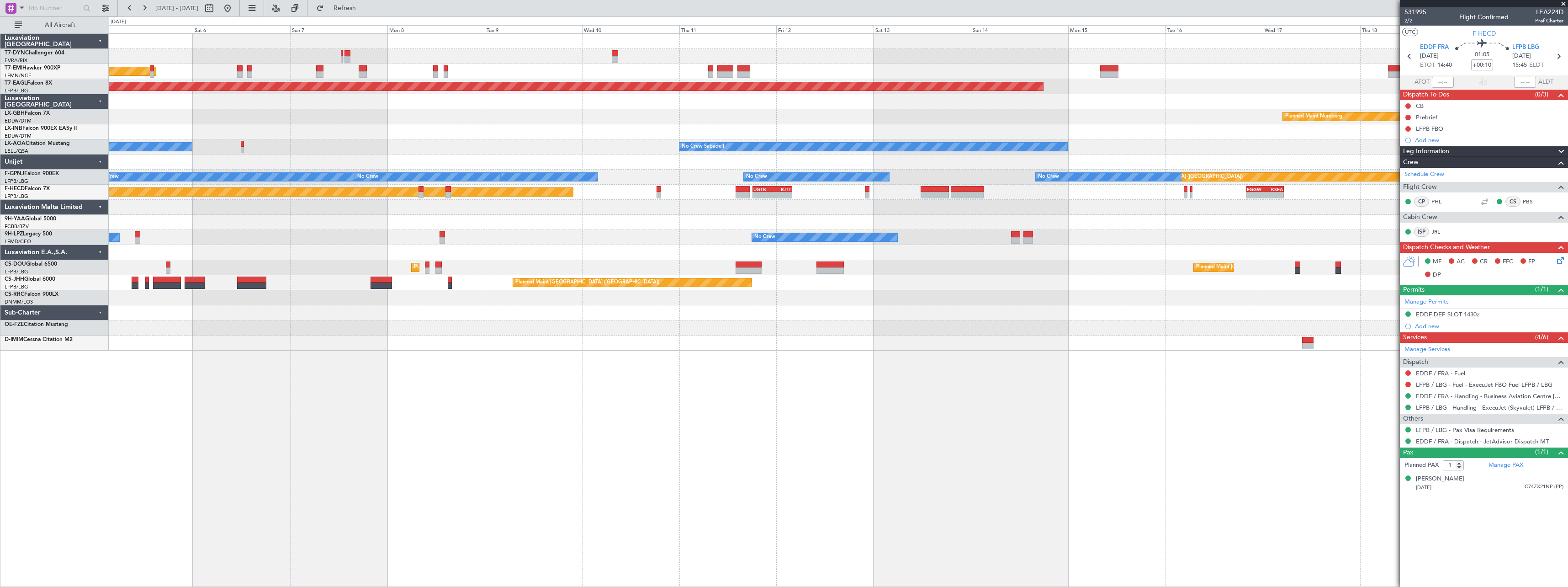
click at [988, 335] on div "AOG Maint Riga (Riga Intl) Planned Maint [GEOGRAPHIC_DATA] Grounded [US_STATE] …" at bounding box center [838, 310] width 1459 height 554
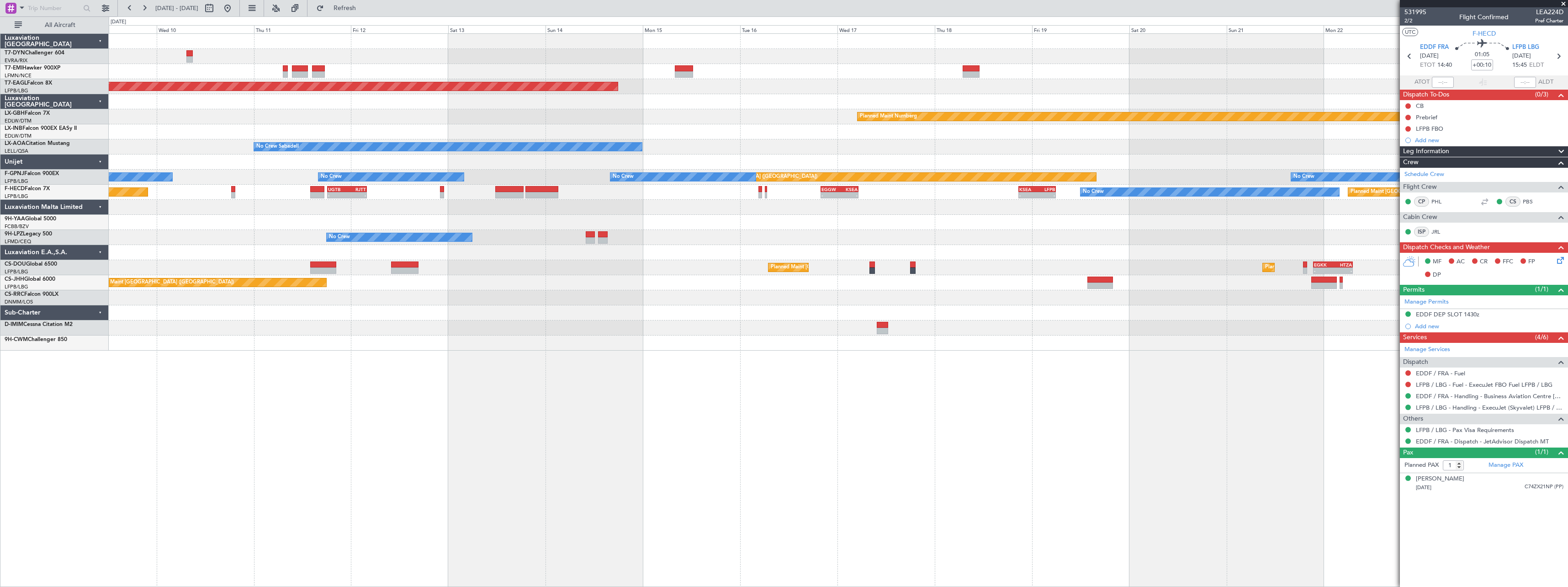
click at [601, 374] on div "Grounded [US_STATE] ([GEOGRAPHIC_DATA]) Planned Maint Nurnberg No Crew Sabadell…" at bounding box center [838, 310] width 1459 height 554
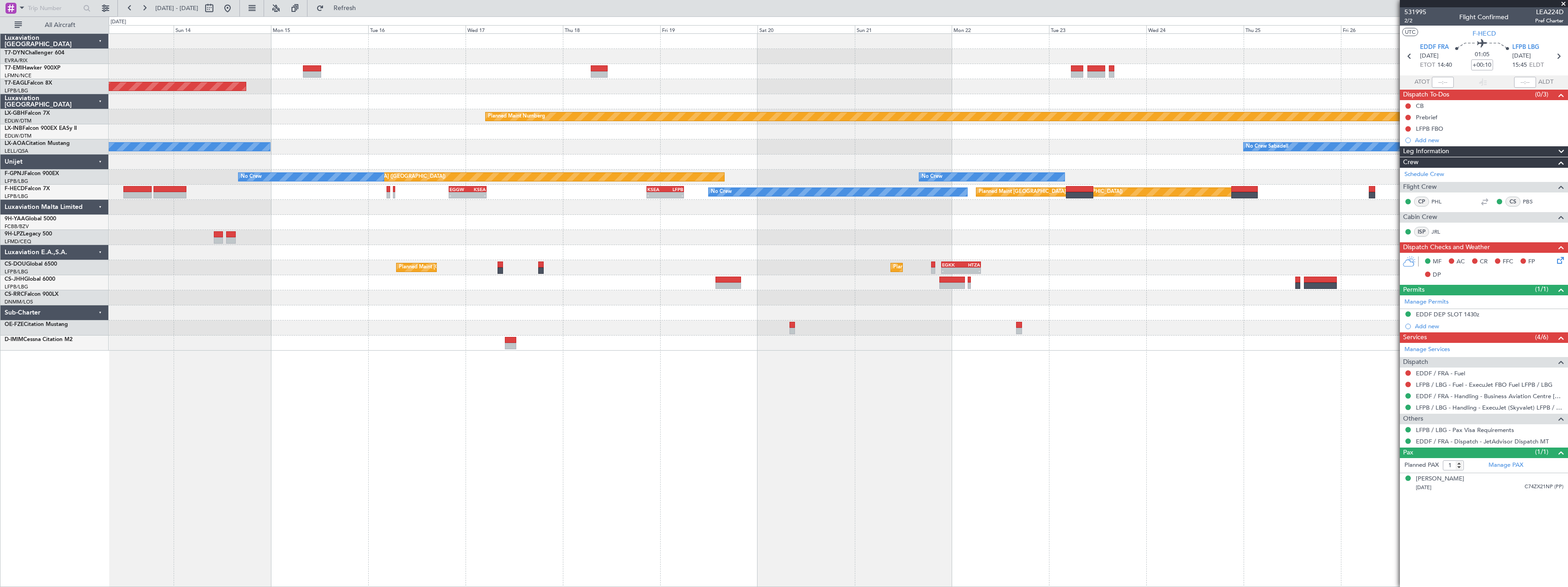
click at [952, 360] on div "Grounded [US_STATE] ([GEOGRAPHIC_DATA]) Planned Maint Nurnberg No Crew Sabadell…" at bounding box center [838, 310] width 1459 height 554
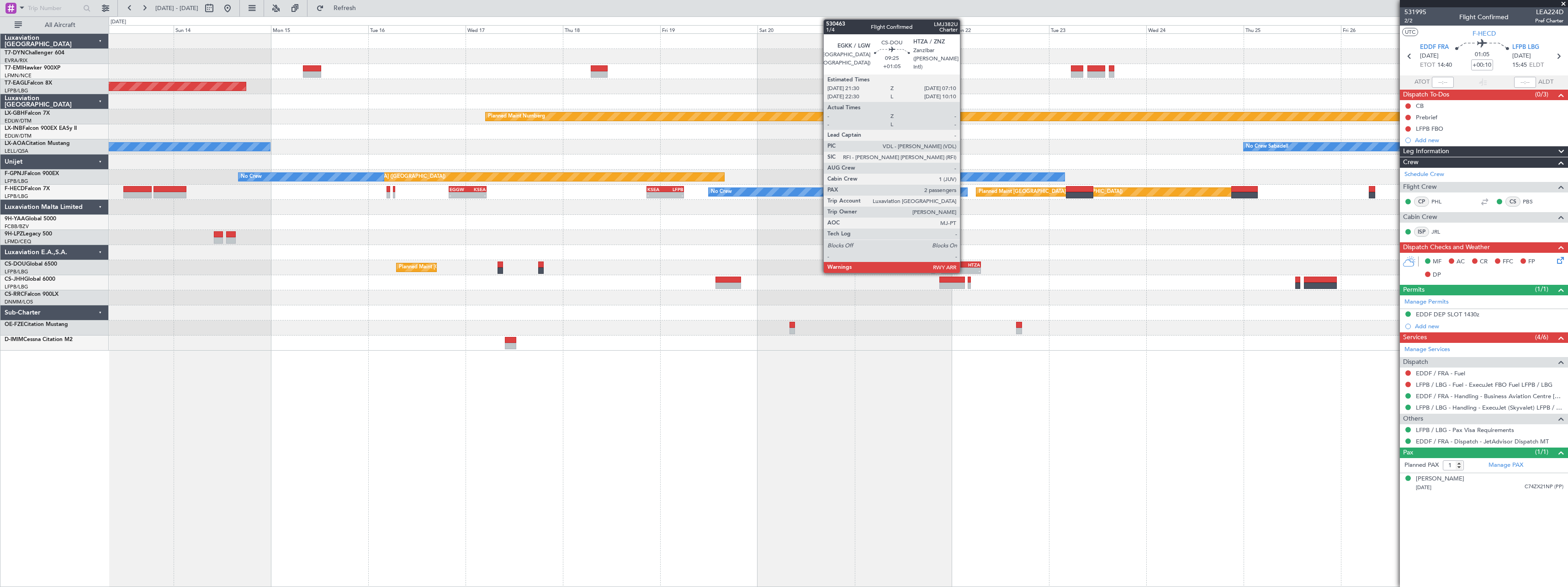
click at [962, 263] on div "HTZA" at bounding box center [970, 265] width 19 height 6
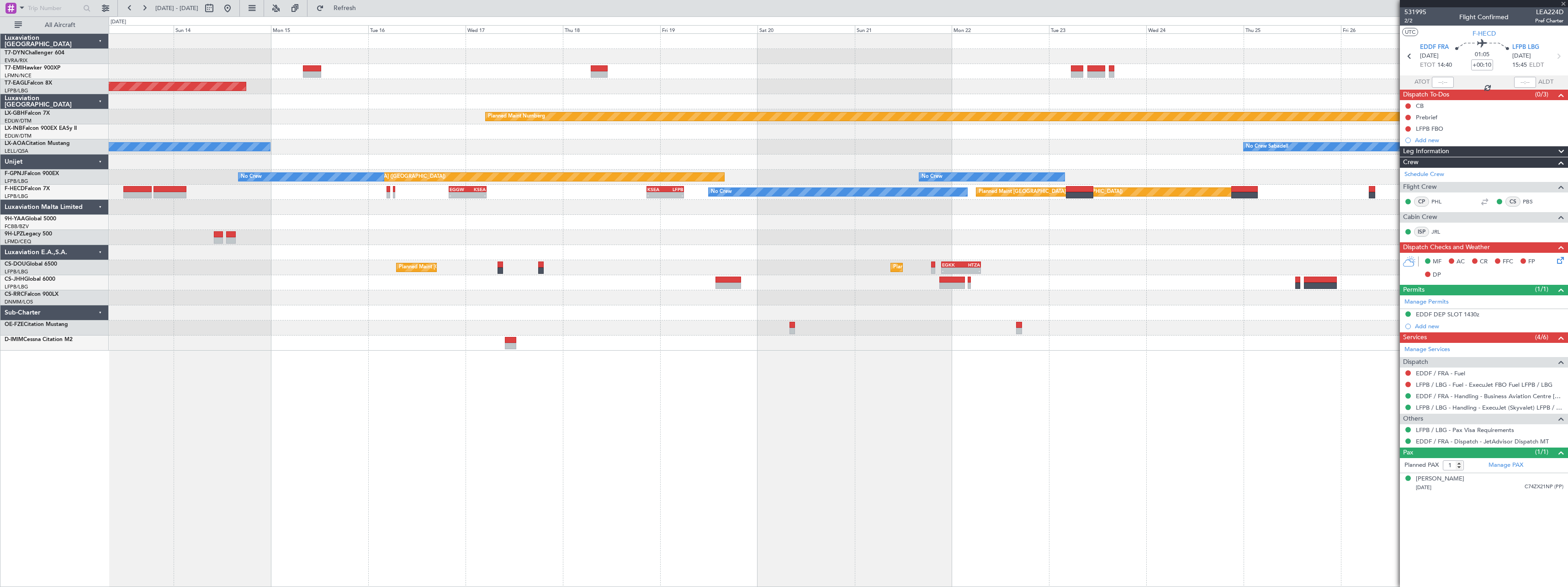
type input "+01:05"
type input "2"
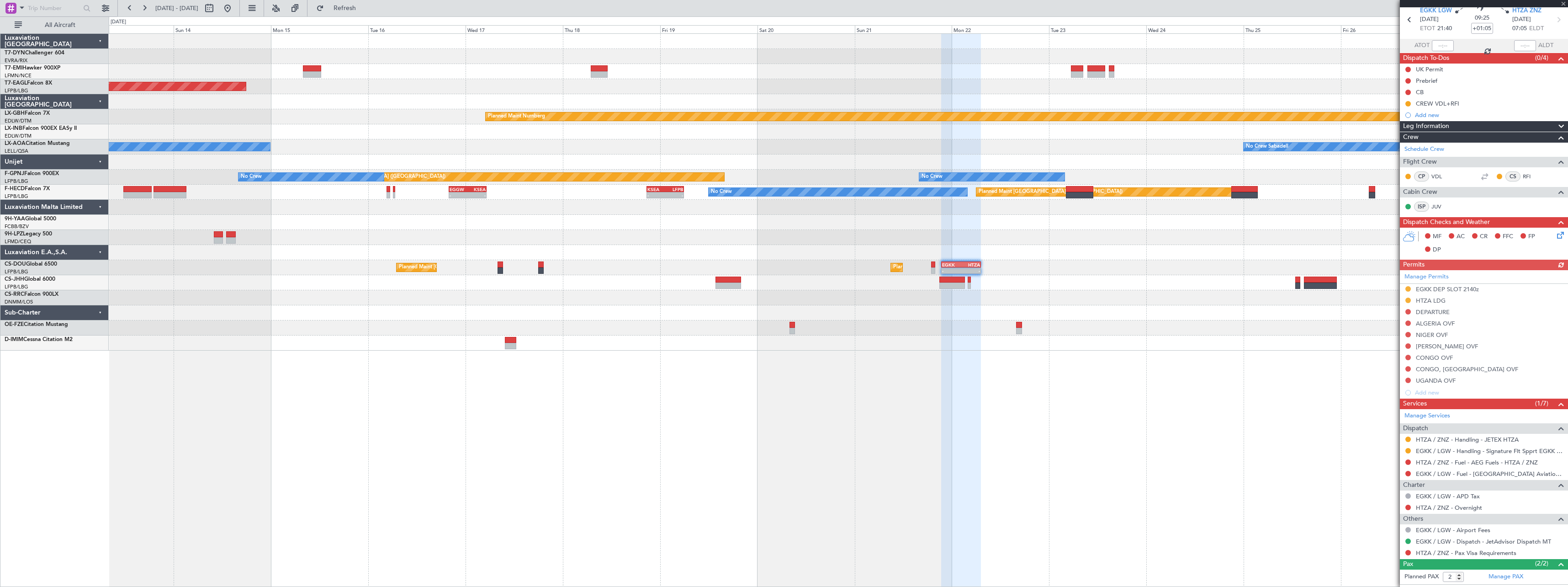
scroll to position [75, 0]
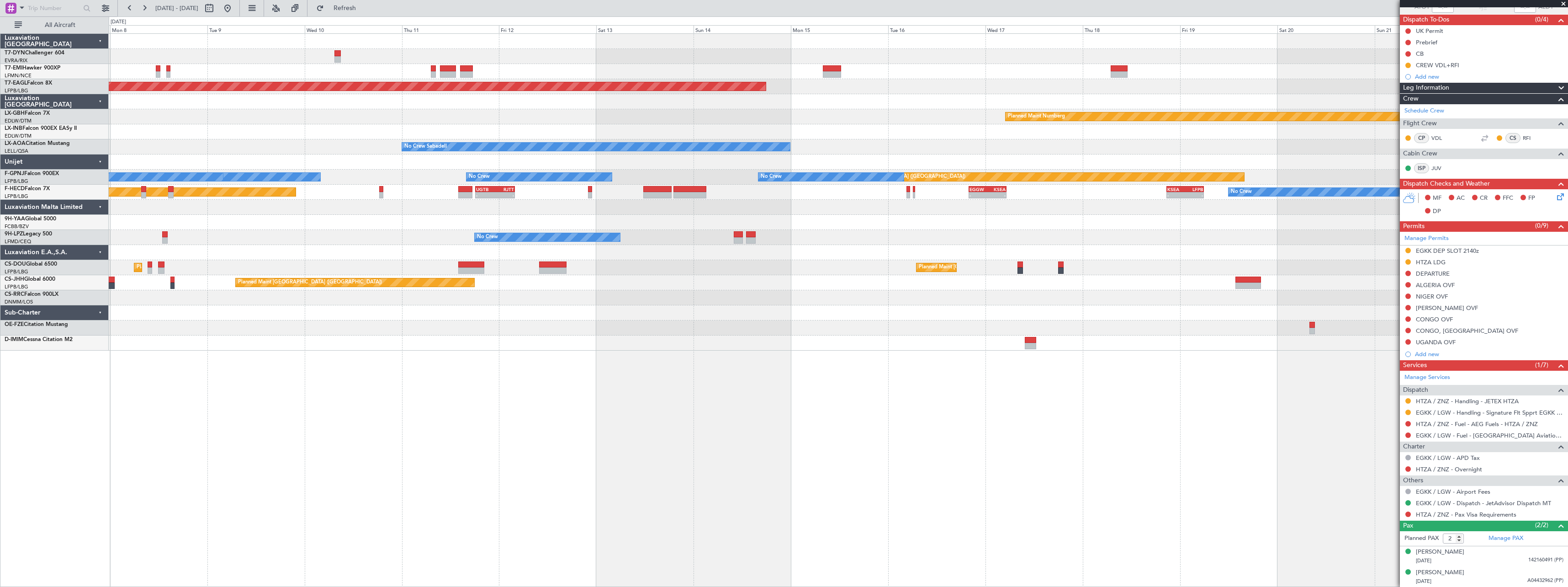
click at [942, 383] on div "Planned Maint [GEOGRAPHIC_DATA] Grounded [US_STATE] ([GEOGRAPHIC_DATA]) Planned…" at bounding box center [838, 310] width 1459 height 554
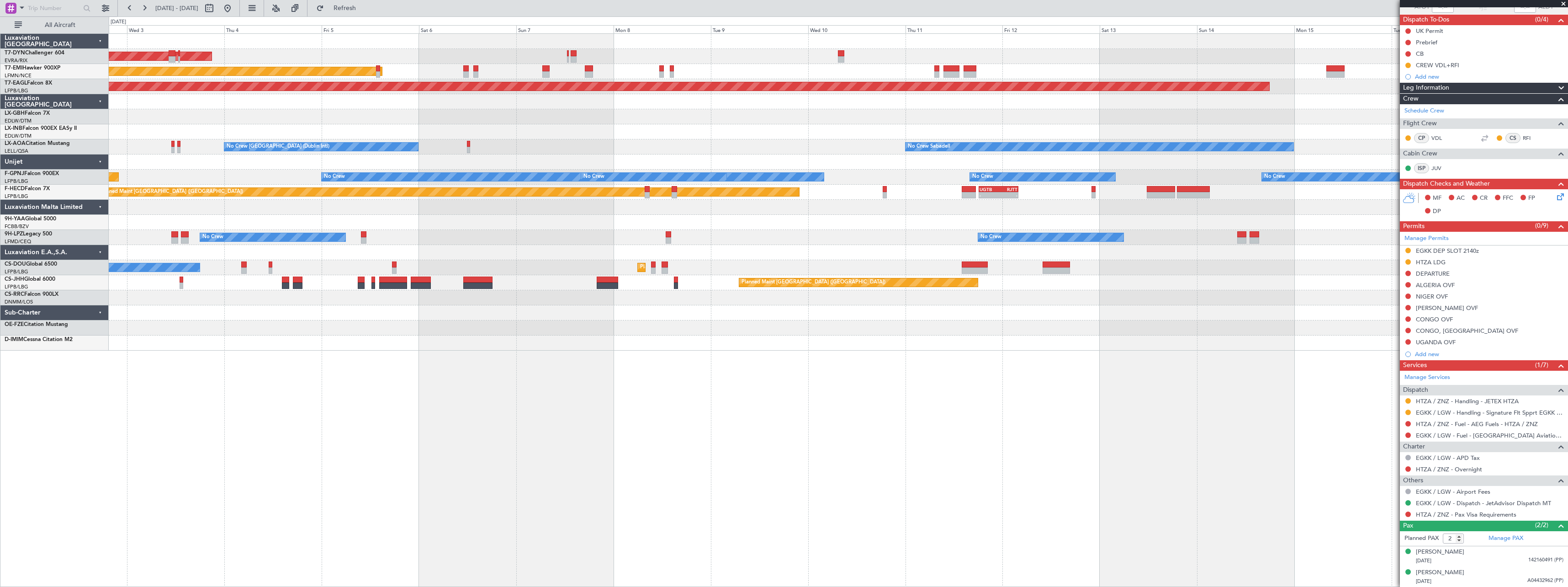
click at [982, 387] on div "AOG Maint Riga (Riga Intl) Planned Maint [GEOGRAPHIC_DATA] Grounded [US_STATE] …" at bounding box center [838, 310] width 1459 height 554
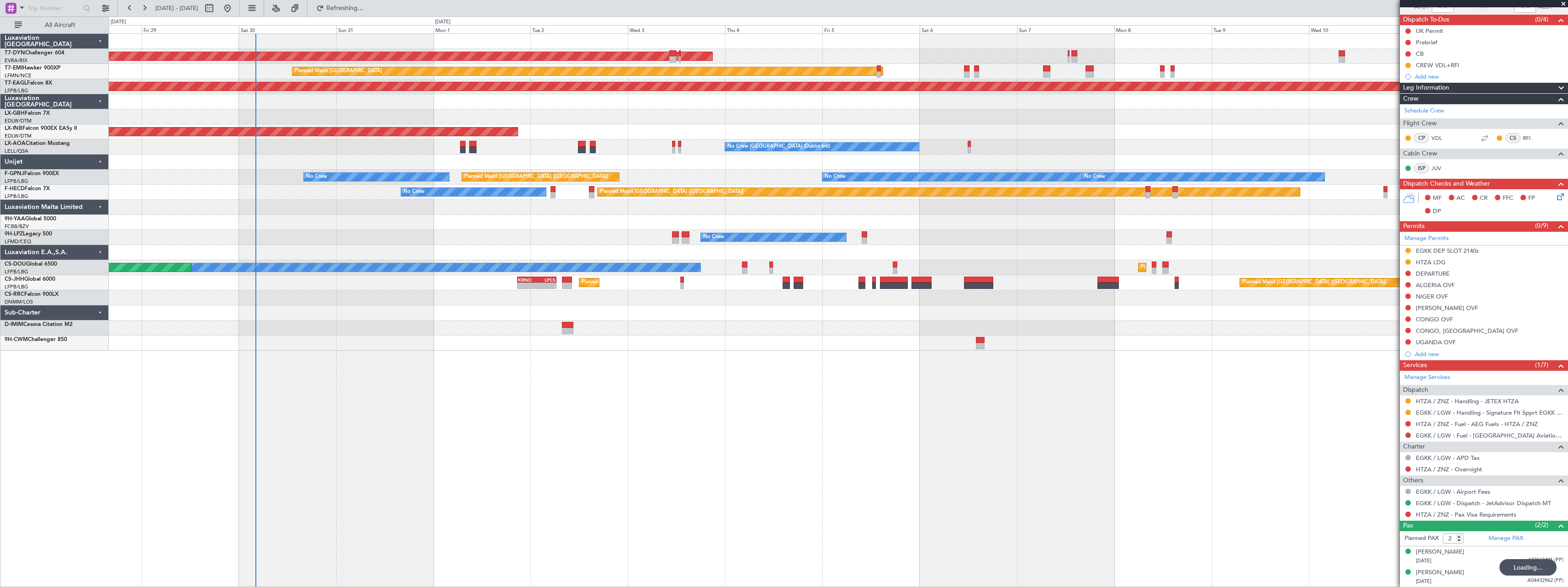
click at [982, 380] on div "AOG Maint Riga (Riga Intl) Planned Maint [GEOGRAPHIC_DATA] Grounded [US_STATE] …" at bounding box center [838, 310] width 1459 height 554
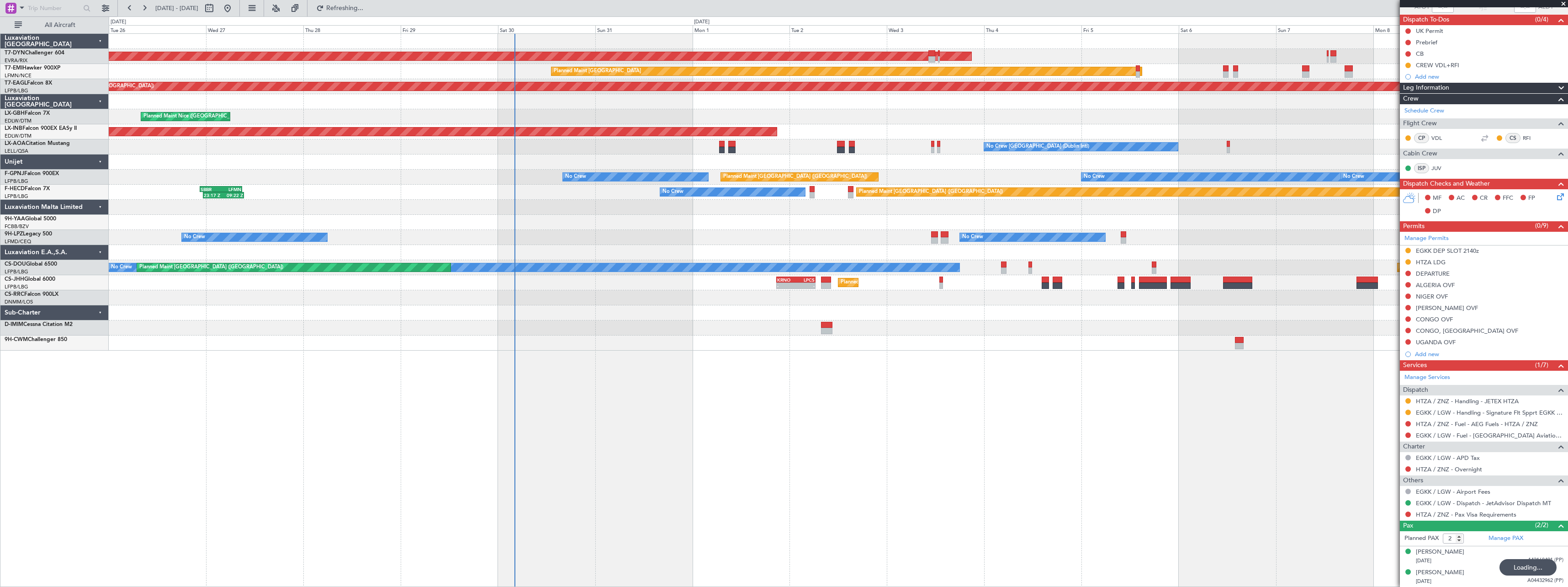
click at [674, 390] on div "AOG Maint Riga (Riga Intl) Planned Maint [GEOGRAPHIC_DATA]-[GEOGRAPHIC_DATA] Pl…" at bounding box center [838, 310] width 1459 height 554
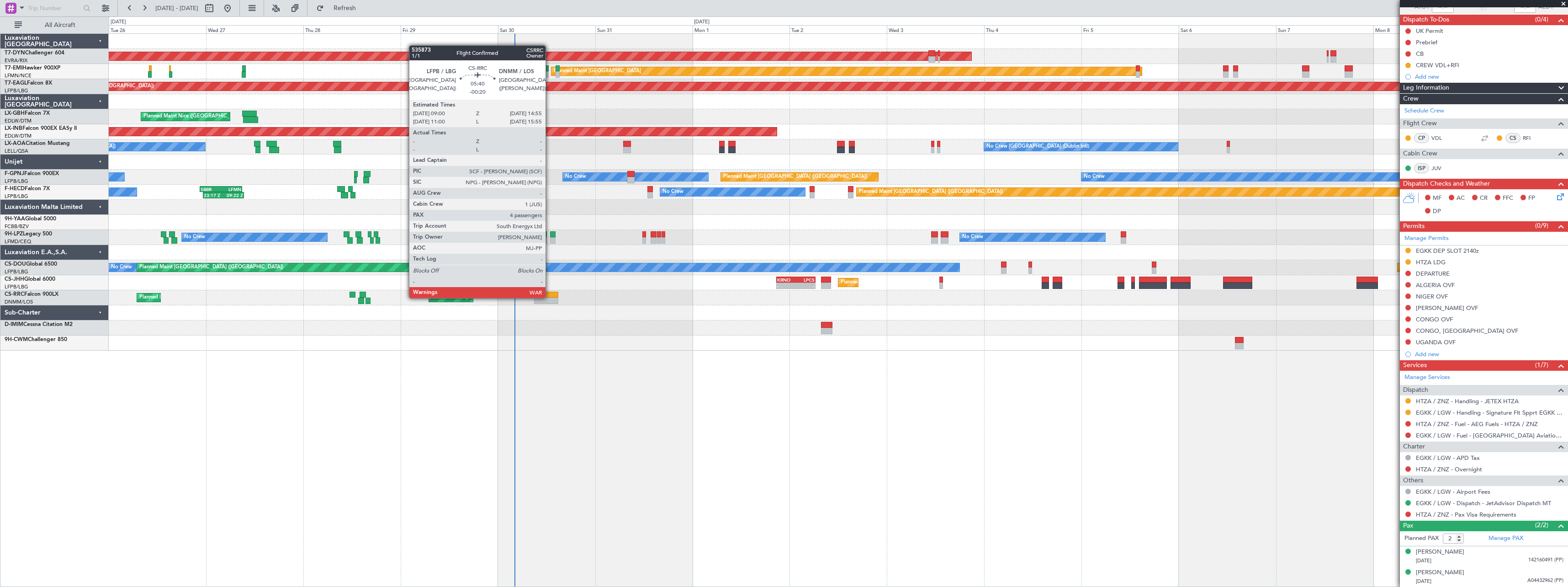
click at [549, 296] on div at bounding box center [546, 295] width 24 height 7
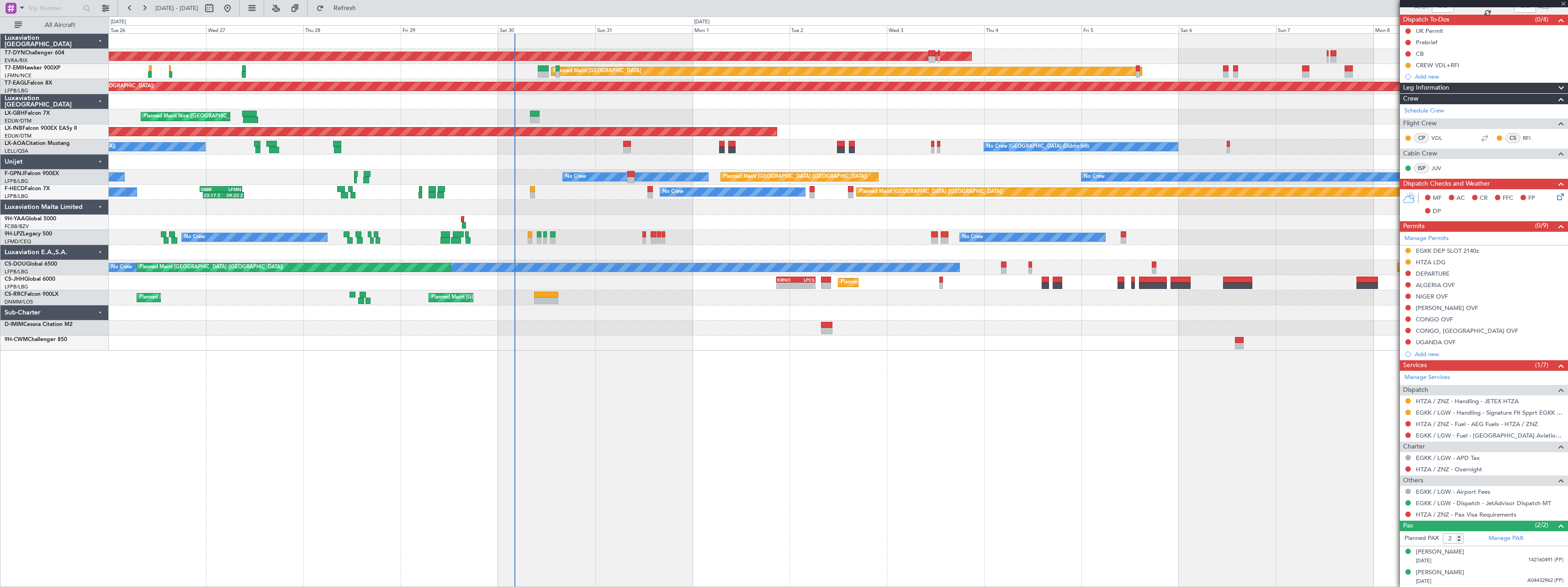
type input "-00:20"
type input "4"
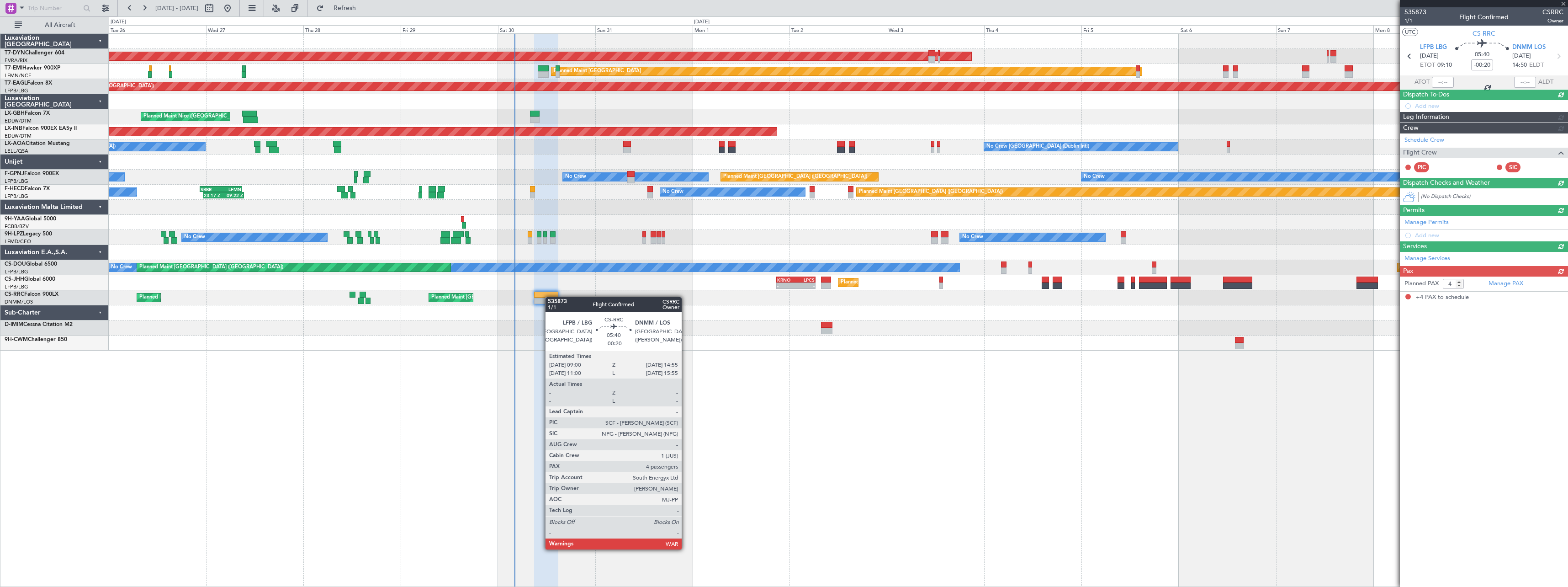
scroll to position [0, 0]
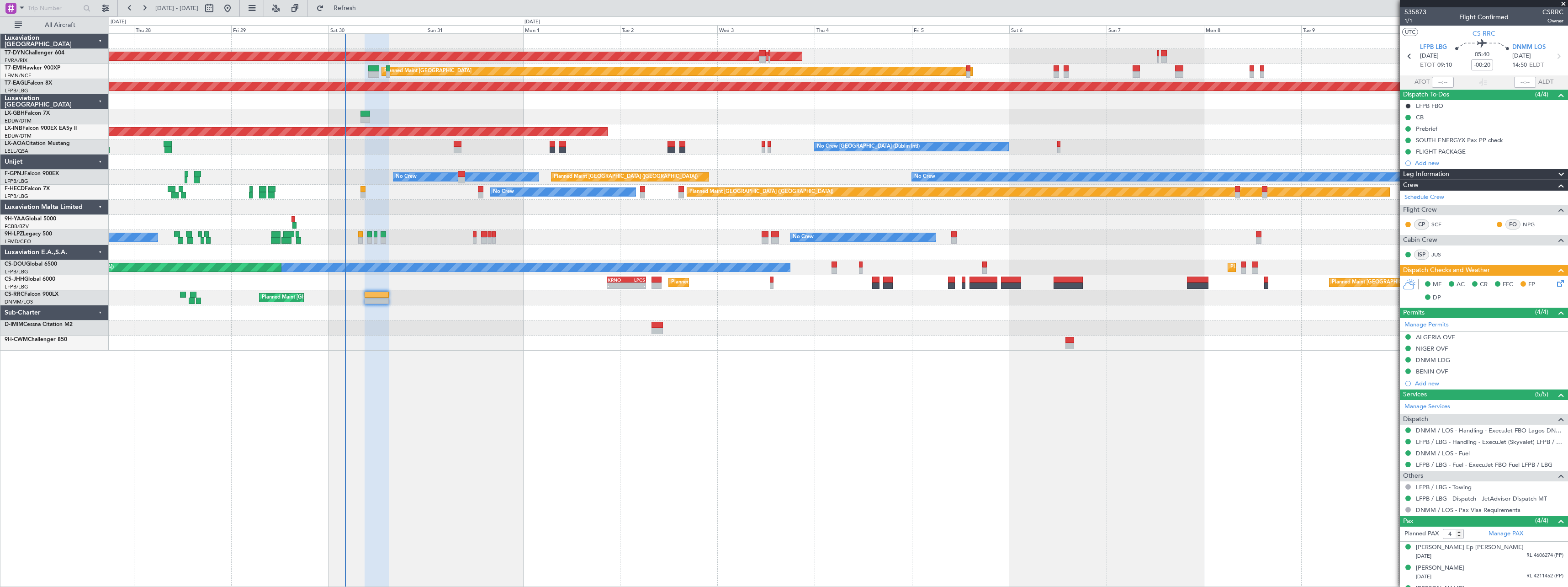
click at [651, 382] on div "AOG Maint Riga (Riga Intl) Planned Maint [GEOGRAPHIC_DATA] Grounded [US_STATE] …" at bounding box center [838, 310] width 1459 height 554
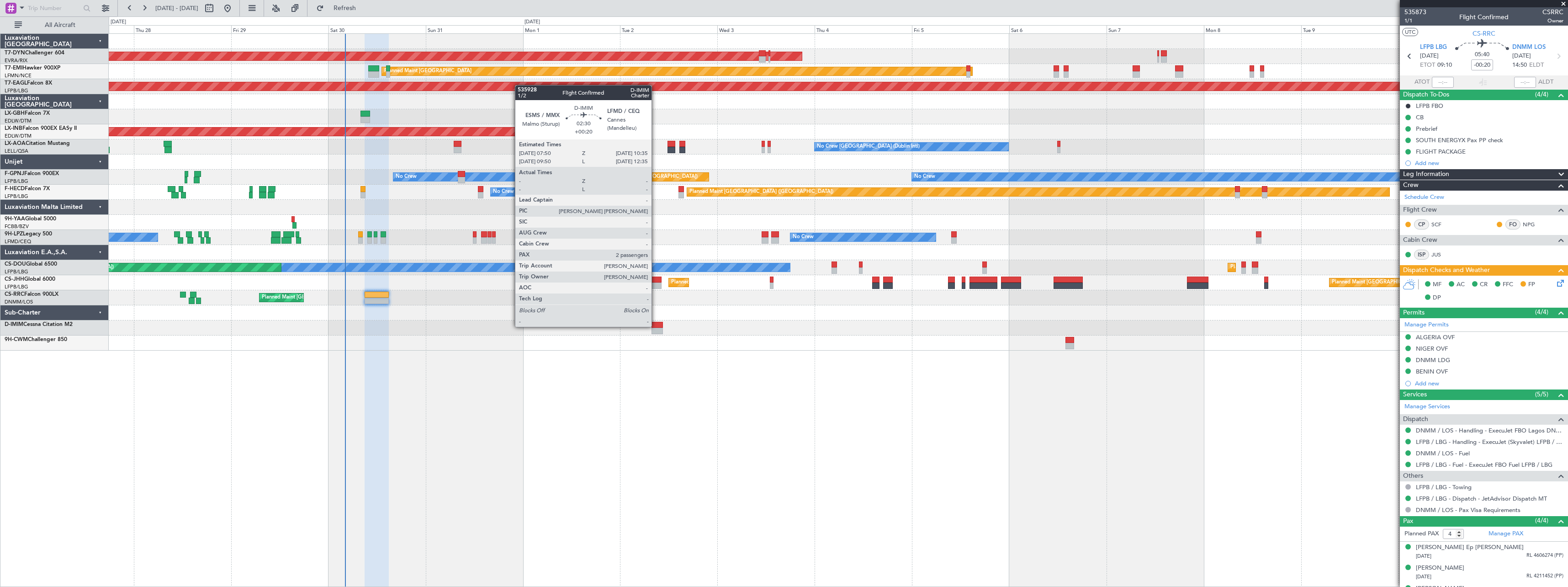
click at [655, 326] on div at bounding box center [657, 325] width 12 height 7
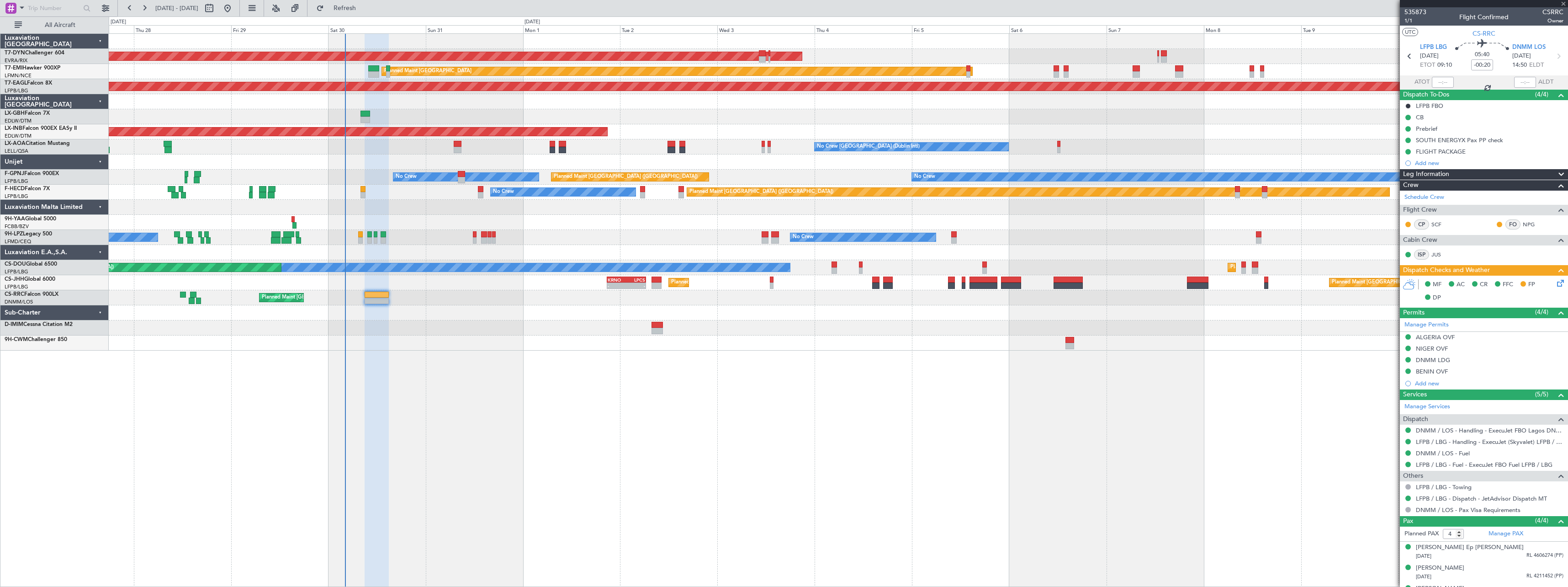
type input "+00:20"
type input "2"
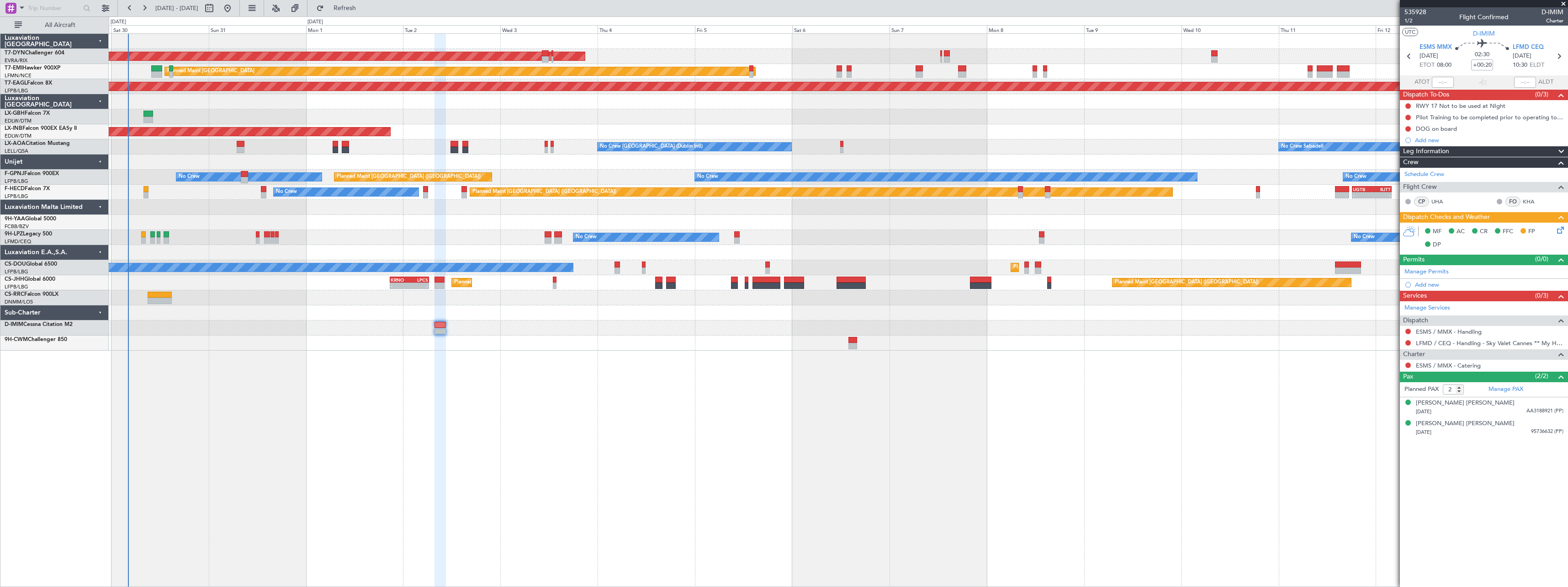
click at [602, 374] on div "AOG Maint Riga (Riga Intl) Planned Maint [GEOGRAPHIC_DATA] Grounded [US_STATE] …" at bounding box center [838, 310] width 1459 height 554
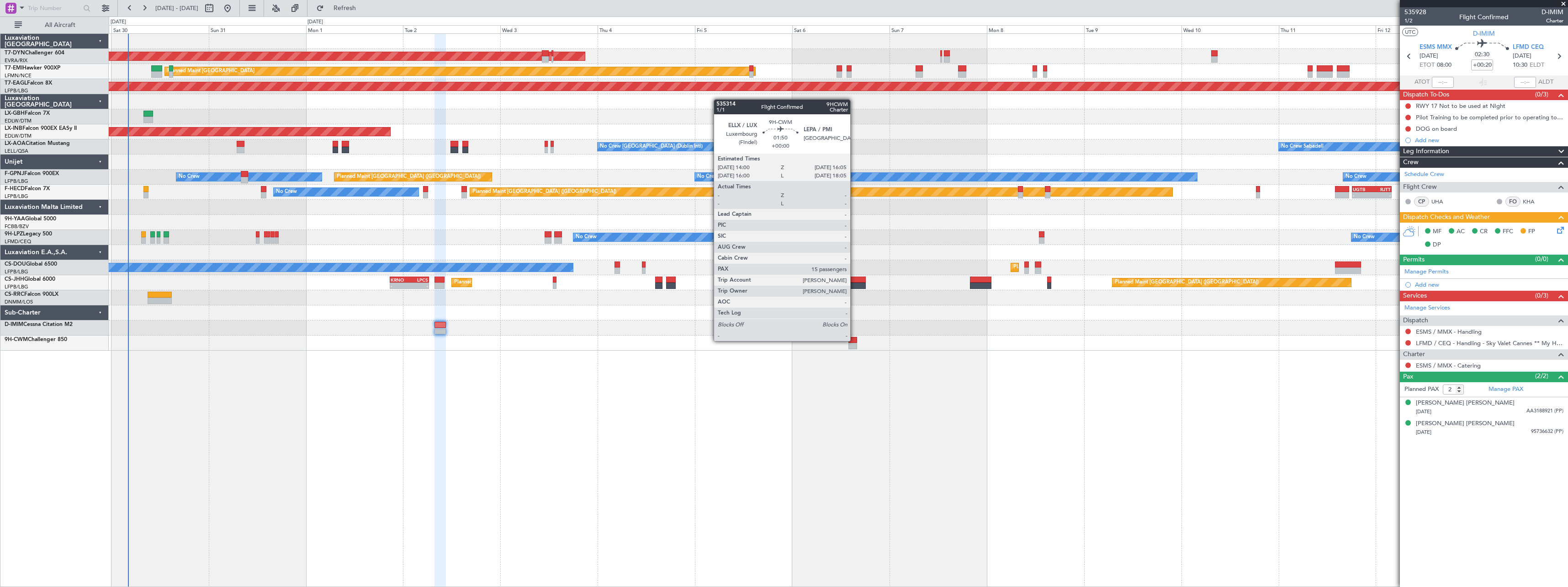
click at [855, 340] on div at bounding box center [853, 340] width 8 height 7
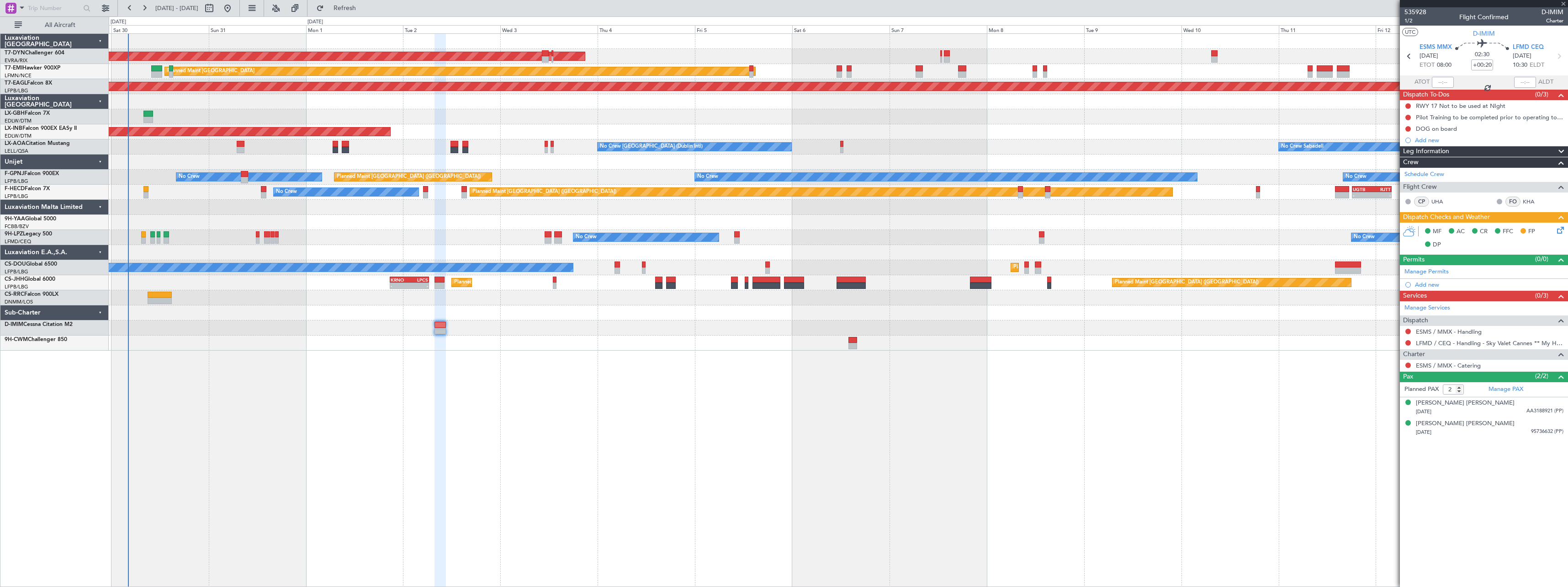
type input "15"
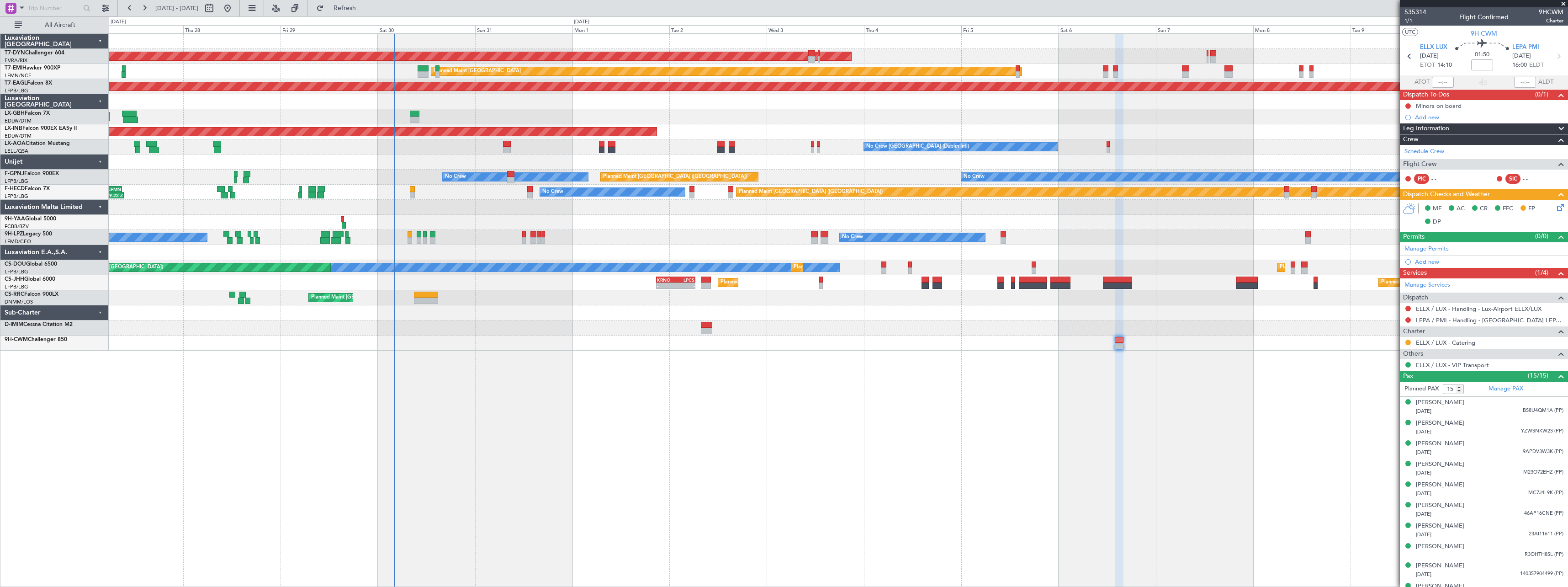
click at [593, 362] on div "AOG Maint Riga (Riga Intl) Planned Maint [GEOGRAPHIC_DATA] Grounded [US_STATE] …" at bounding box center [838, 310] width 1459 height 554
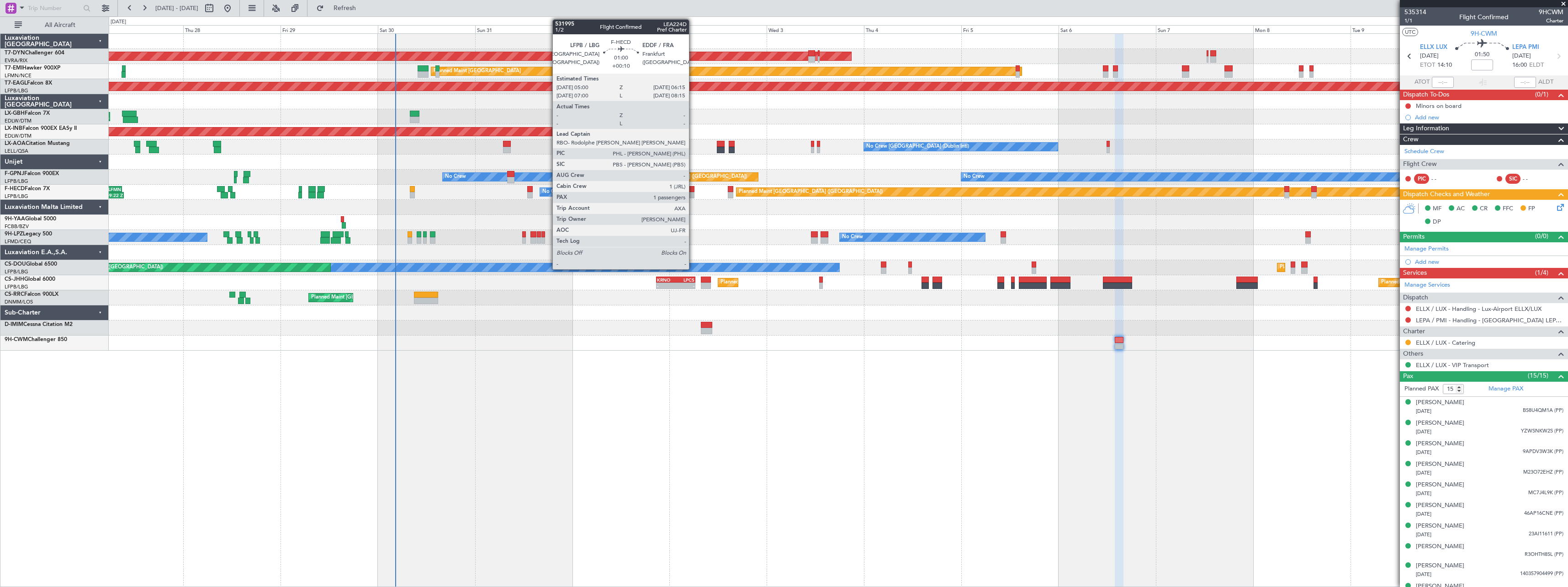
click at [693, 191] on div at bounding box center [692, 189] width 6 height 7
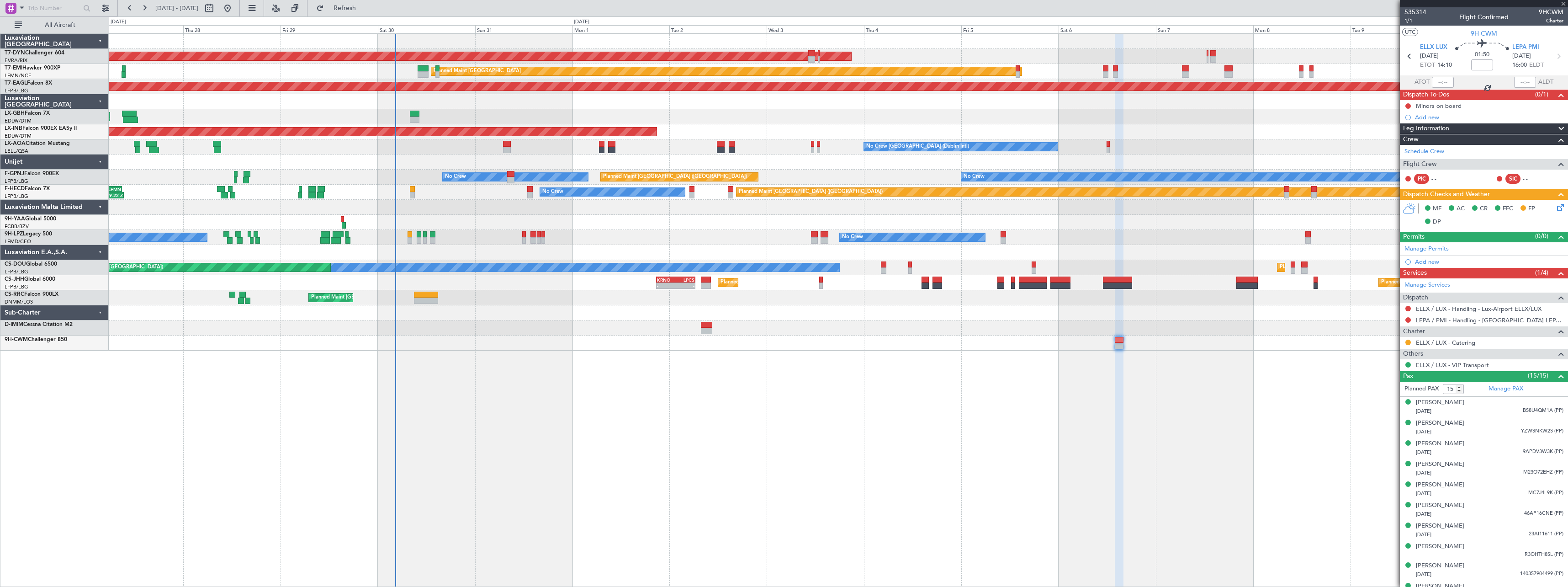
type input "+00:10"
type input "1"
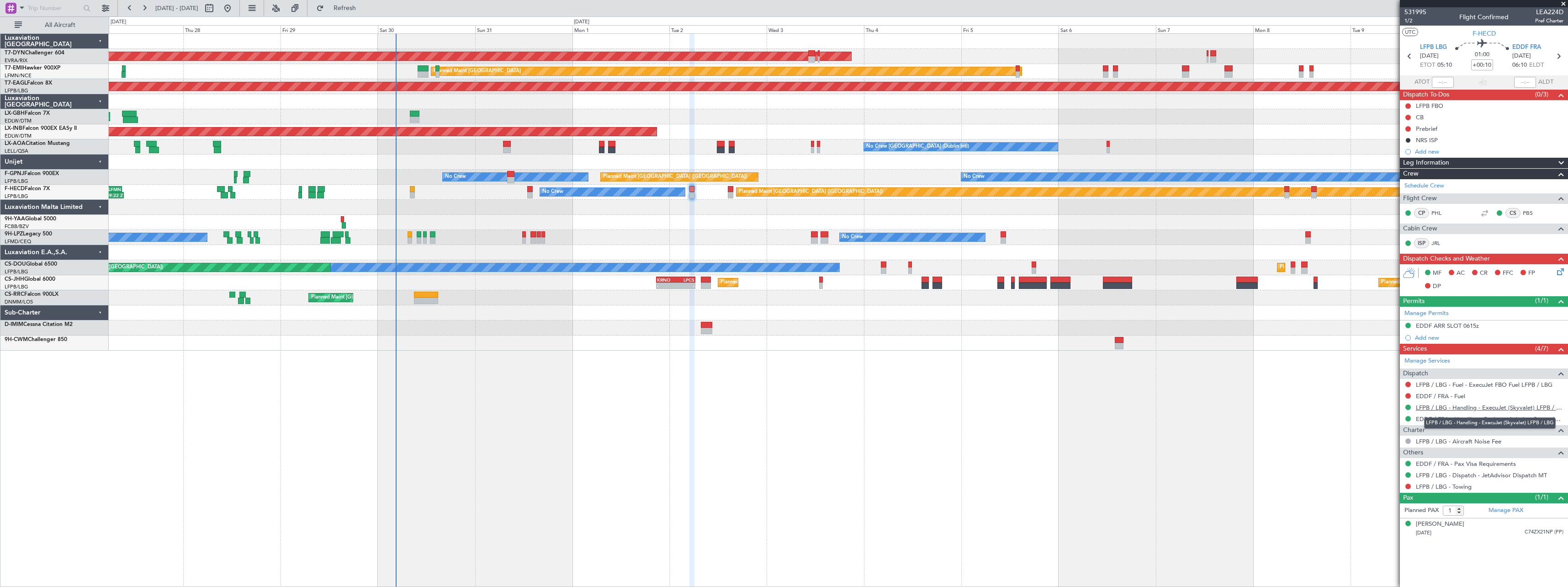
click at [1503, 407] on link "LFPB / LBG - Handling - ExecuJet (Skyvalet) LFPB / LBG" at bounding box center [1489, 407] width 148 height 7
